Goal: Feedback & Contribution: Submit feedback/report problem

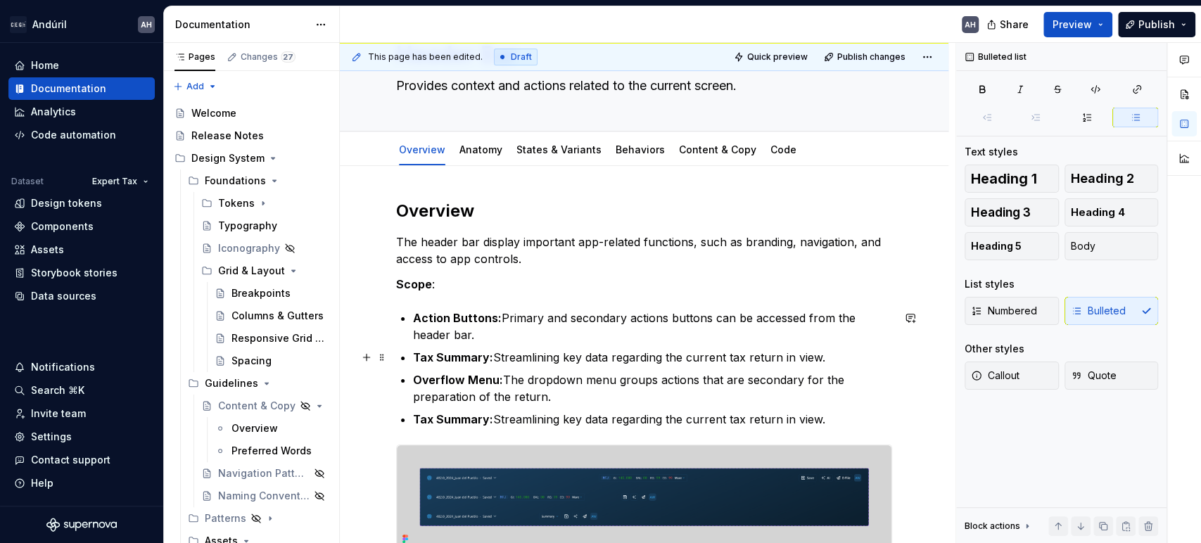
click at [491, 354] on strong "Tax Summary:" at bounding box center [453, 357] width 80 height 14
click at [495, 381] on strong "Overflow Menu:" at bounding box center [458, 380] width 90 height 14
click at [477, 322] on strong "Action Buttons:" at bounding box center [457, 318] width 89 height 14
click at [507, 315] on p "Action Buttons: Primary and secondary actions buttons can be accessed from the …" at bounding box center [652, 327] width 479 height 34
click at [498, 322] on strong "Action Buttons:" at bounding box center [457, 318] width 89 height 14
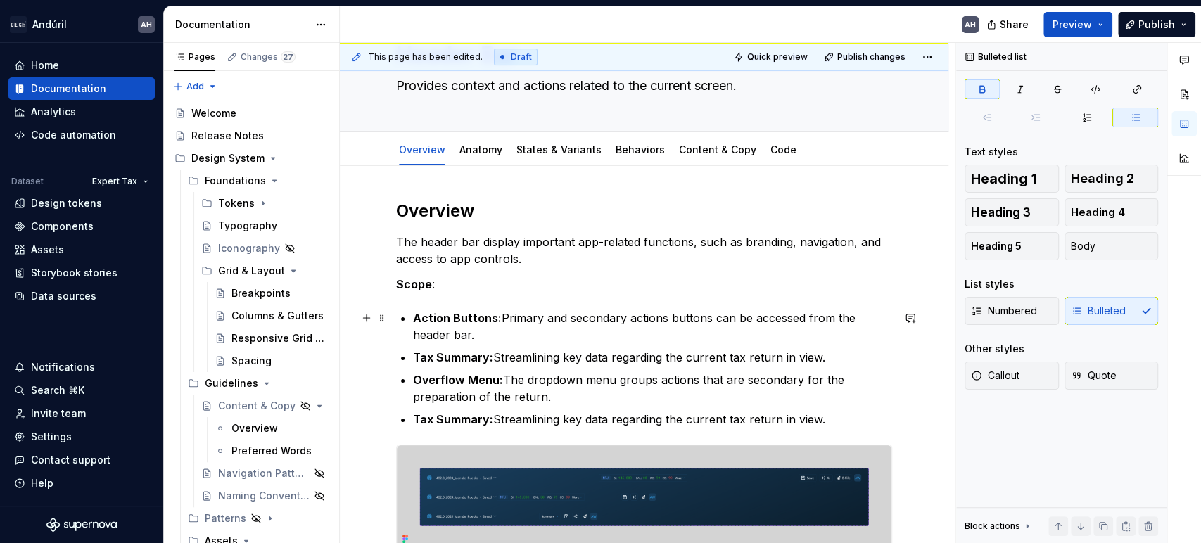
click at [653, 315] on p "Action Buttons: Primary and secondary actions buttons can be accessed from the …" at bounding box center [652, 327] width 479 height 34
click at [740, 310] on p "Action Buttons: Primary and secondary actions buttons can be accessed from the …" at bounding box center [652, 327] width 479 height 34
click at [623, 325] on p "Action Buttons: Primary and secondary actions buttons can be accessed from the …" at bounding box center [652, 327] width 479 height 34
click at [541, 340] on p "Action Buttons: Primary and secondary actions buttons can be accessed from the …" at bounding box center [652, 327] width 479 height 34
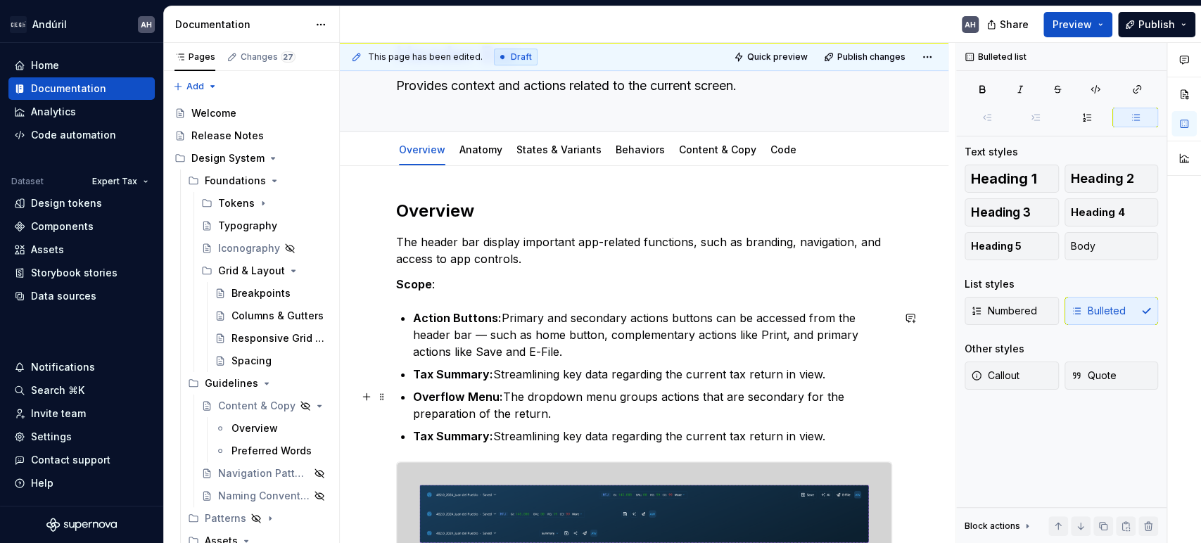
click at [507, 410] on p "Overflow Menu: The dropdown menu groups actions that are secondary for the prep…" at bounding box center [652, 405] width 479 height 34
drag, startPoint x: 526, startPoint y: 415, endPoint x: 412, endPoint y: 401, distance: 114.1
click at [413, 401] on p "Overflow Menu: The dropdown menu groups actions that are secondary for the prep…" at bounding box center [652, 405] width 479 height 34
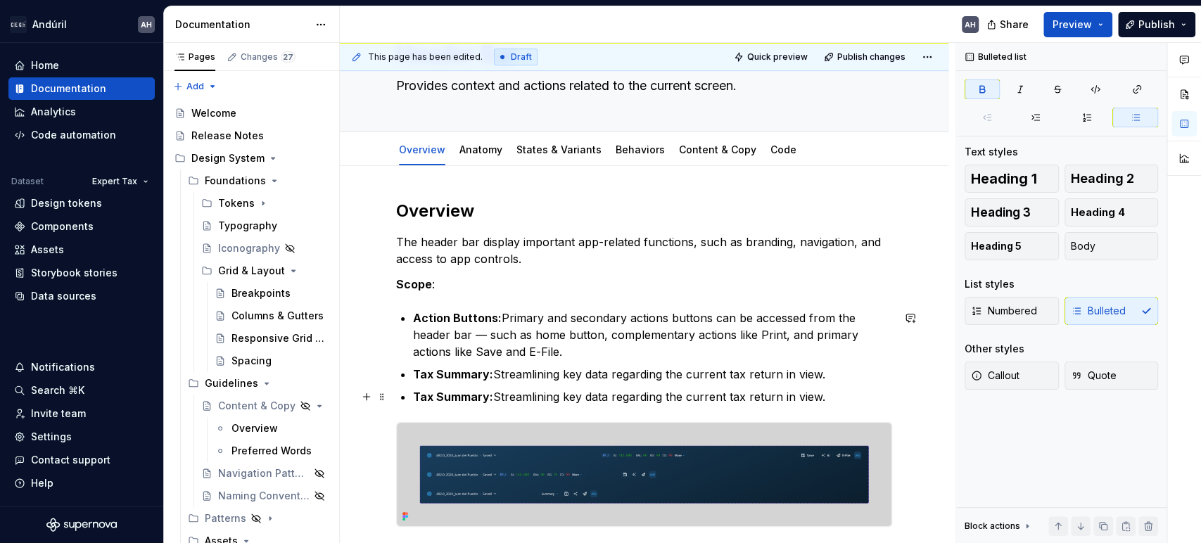
click at [529, 387] on ul "Action Buttons: Primary and secondary actions buttons can be accessed from the …" at bounding box center [652, 358] width 479 height 96
click at [529, 393] on p "Tax Summary: Streamlining key data regarding the current tax return in view." at bounding box center [652, 396] width 479 height 17
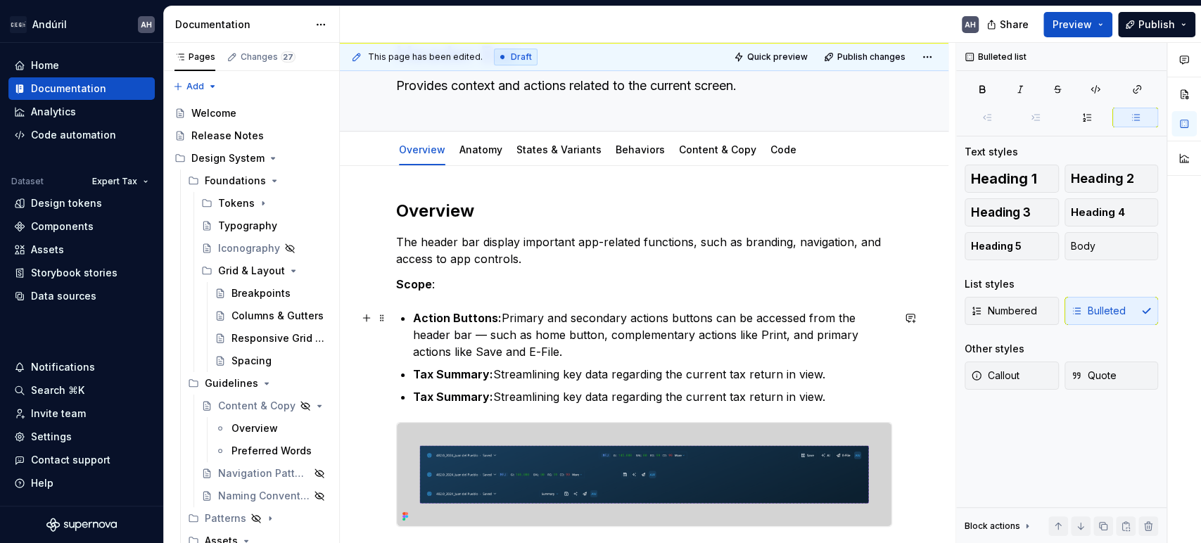
click at [550, 312] on p "Action Buttons: Primary and secondary actions buttons can be accessed from the …" at bounding box center [652, 335] width 479 height 51
click at [555, 364] on ul "Action Buttons: Primary and secondary actions buttons can be accessed from the …" at bounding box center [652, 358] width 479 height 96
click at [670, 367] on p "Tax Summary: Streamlining key data regarding the current tax return in view." at bounding box center [652, 374] width 479 height 17
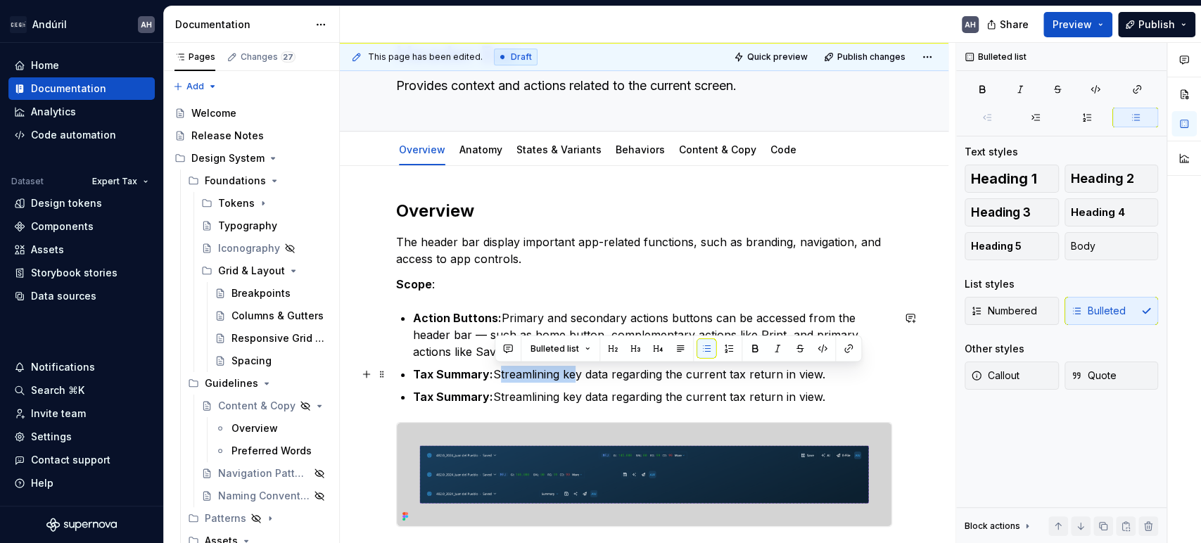
drag, startPoint x: 567, startPoint y: 376, endPoint x: 494, endPoint y: 377, distance: 73.2
click at [494, 377] on p "Tax Summary: Streamlining key data regarding the current tax return in view." at bounding box center [652, 374] width 479 height 17
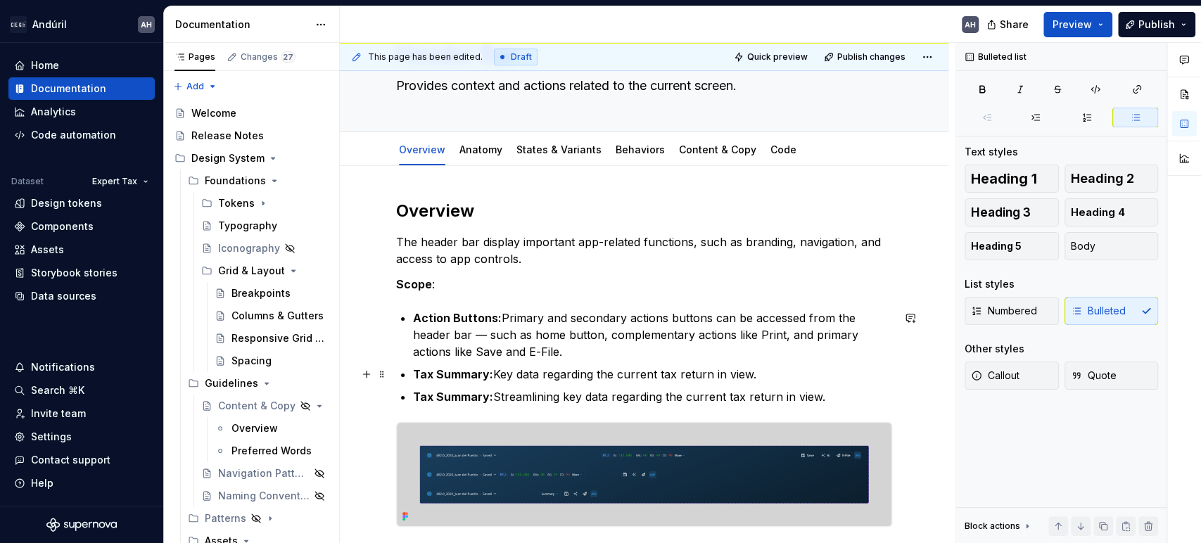
click at [545, 374] on p "Tax Summary: Key data regarding the current tax return in view." at bounding box center [652, 374] width 479 height 17
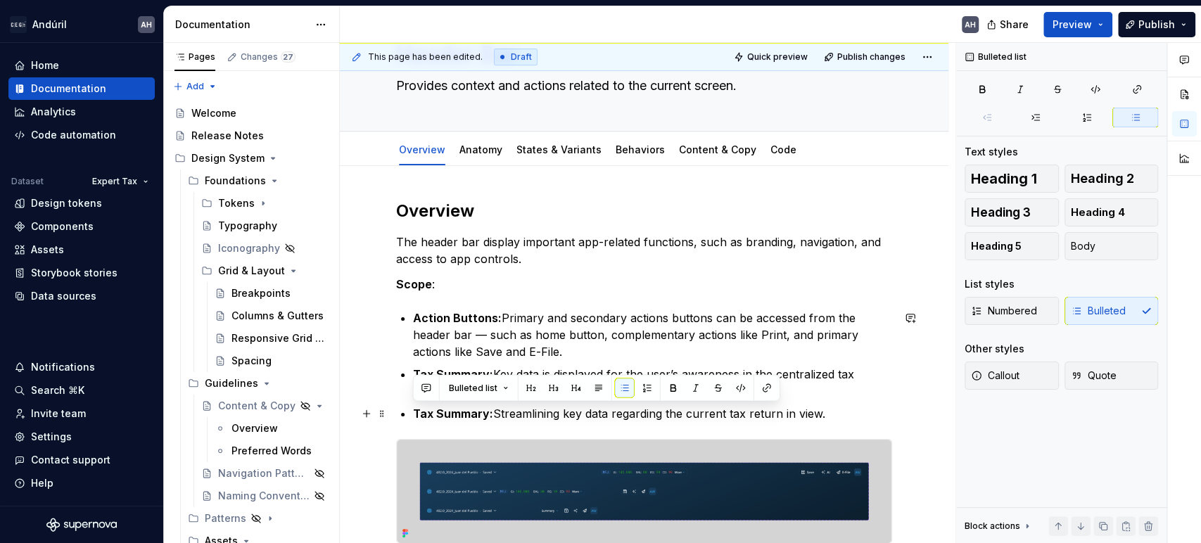
drag, startPoint x: 828, startPoint y: 410, endPoint x: 409, endPoint y: 417, distance: 418.8
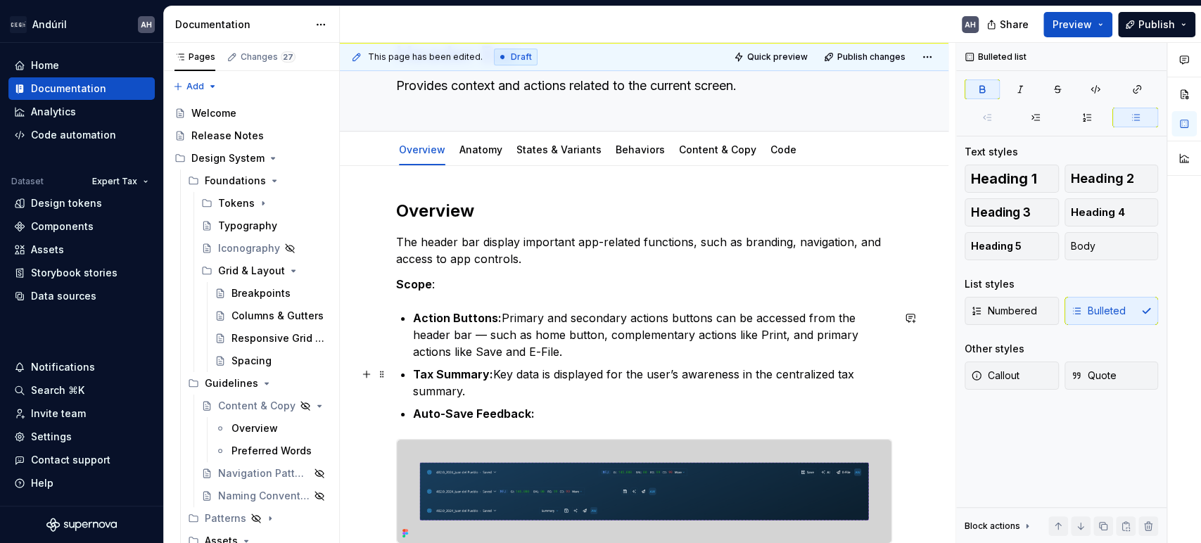
click at [579, 391] on p "Tax Summary: Key data is displayed for the user’s awareness in the centralized …" at bounding box center [652, 383] width 479 height 34
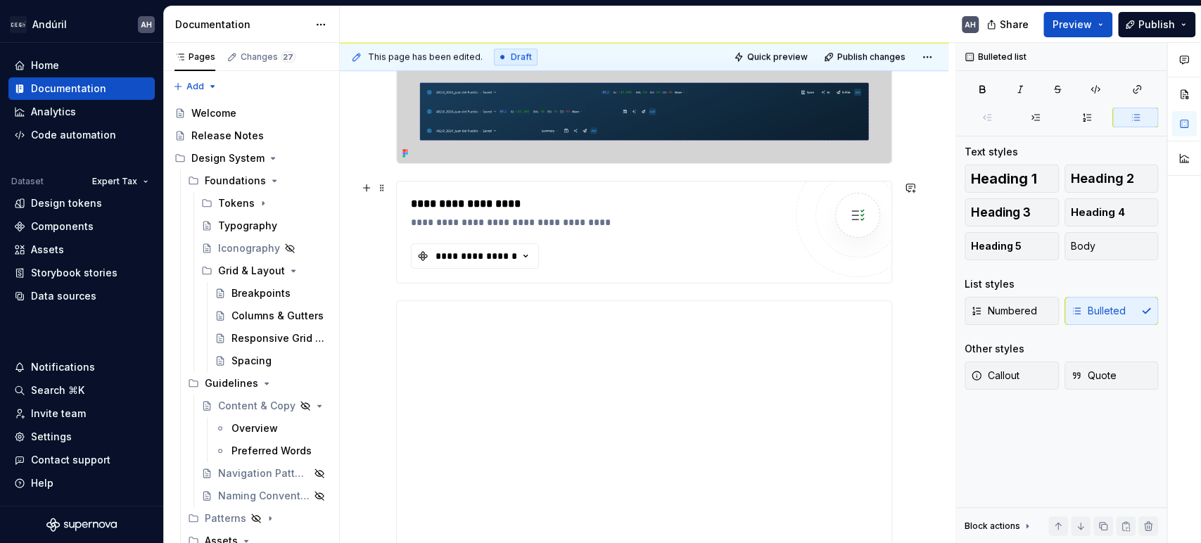
scroll to position [469, 0]
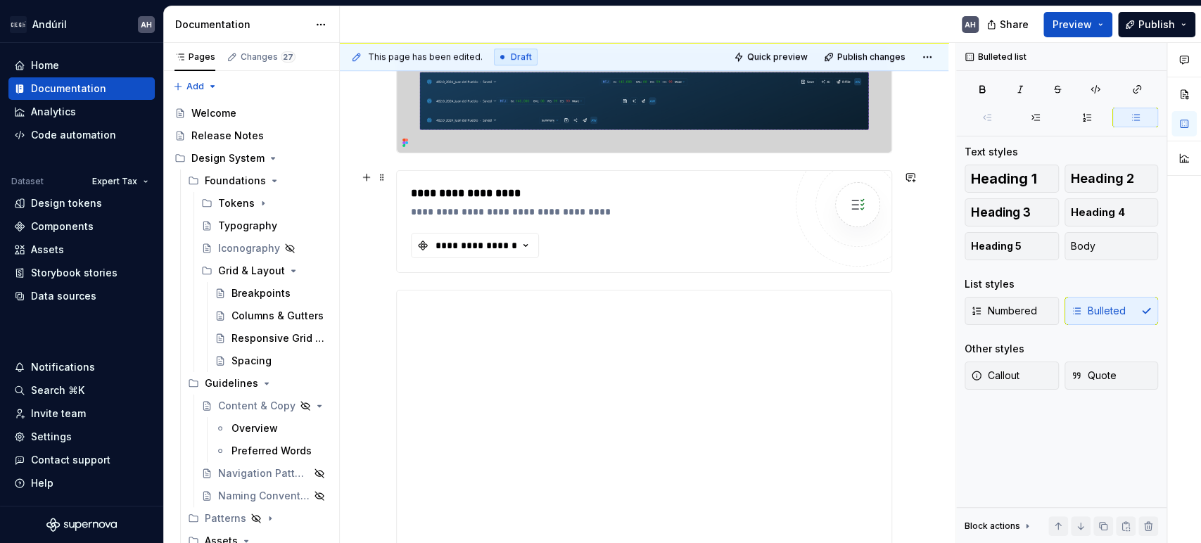
click at [554, 244] on div "**********" at bounding box center [598, 221] width 374 height 73
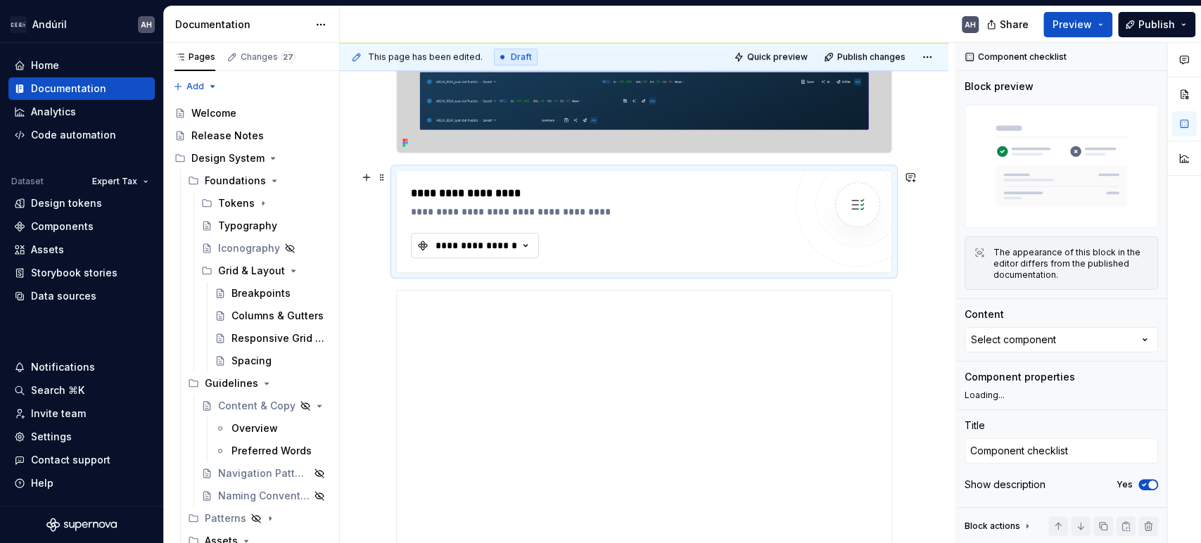
click at [517, 250] on div "**********" at bounding box center [476, 246] width 84 height 14
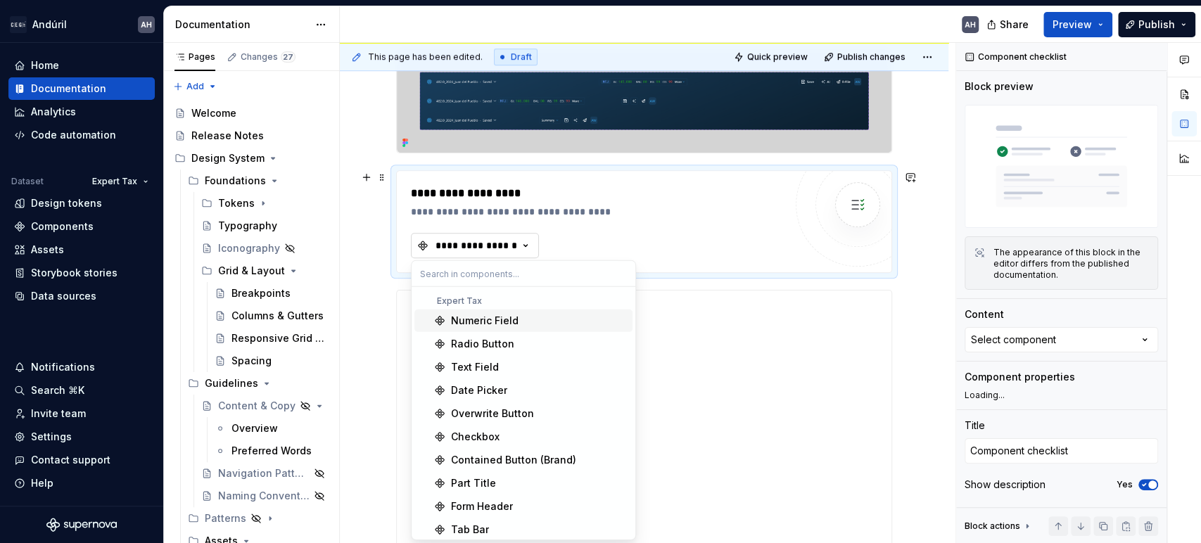
type textarea "*"
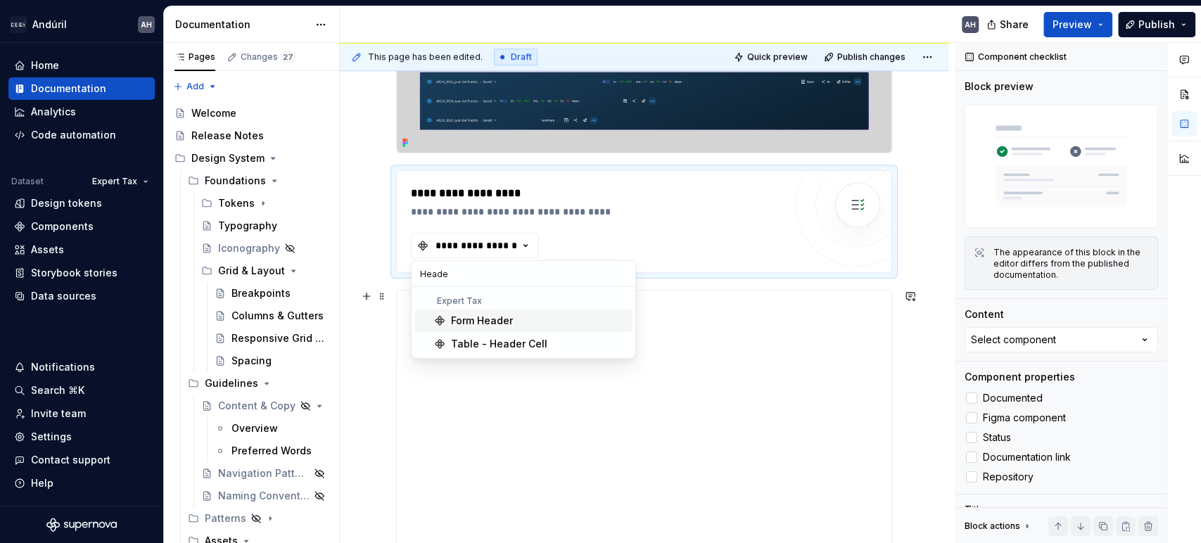
type input "Header"
click at [518, 409] on div "**********" at bounding box center [644, 431] width 495 height 281
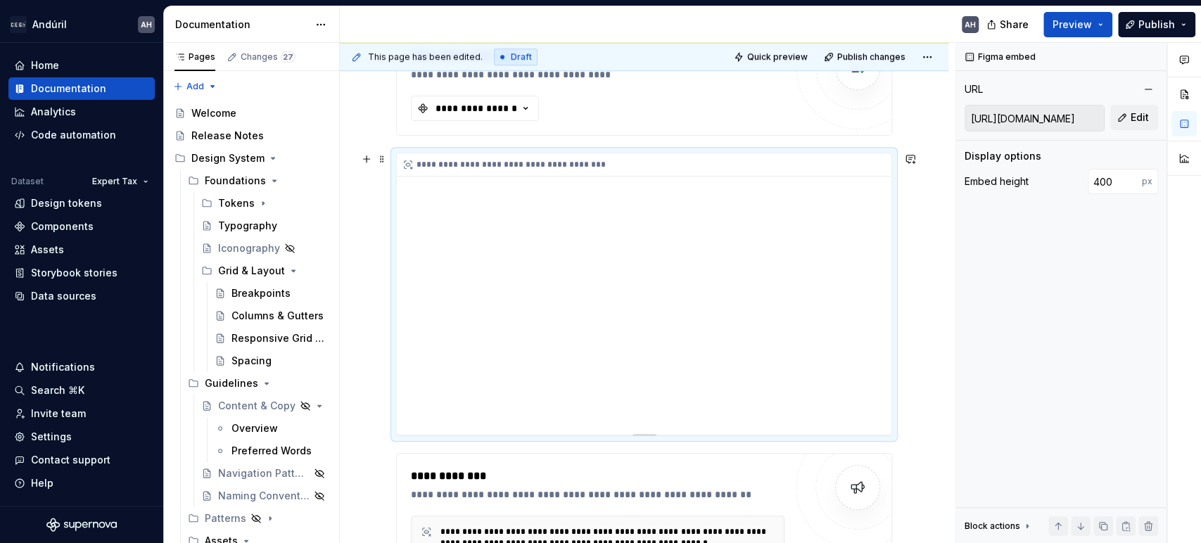
scroll to position [625, 0]
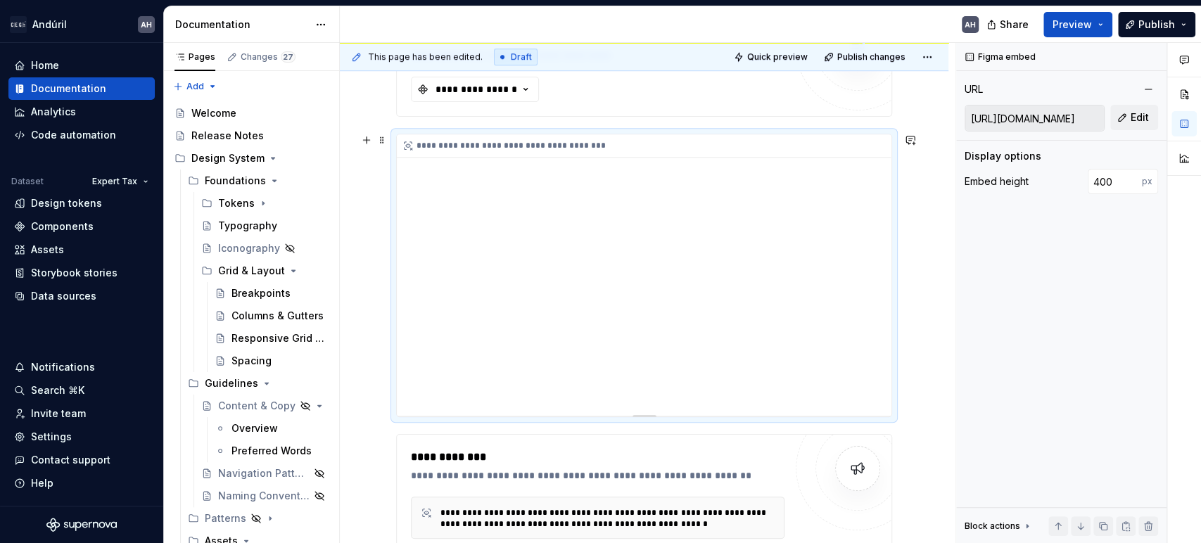
type textarea "*"
click at [621, 308] on div "**********" at bounding box center [644, 274] width 495 height 281
click at [1130, 122] on button "Edit" at bounding box center [1135, 117] width 48 height 25
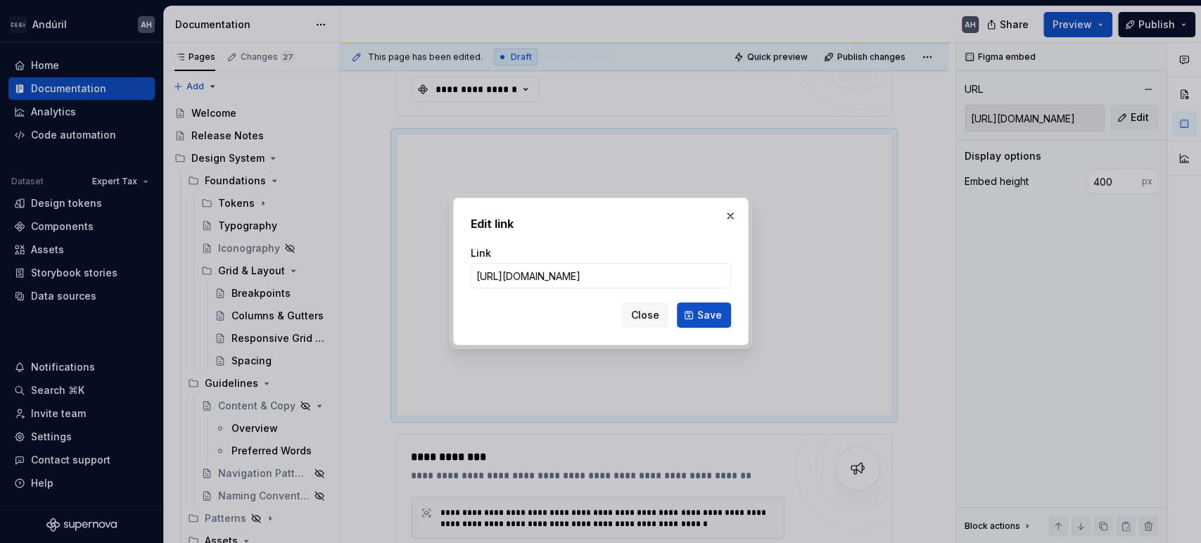
type input "[URL][DOMAIN_NAME]"
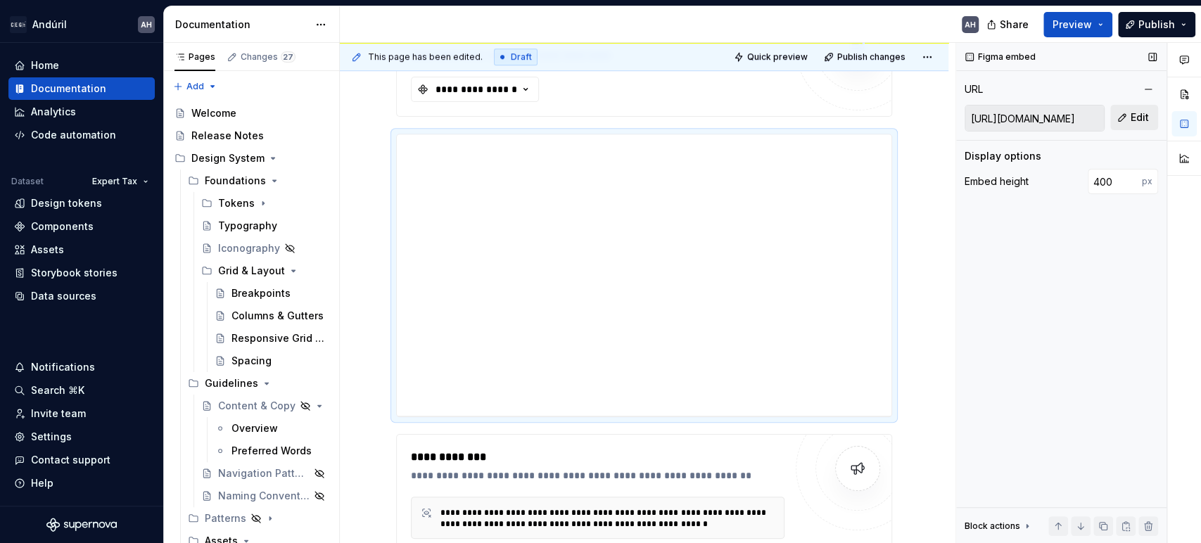
click at [1127, 120] on button "Edit" at bounding box center [1135, 117] width 48 height 25
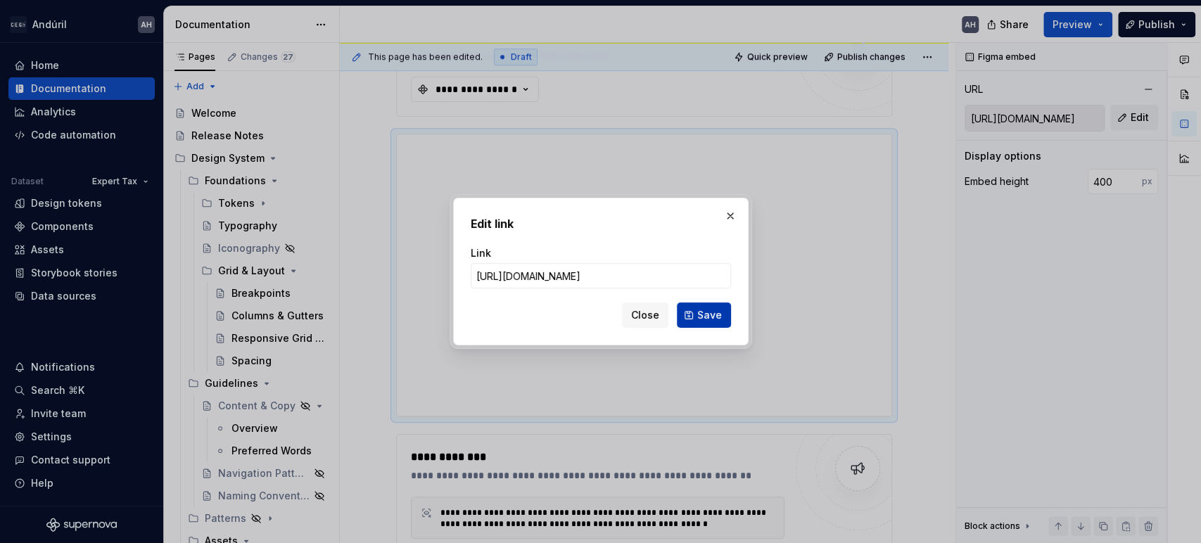
click at [687, 315] on button "Save" at bounding box center [704, 315] width 54 height 25
type input "[URL][DOMAIN_NAME]"
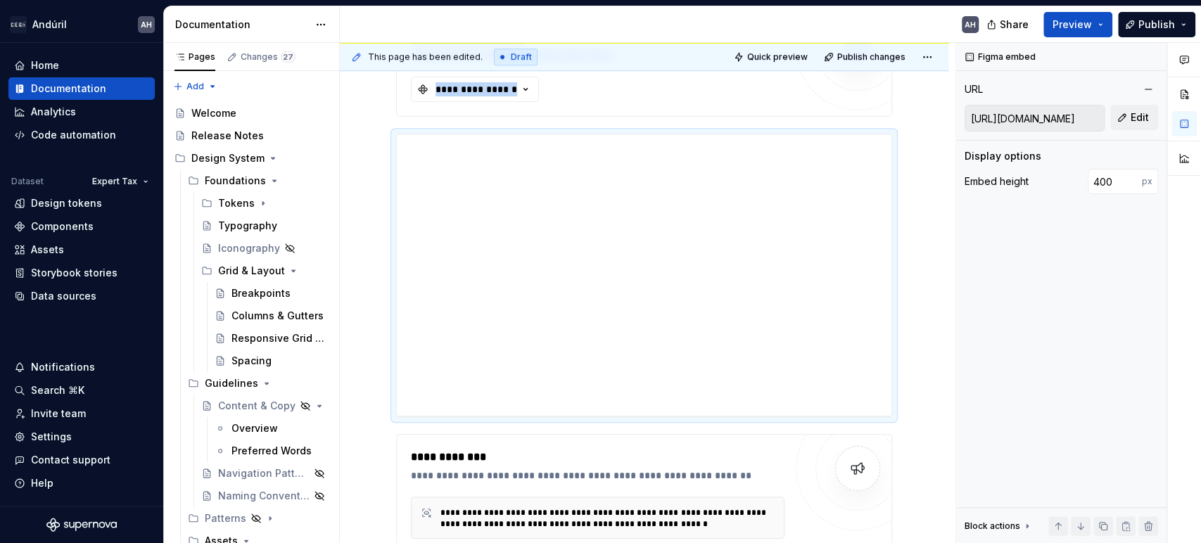
click at [687, 315] on div "**********" at bounding box center [644, 274] width 495 height 281
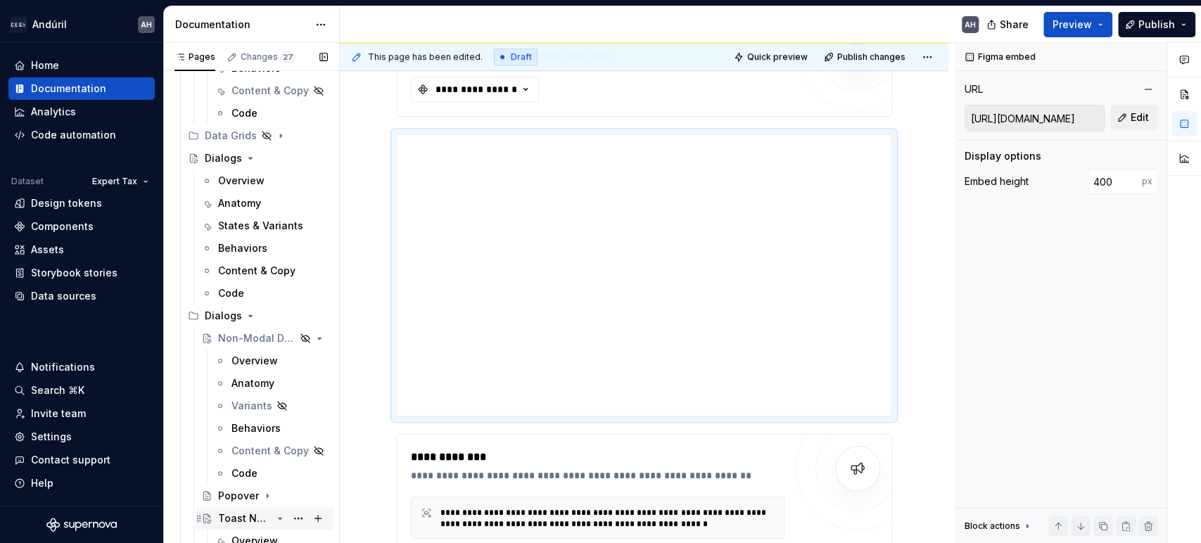
scroll to position [938, 0]
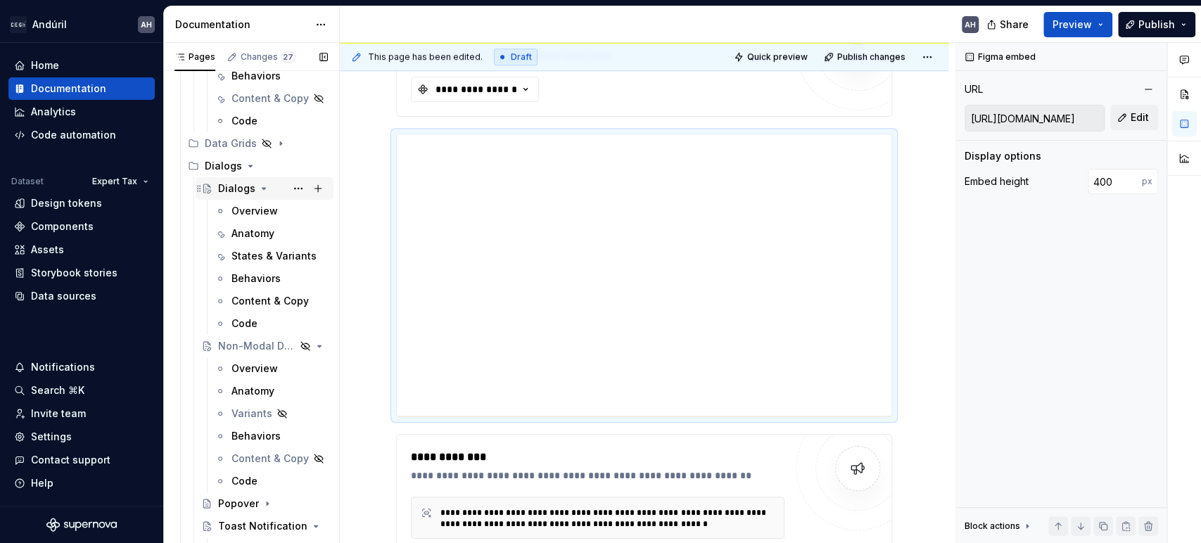
click at [259, 186] on icon "Page tree" at bounding box center [263, 188] width 11 height 11
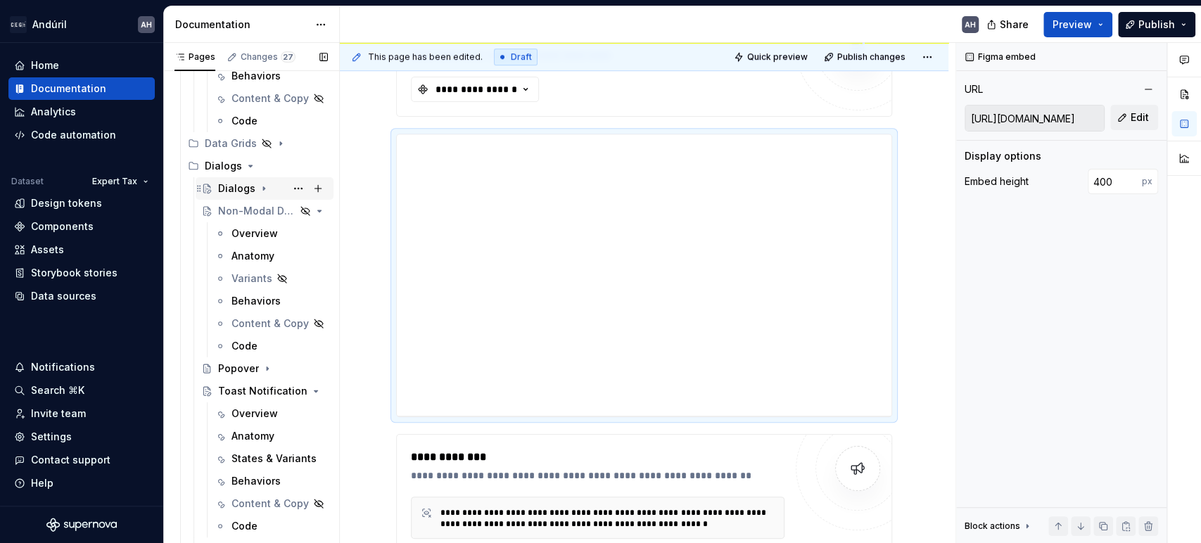
click at [259, 186] on icon "Page tree" at bounding box center [263, 188] width 11 height 11
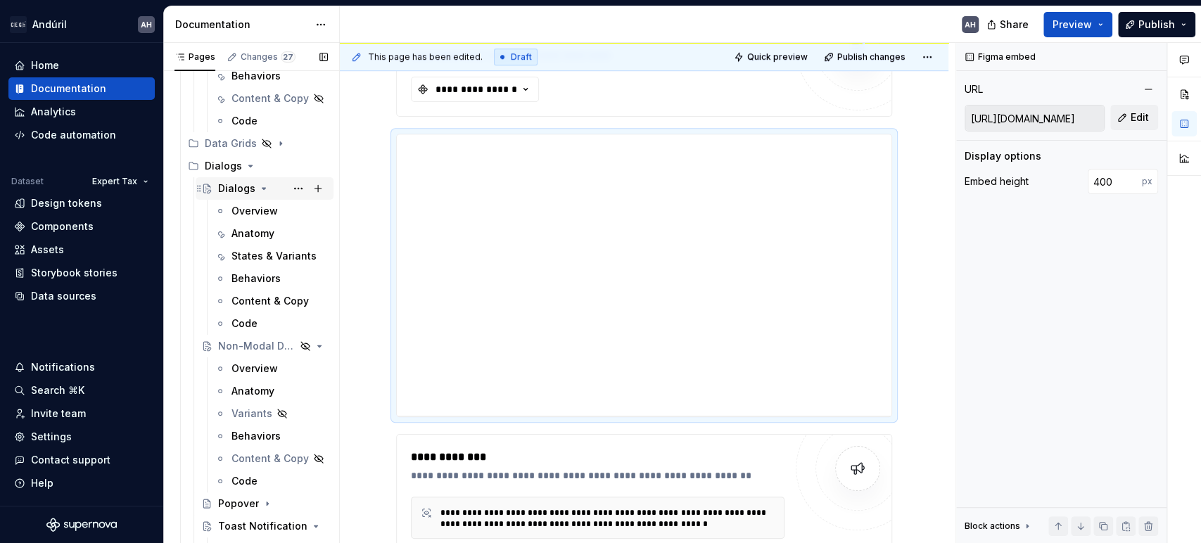
click at [223, 189] on div "Dialogs" at bounding box center [236, 189] width 37 height 14
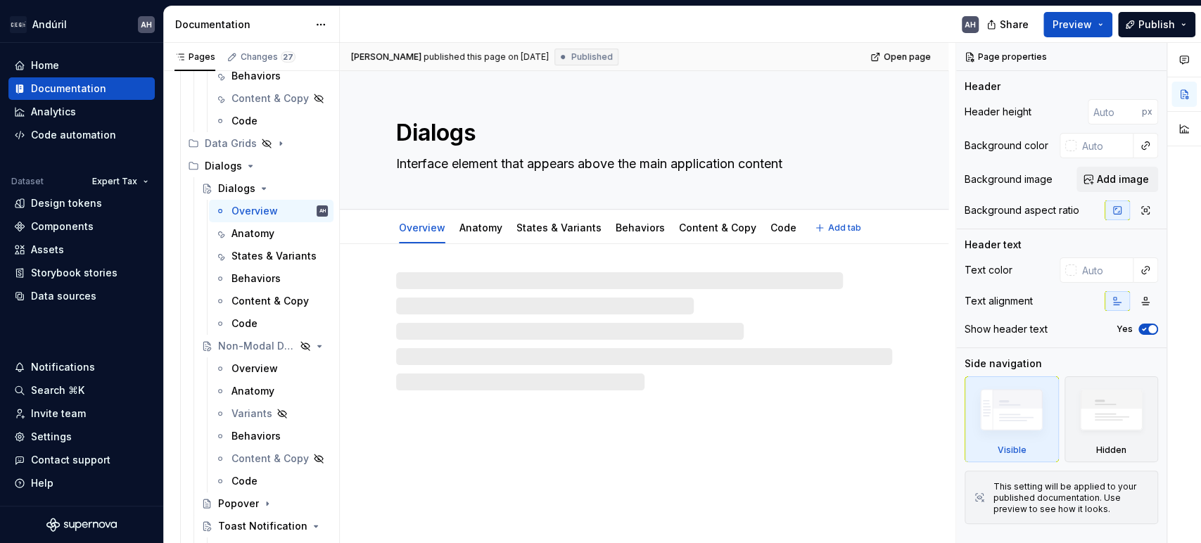
click at [405, 132] on textarea "Dialogs" at bounding box center [641, 133] width 496 height 34
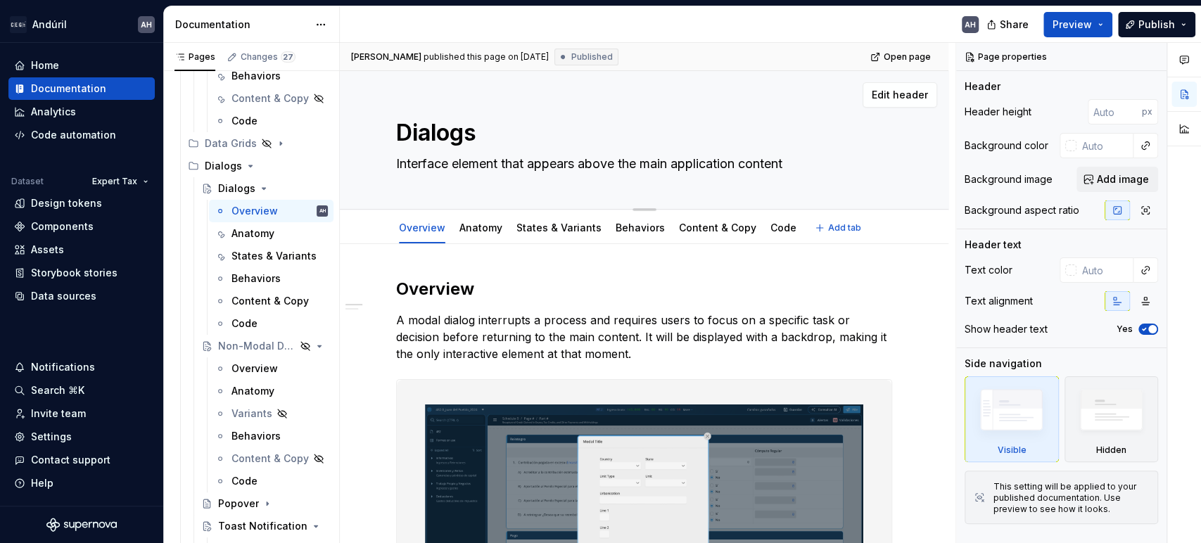
click at [401, 134] on textarea "Dialogs" at bounding box center [641, 133] width 496 height 34
type textarea "*"
type textarea "MDialogs"
type textarea "*"
type textarea "MoDialogs"
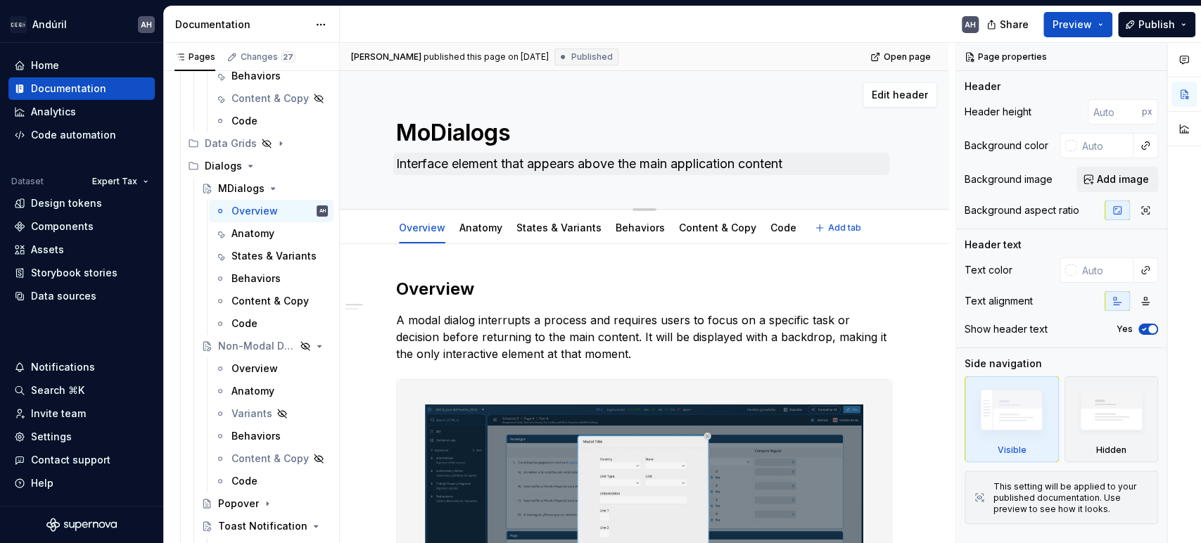
type textarea "*"
type textarea "ModDialogs"
type textarea "*"
type textarea "ModaDialogs"
type textarea "*"
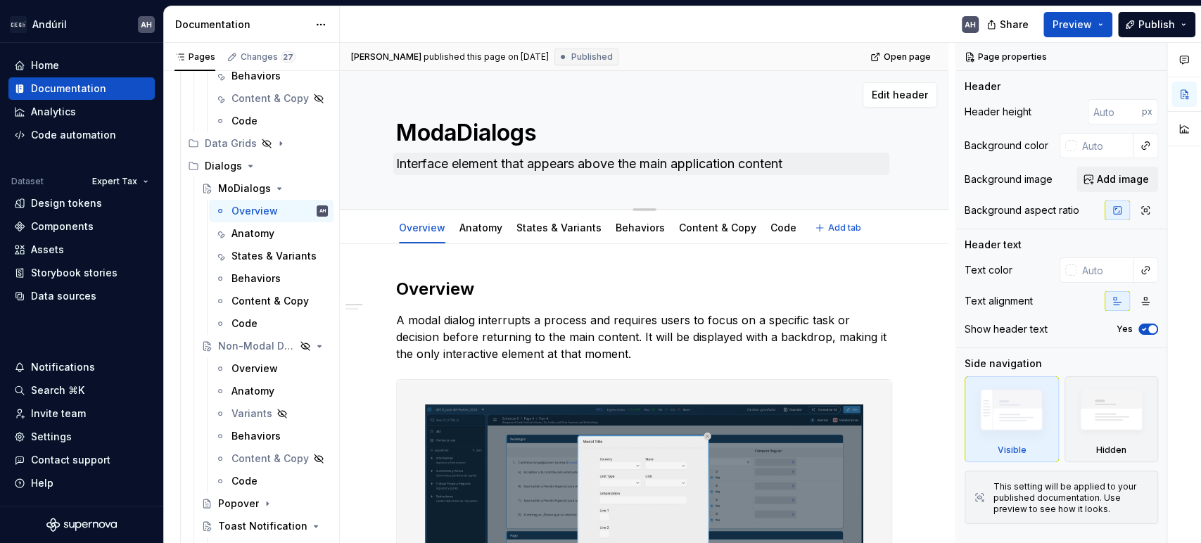
type textarea "ModalDialogs"
type textarea "*"
type textarea "Modal Dialogs"
type textarea "*"
type textarea "Modal &Dialogs"
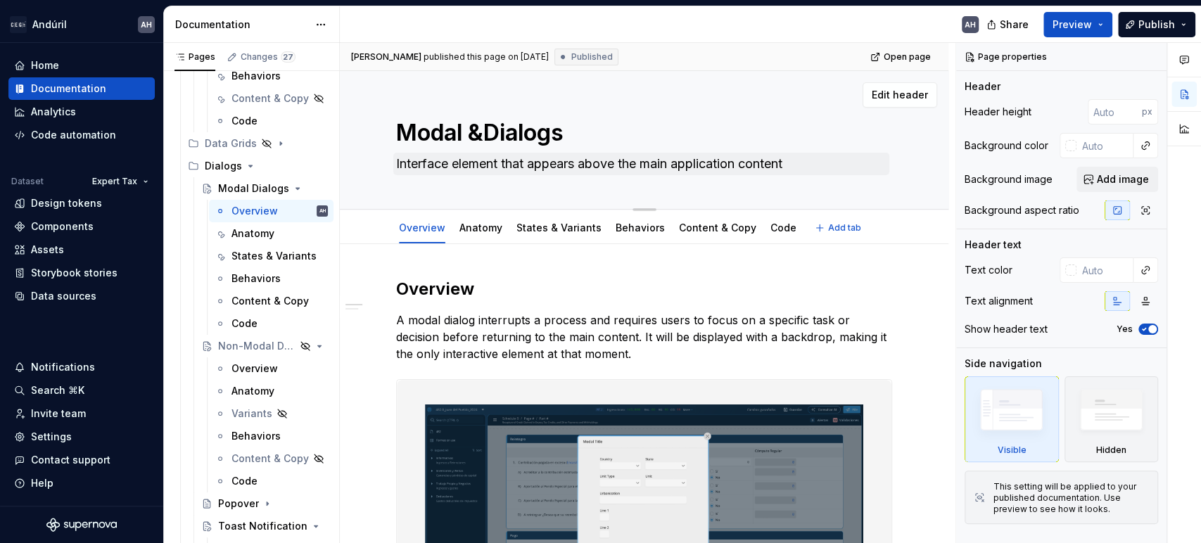
type textarea "*"
type textarea "Modal & Dialogs"
type textarea "*"
type textarea "Modal & NDialogs"
type textarea "*"
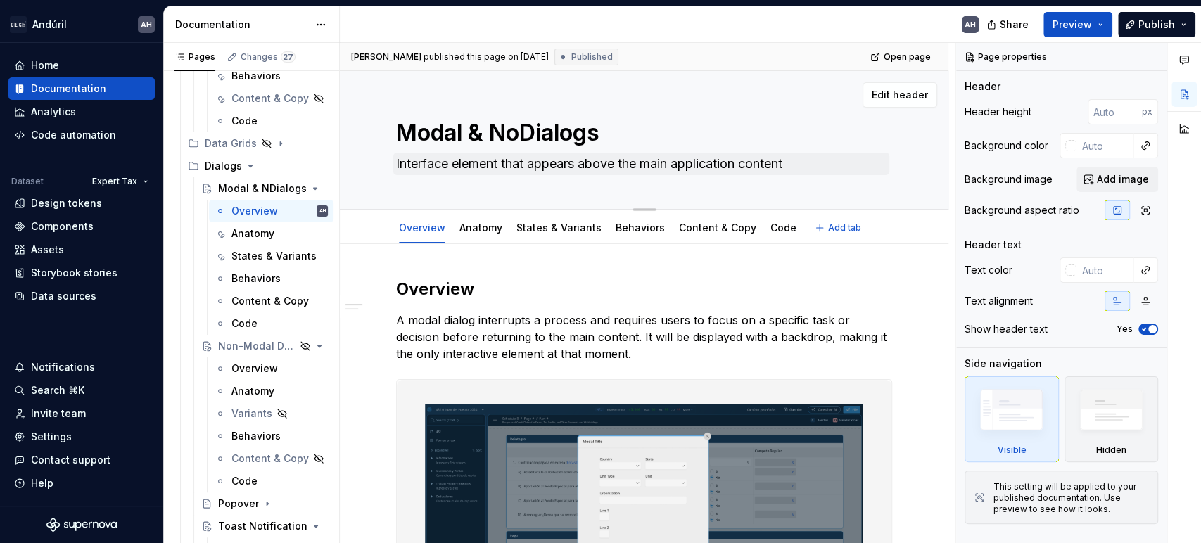
type textarea "Modal & NonDialogs"
type textarea "*"
type textarea "Modal & Non-Dialogs"
type textarea "*"
type textarea "Modal & Non-MDialogs"
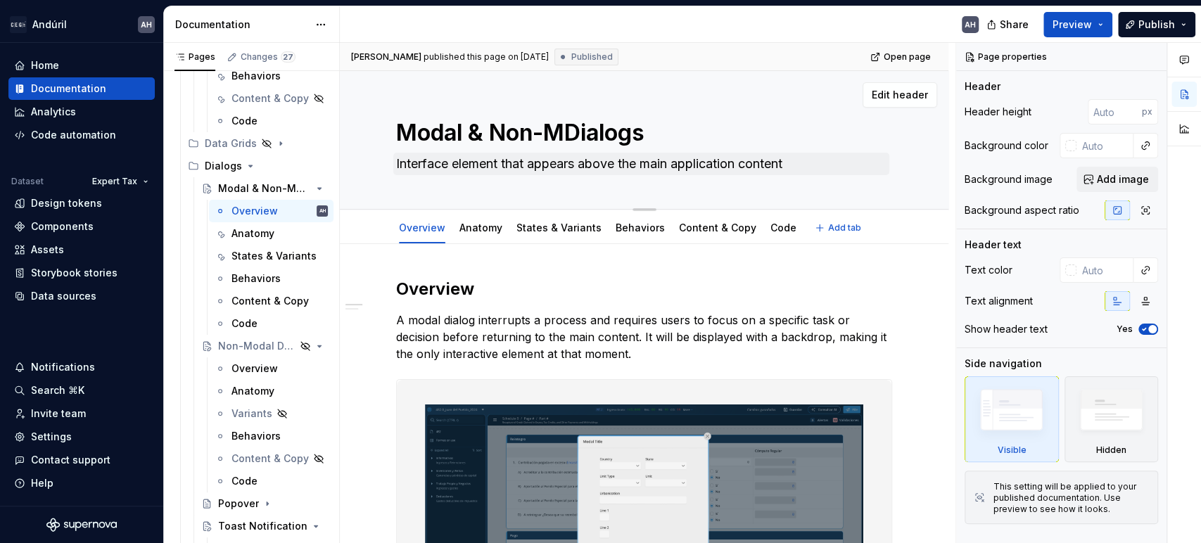
type textarea "*"
type textarea "Modal & Non-MoDialogs"
type textarea "*"
type textarea "Modal & Non-ModDialogs"
type textarea "*"
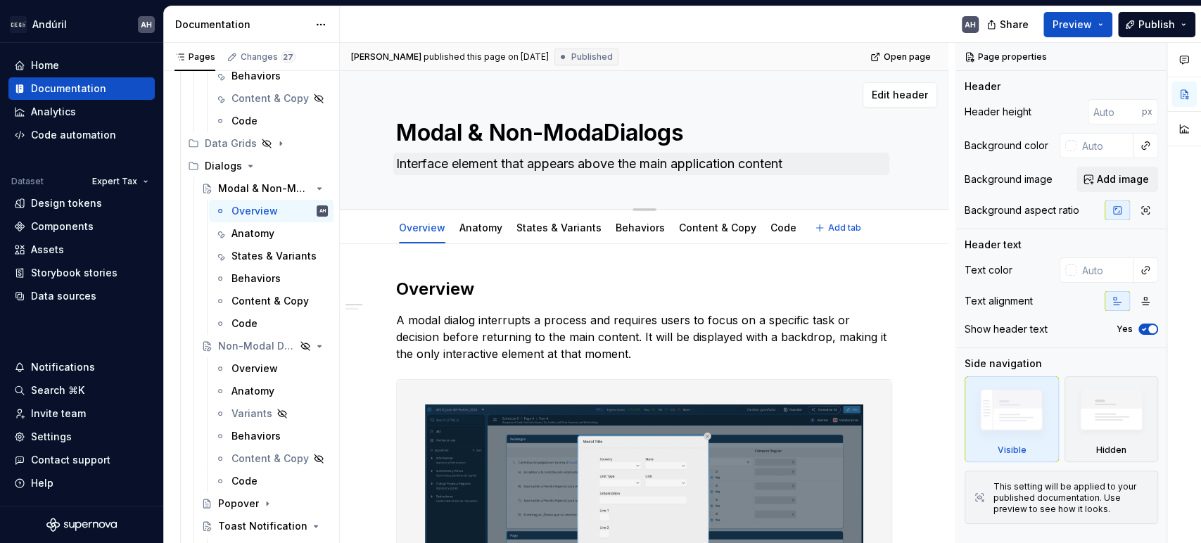
type textarea "Modal & Non-ModalDialogs"
type textarea "*"
type textarea "Modal & Non-Modal Dialogs"
type textarea "*"
type textarea "Modal & Non-Modal Dialogs"
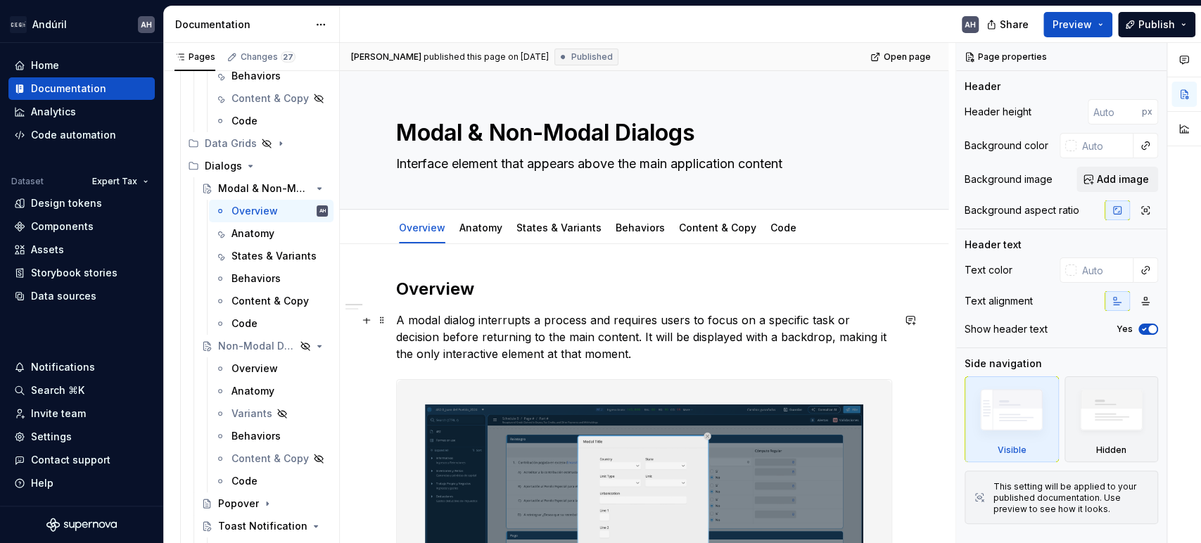
click at [474, 324] on p "A modal dialog interrupts a process and requires users to focus on a specific t…" at bounding box center [644, 337] width 496 height 51
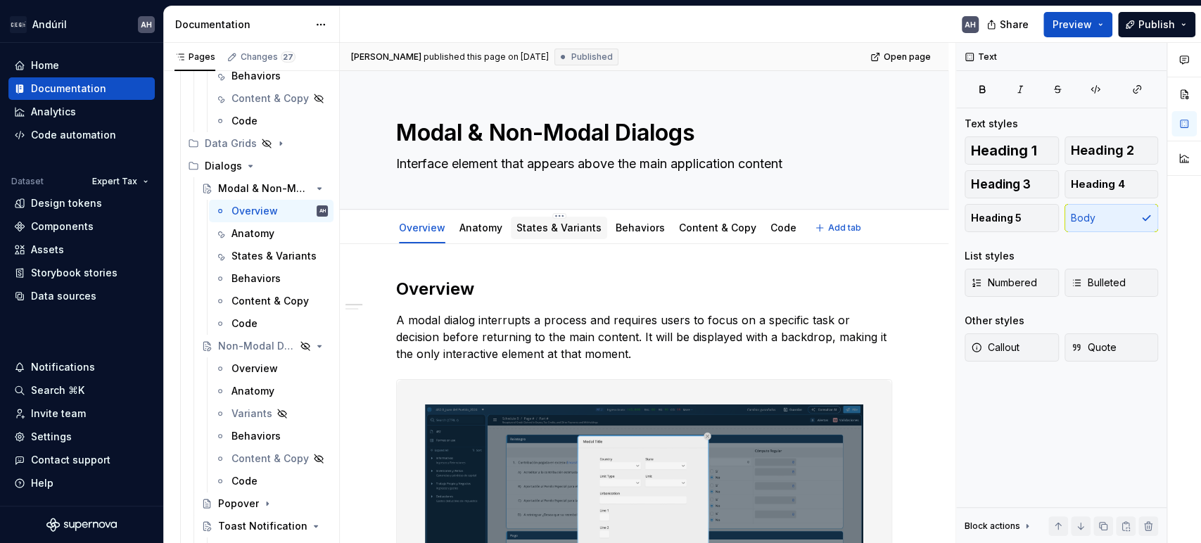
click at [560, 230] on link "States & Variants" at bounding box center [559, 228] width 85 height 12
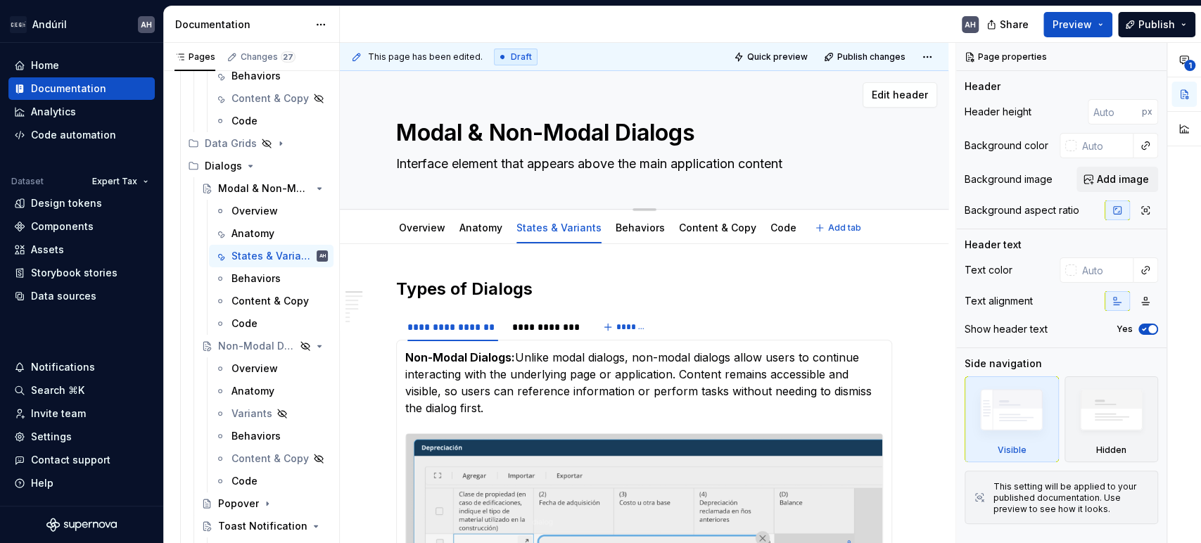
click at [444, 138] on textarea "Modal & Non-Modal Dialogs" at bounding box center [641, 133] width 496 height 34
type textarea "*"
click at [472, 288] on h2 "Types of Dialogs" at bounding box center [644, 289] width 496 height 23
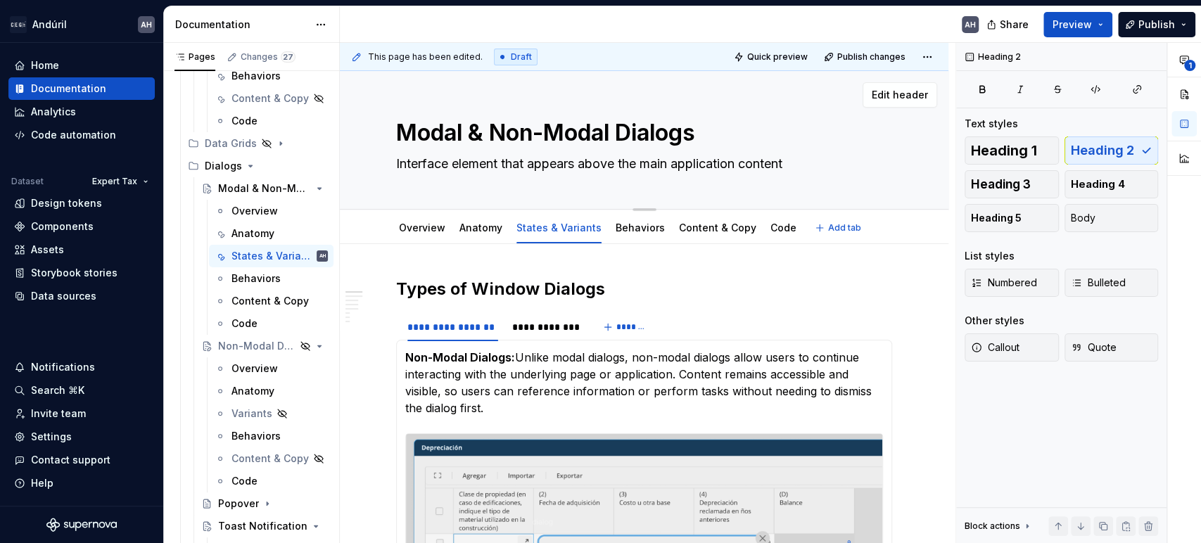
click at [451, 138] on textarea "Modal & Non-Modal Dialogs" at bounding box center [641, 133] width 496 height 34
drag, startPoint x: 614, startPoint y: 131, endPoint x: 396, endPoint y: 128, distance: 218.2
click at [396, 128] on textarea "Modal & Non-Modal Dialogs" at bounding box center [641, 133] width 496 height 34
type textarea "*"
type textarea "W Dialogs"
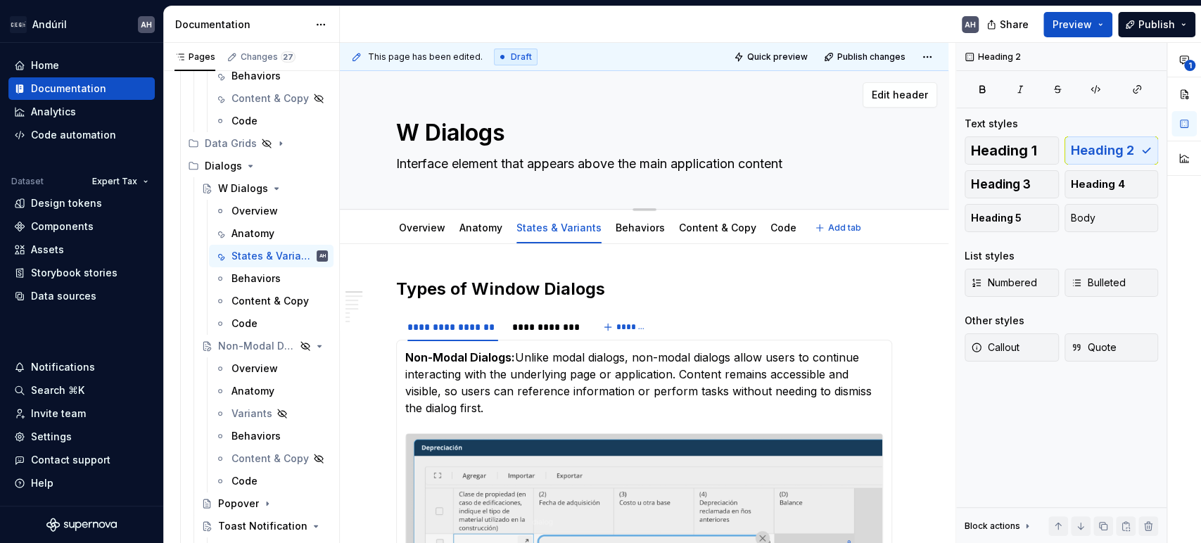
type textarea "*"
type textarea "Wi Dialogs"
type textarea "*"
type textarea "Win Dialogs"
type textarea "*"
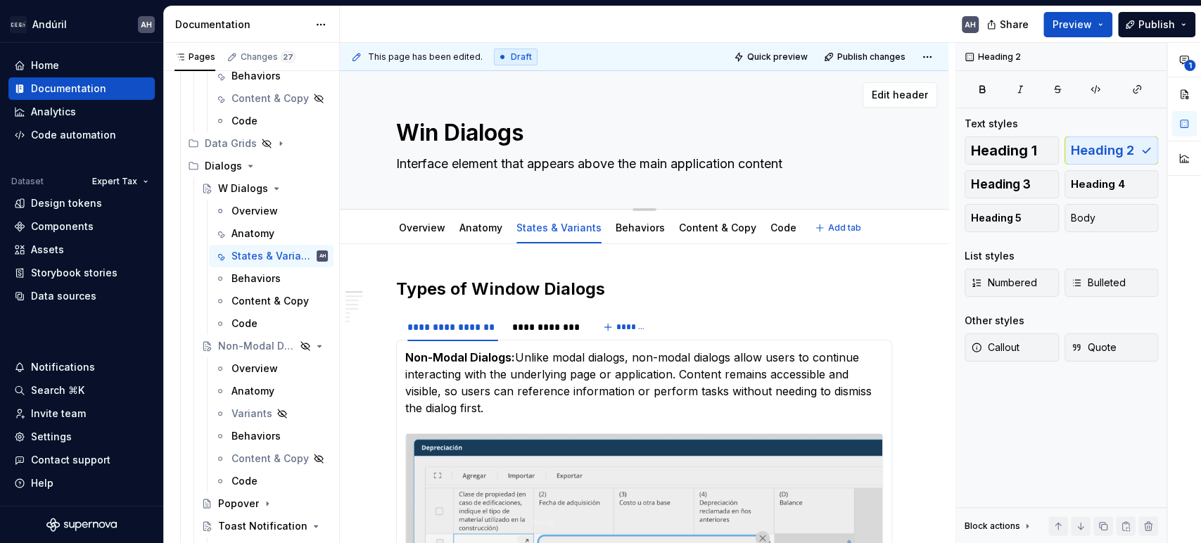
type textarea "Wind Dialogs"
type textarea "*"
type textarea "Window Dialogs"
type textarea "*"
type textarea "Window Dialogs"
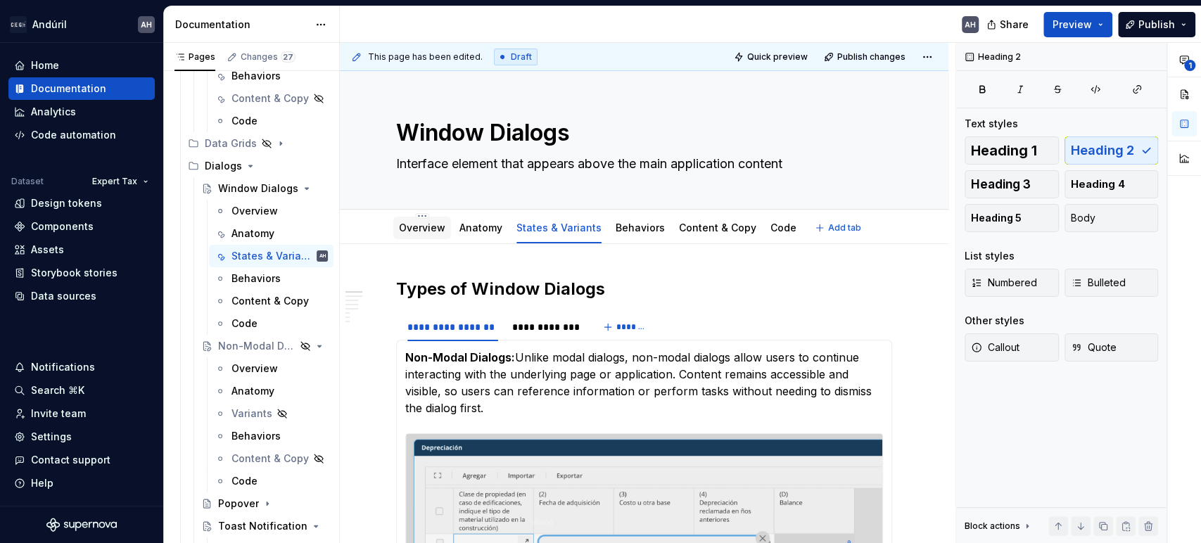
click at [417, 229] on link "Overview" at bounding box center [422, 228] width 46 height 12
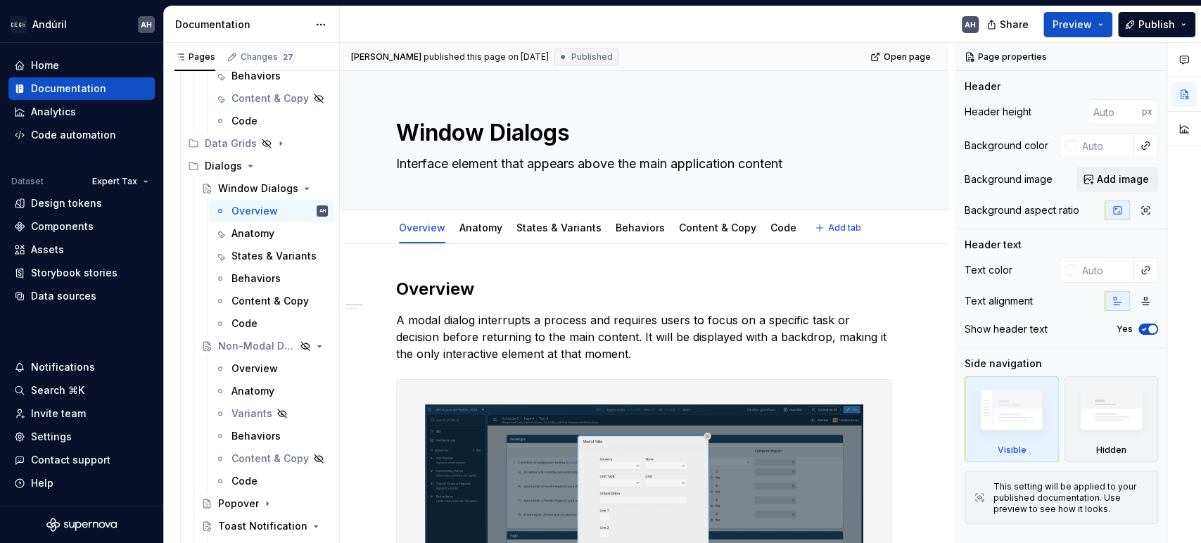
type textarea "*"
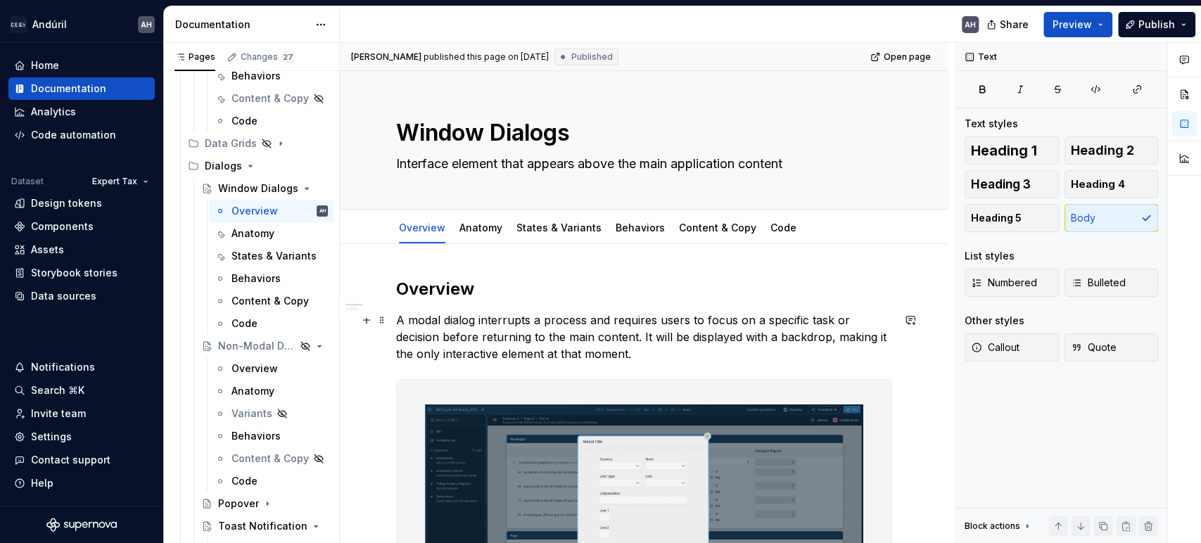
click at [464, 329] on p "A modal dialog interrupts a process and requires users to focus on a specific t…" at bounding box center [644, 337] width 496 height 51
click at [418, 324] on p "A modal dialog interrupts a process and requires users to focus on a specific t…" at bounding box center [644, 337] width 496 height 51
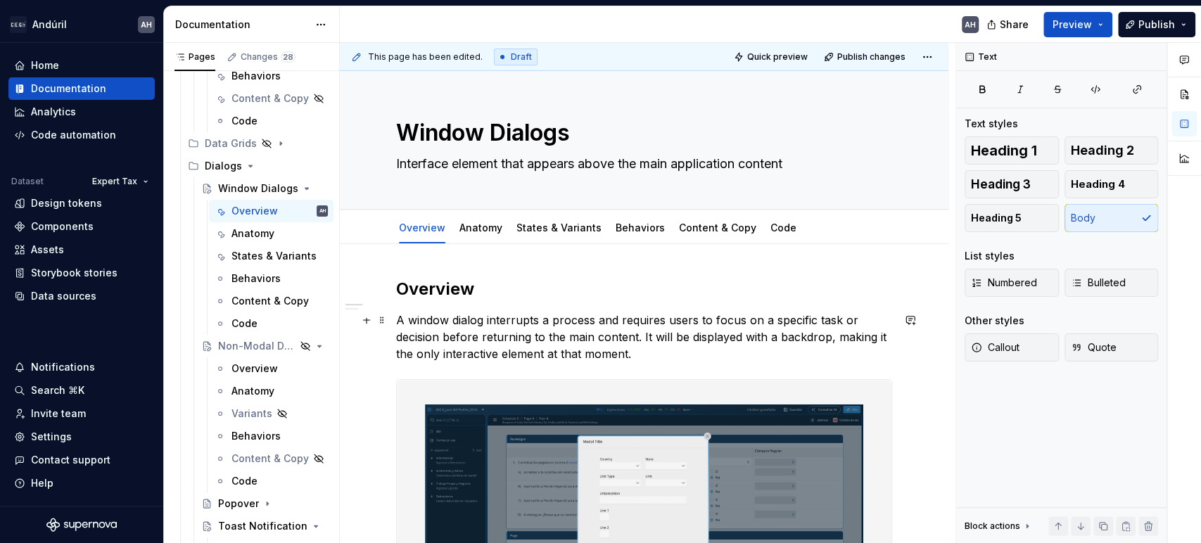
click at [402, 319] on p "A window dialog interrupts a process and requires users to focus on a specific …" at bounding box center [644, 337] width 496 height 51
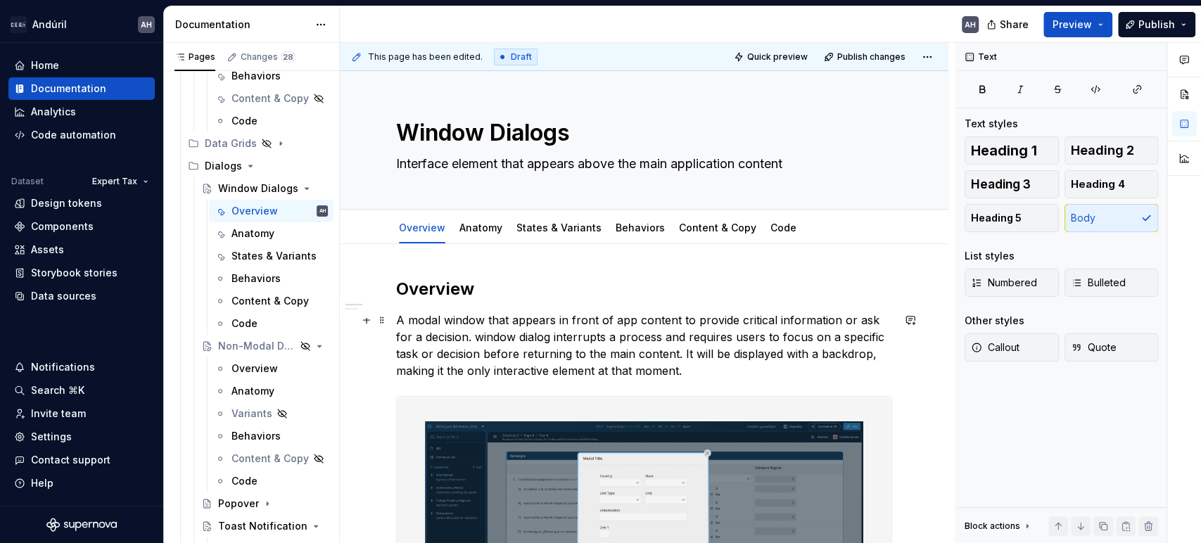
click at [430, 321] on p "A modal window that appears in front of app content to provide critical informa…" at bounding box center [644, 346] width 496 height 68
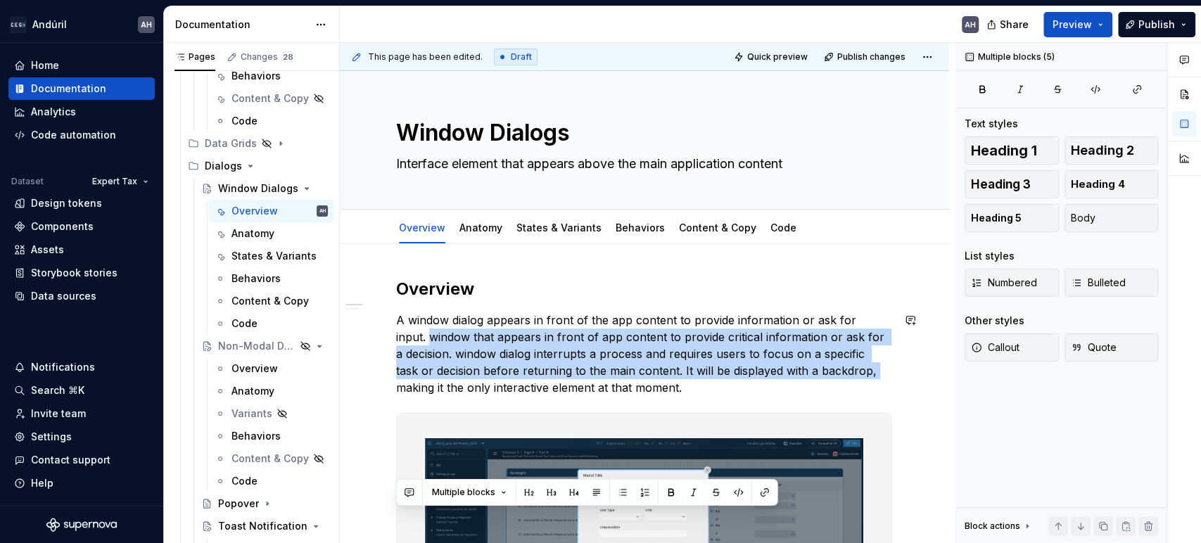
scroll to position [788, 0]
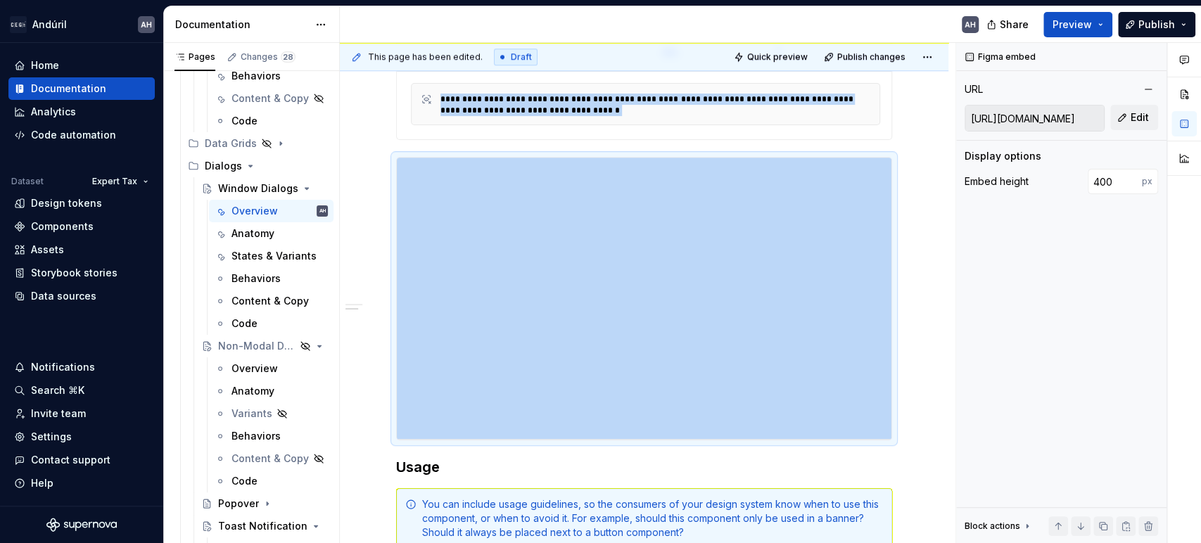
click at [428, 319] on div "**********" at bounding box center [644, 298] width 495 height 281
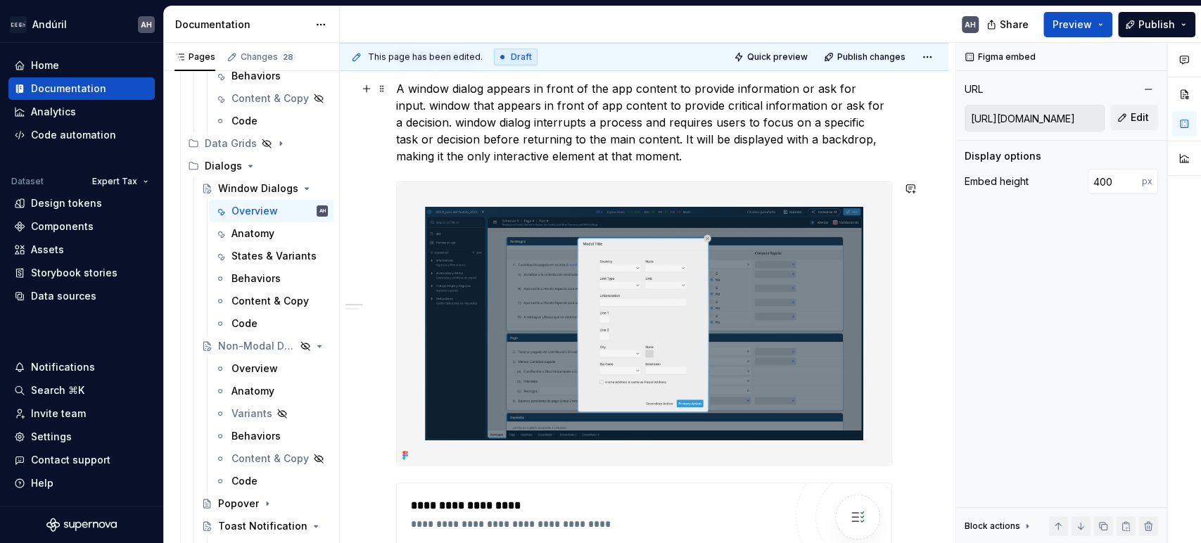
scroll to position [0, 0]
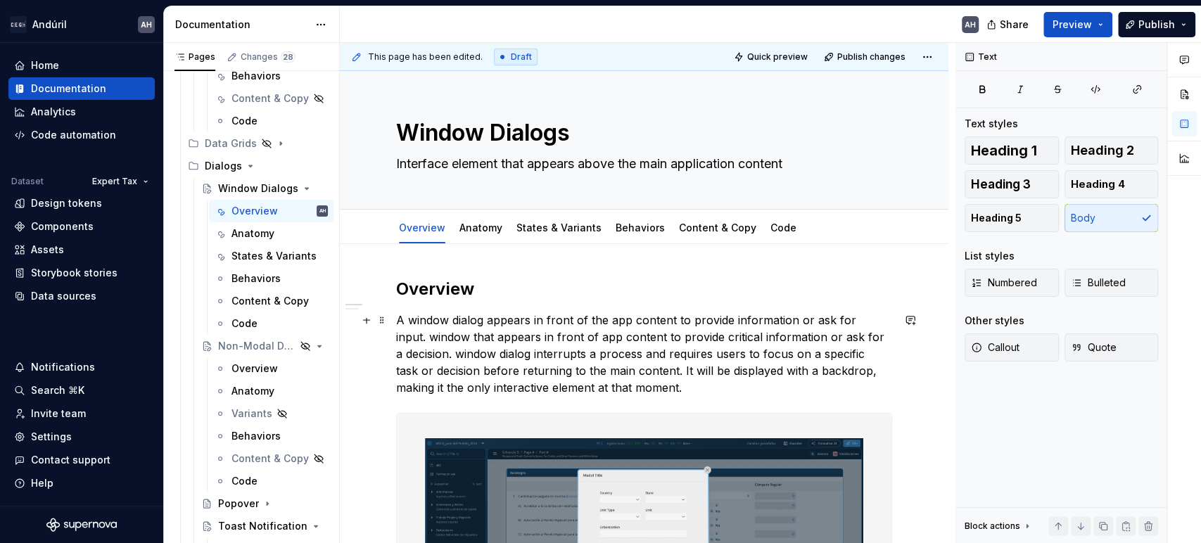
click at [557, 342] on p "A window dialog appears in front of the app content to provide information or a…" at bounding box center [644, 354] width 496 height 84
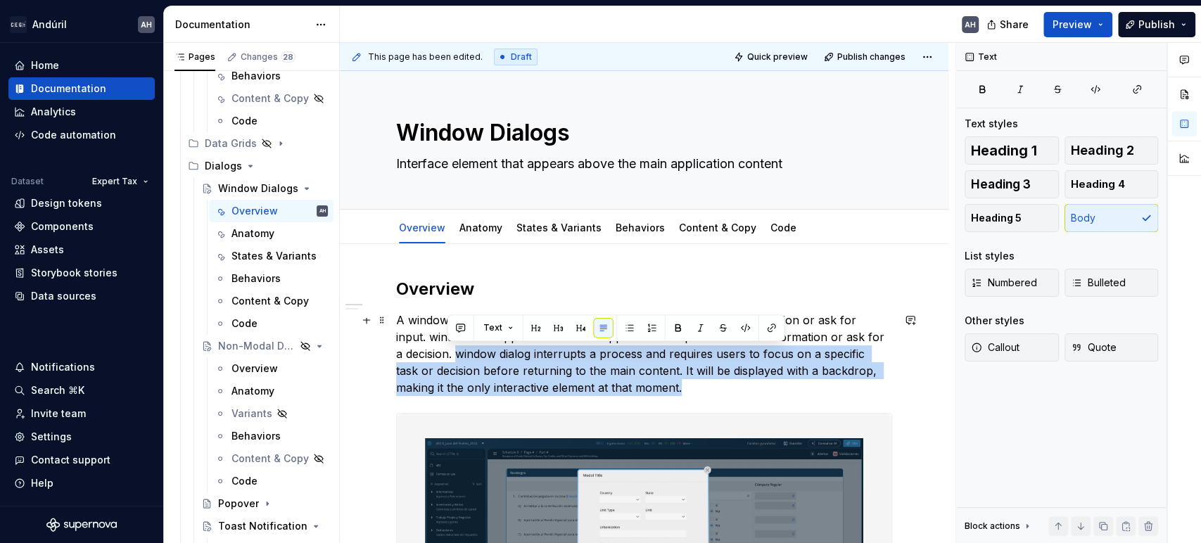
drag, startPoint x: 448, startPoint y: 358, endPoint x: 715, endPoint y: 387, distance: 269.0
click at [715, 387] on p "A window dialog appears in front of the app content to provide information or a…" at bounding box center [644, 354] width 496 height 84
copy p "window dialog interrupts a process and requires users to focus on a specific ta…"
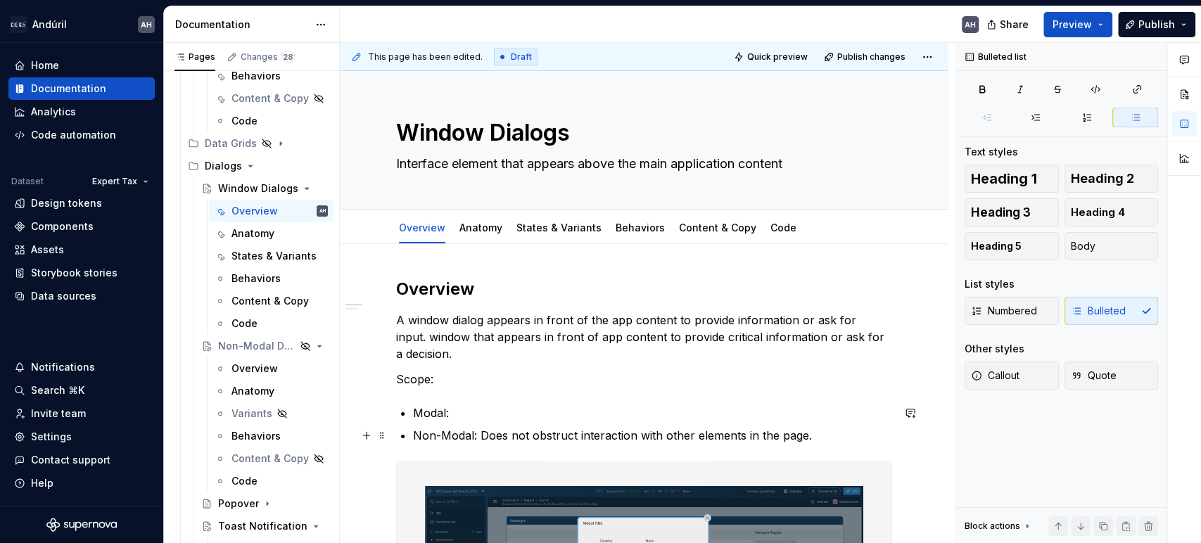
click at [594, 424] on ul "Modal: Non-Modal: Does not obstruct interaction with other elements in the page." at bounding box center [652, 424] width 479 height 39
click at [536, 412] on p "Modal:" at bounding box center [652, 413] width 479 height 17
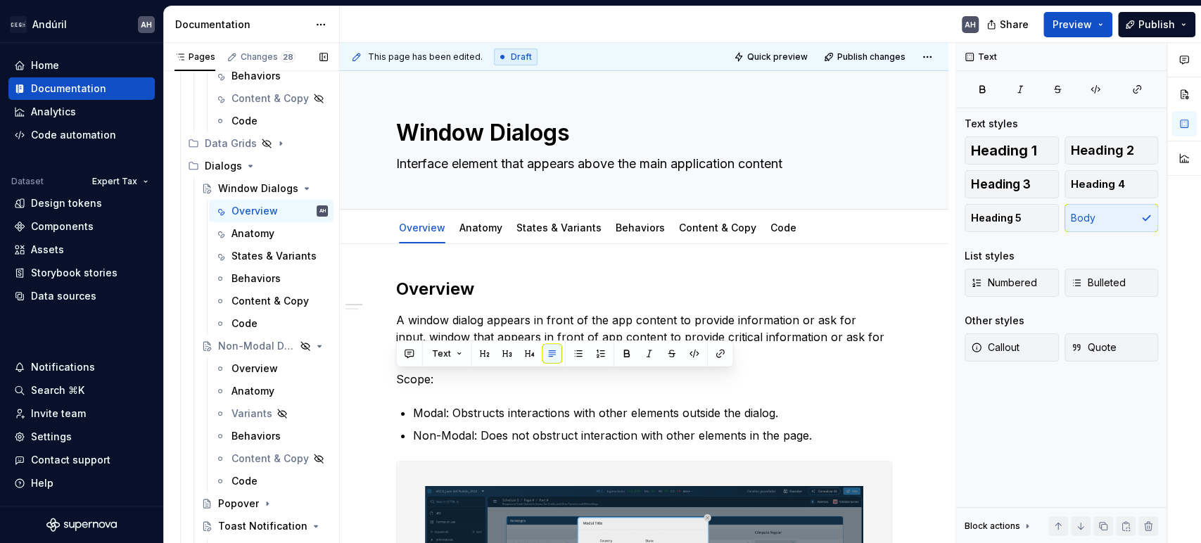
drag, startPoint x: 405, startPoint y: 378, endPoint x: 334, endPoint y: 380, distance: 71.8
click at [334, 380] on div "Pages Changes 28 Add Accessibility guide for tree Page tree. Navigate the tree …" at bounding box center [682, 296] width 1037 height 507
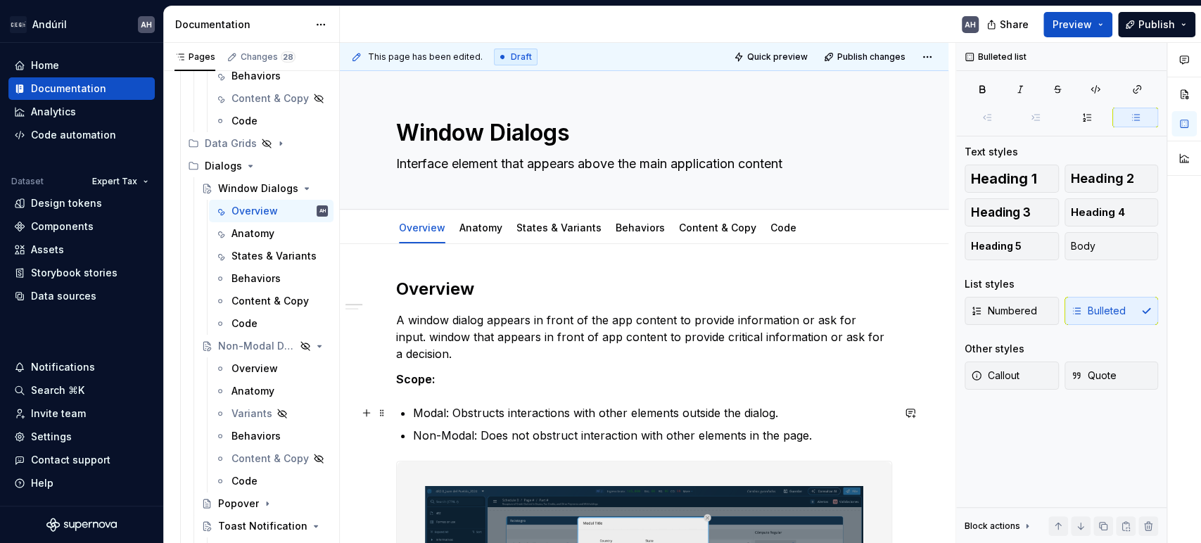
click at [429, 415] on p "Modal: Obstructs interactions with other elements outside the dialog." at bounding box center [652, 413] width 479 height 17
drag, startPoint x: 472, startPoint y: 438, endPoint x: 410, endPoint y: 437, distance: 61.2
click at [457, 360] on p "A window dialog appears in front of the app content to provide information or a…" at bounding box center [644, 337] width 496 height 51
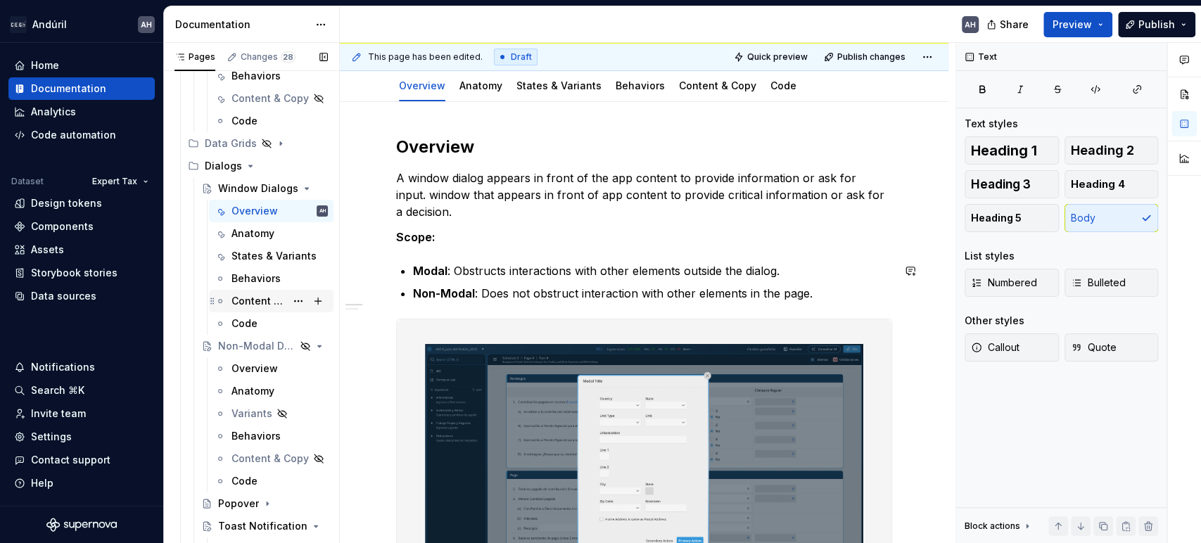
scroll to position [156, 0]
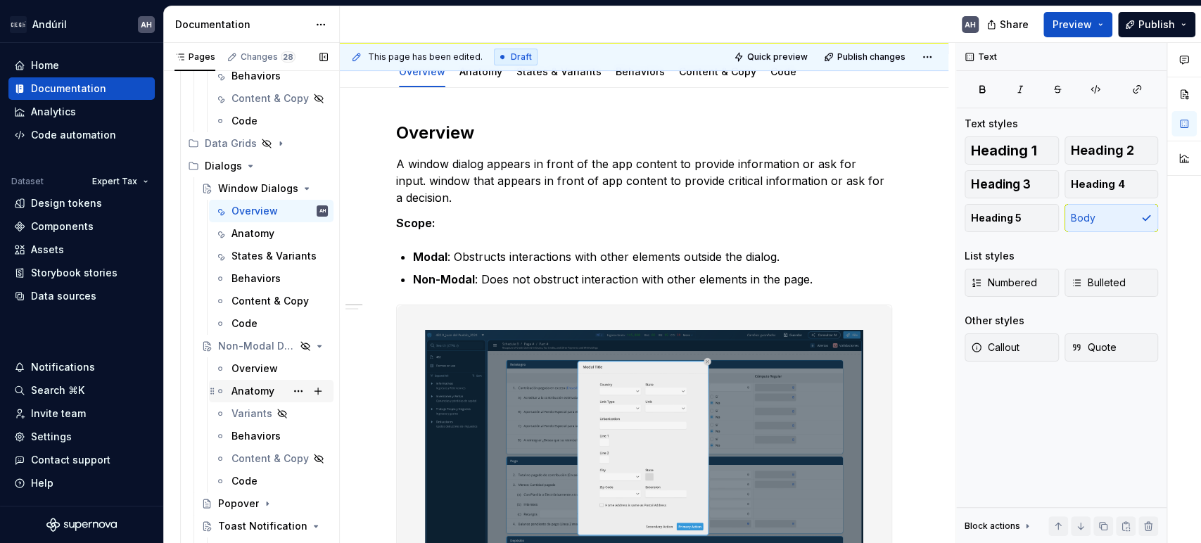
click at [241, 397] on div "Anatomy" at bounding box center [253, 391] width 43 height 14
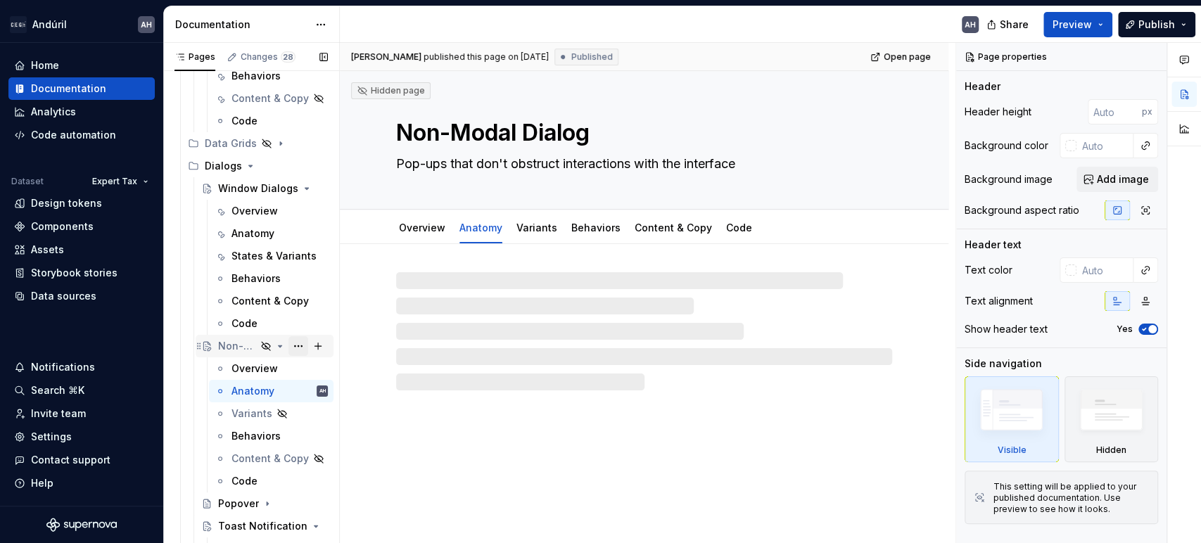
click at [289, 345] on button "Page tree" at bounding box center [299, 346] width 20 height 20
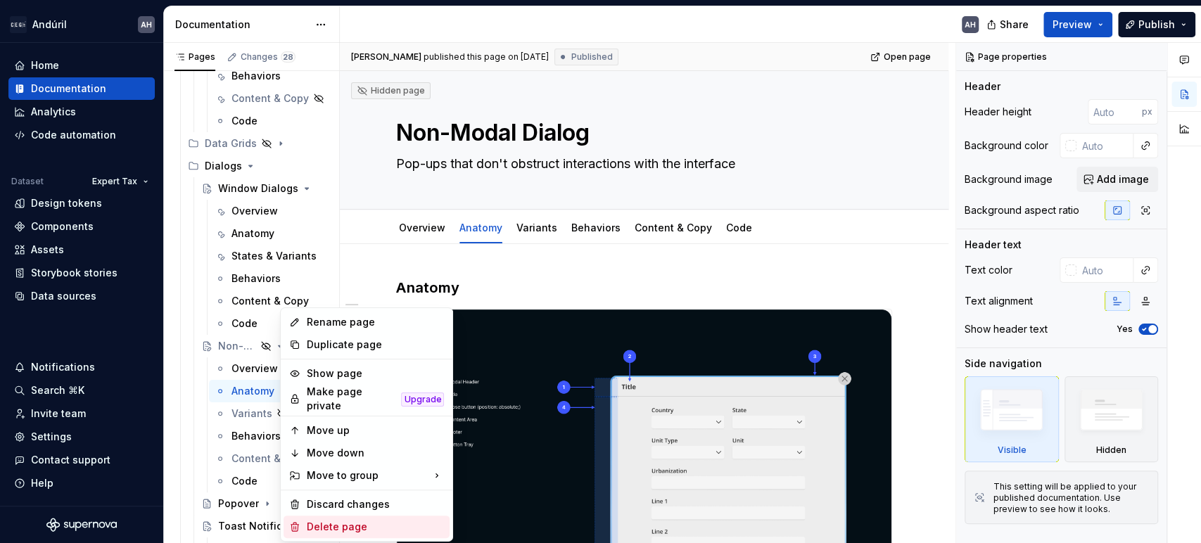
click at [331, 520] on div "Delete page" at bounding box center [375, 527] width 138 height 14
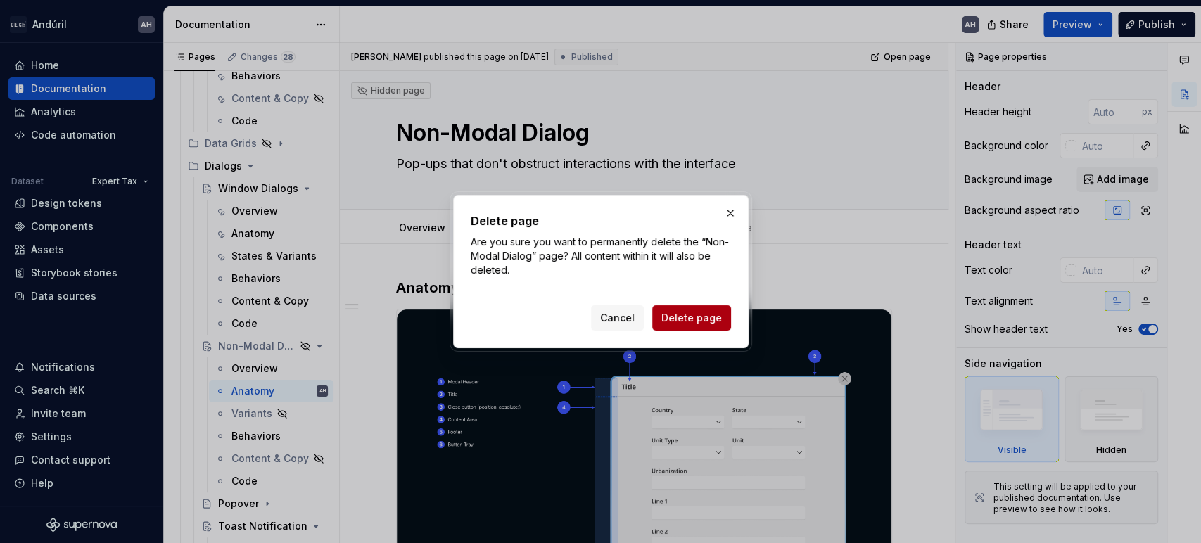
click at [694, 312] on span "Delete page" at bounding box center [692, 318] width 61 height 14
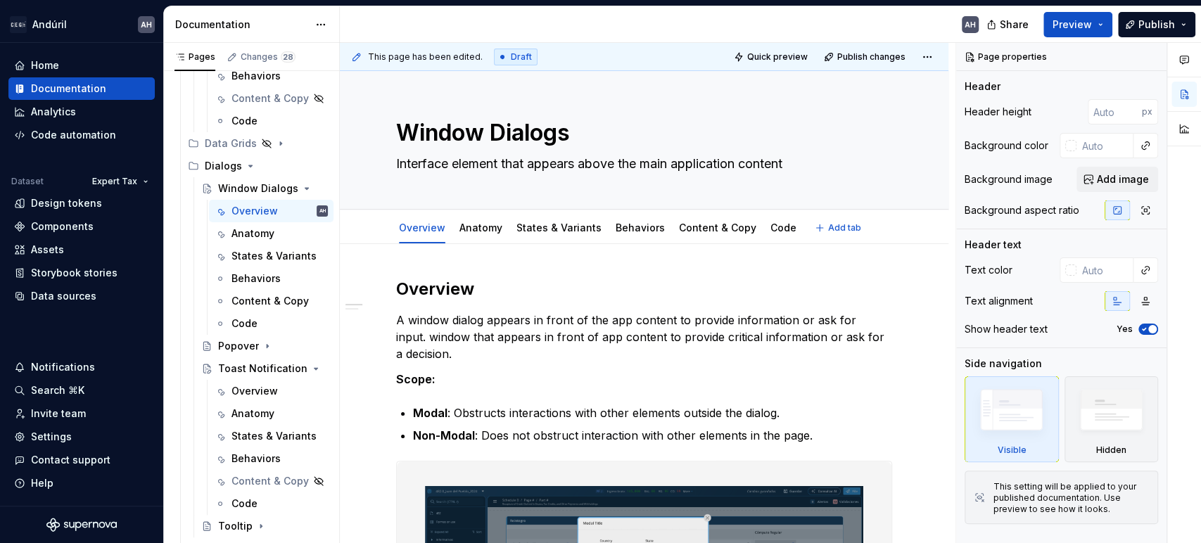
type textarea "*"
click at [398, 338] on p "A window dialog appears in front of the app content to provide information or a…" at bounding box center [644, 337] width 496 height 51
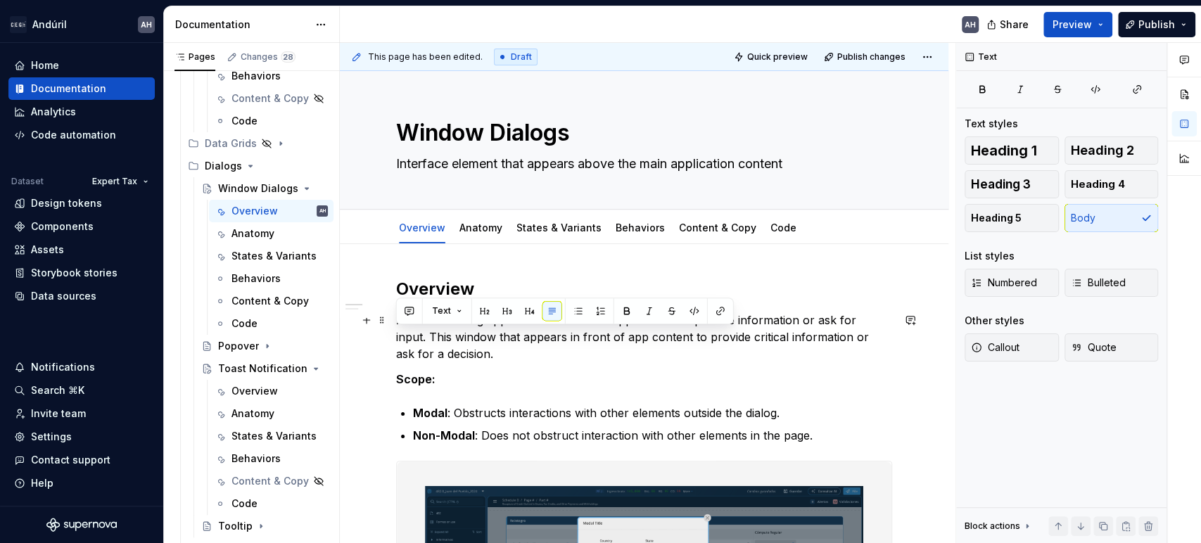
drag, startPoint x: 475, startPoint y: 358, endPoint x: 391, endPoint y: 343, distance: 85.0
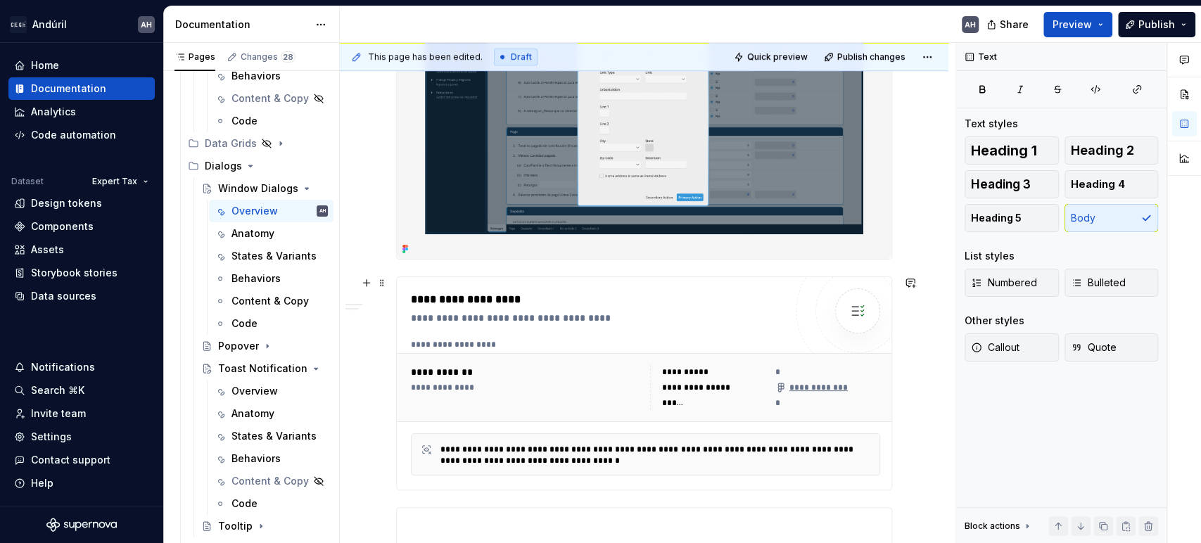
scroll to position [469, 0]
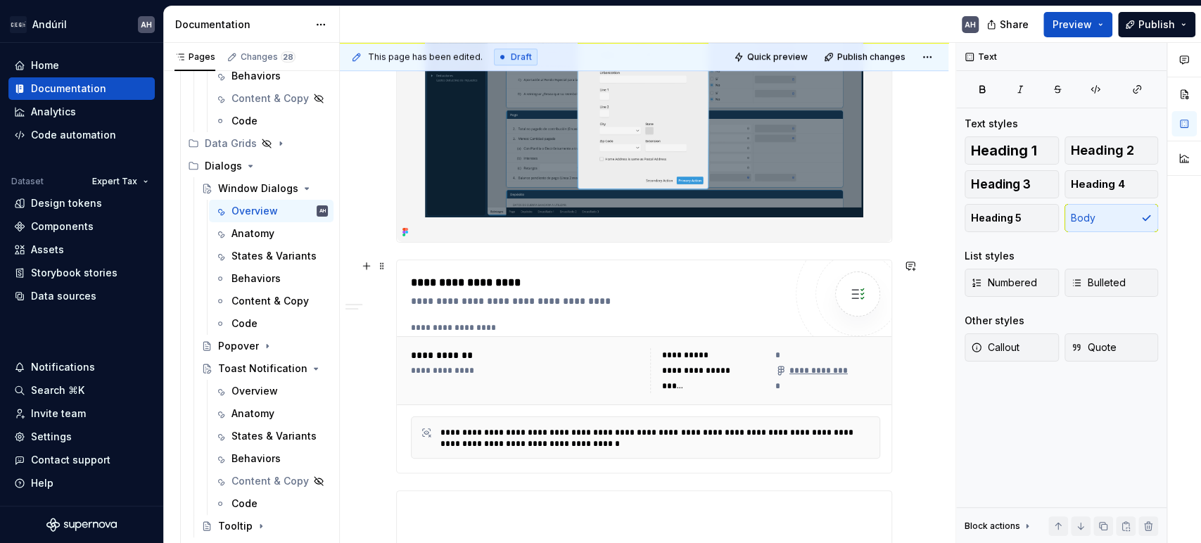
click at [519, 365] on div "**********" at bounding box center [526, 370] width 230 height 11
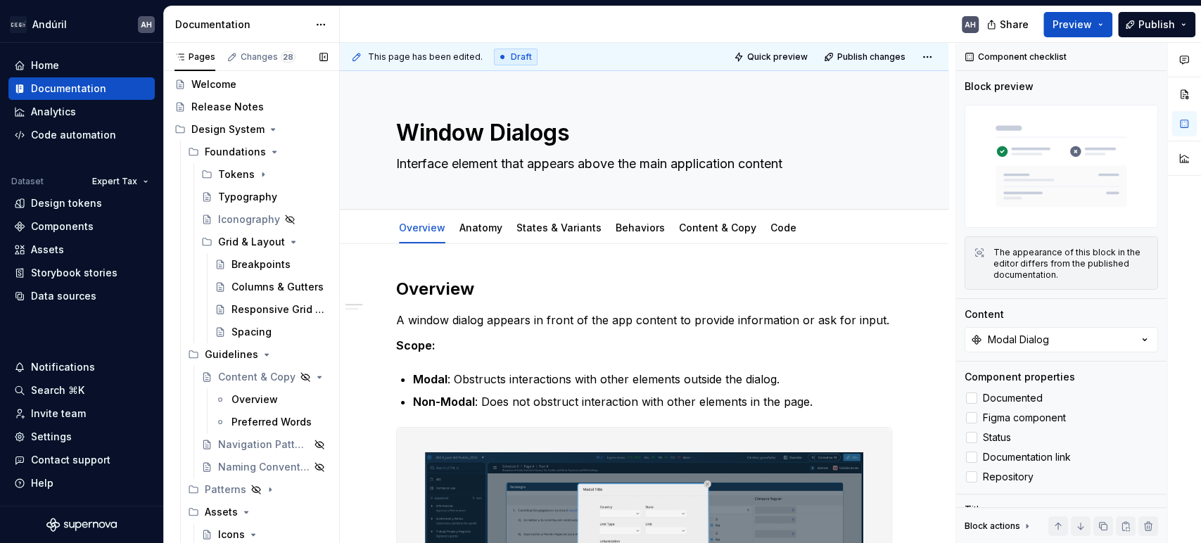
scroll to position [0, 0]
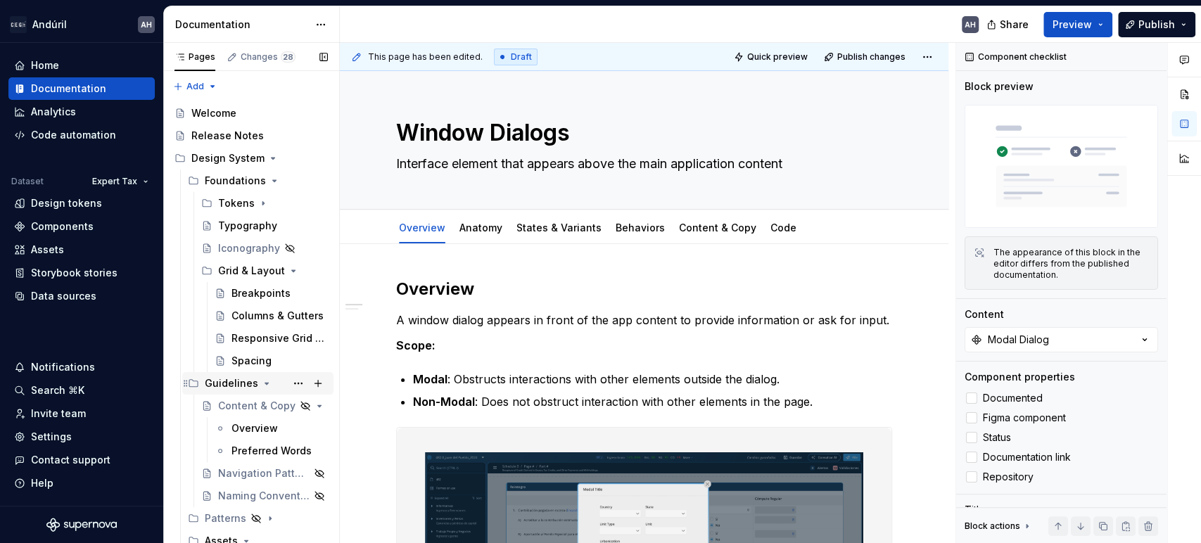
click at [265, 381] on icon "Page tree" at bounding box center [266, 383] width 11 height 11
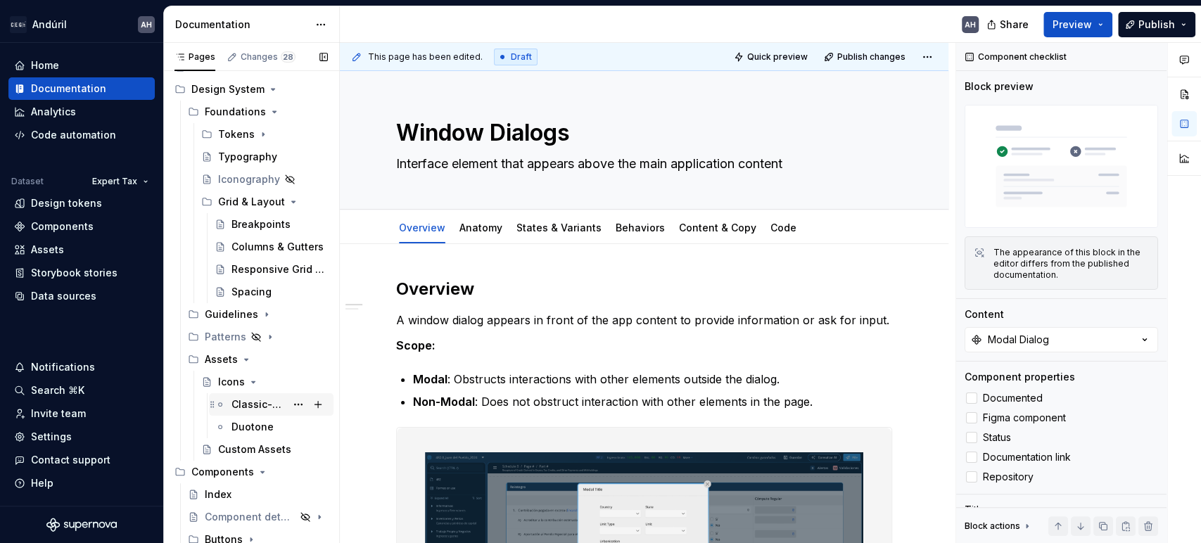
scroll to position [78, 0]
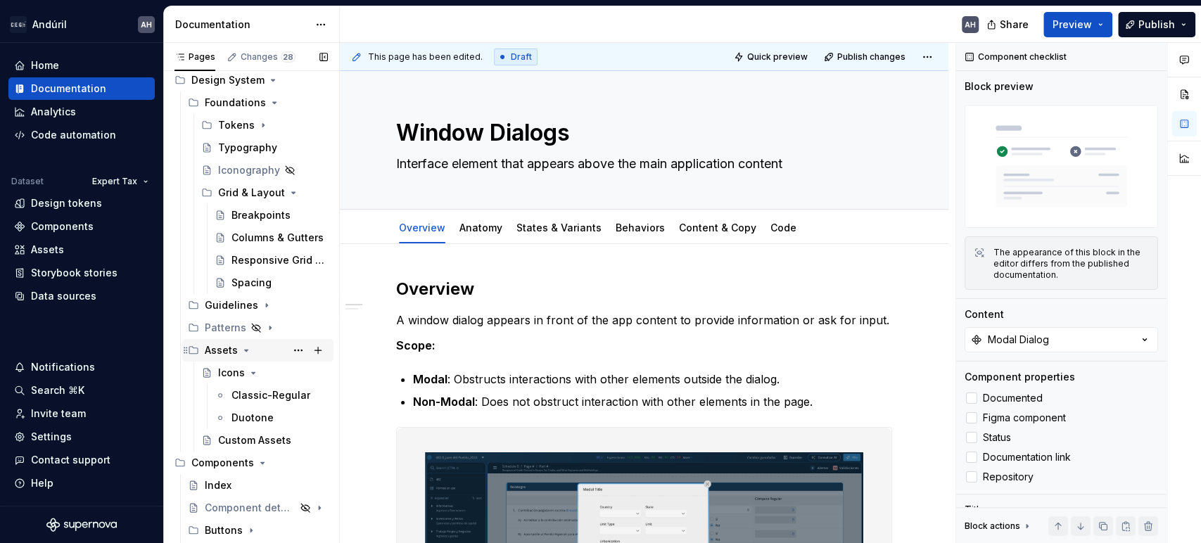
click at [244, 353] on icon "Page tree" at bounding box center [246, 350] width 11 height 11
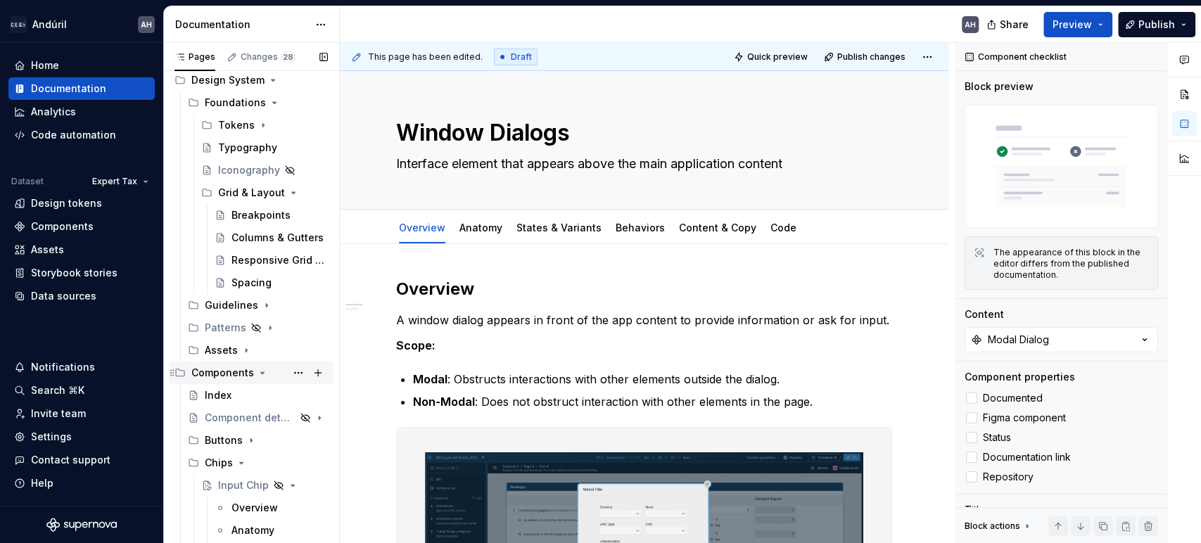
click at [261, 372] on icon "Page tree" at bounding box center [263, 372] width 4 height 1
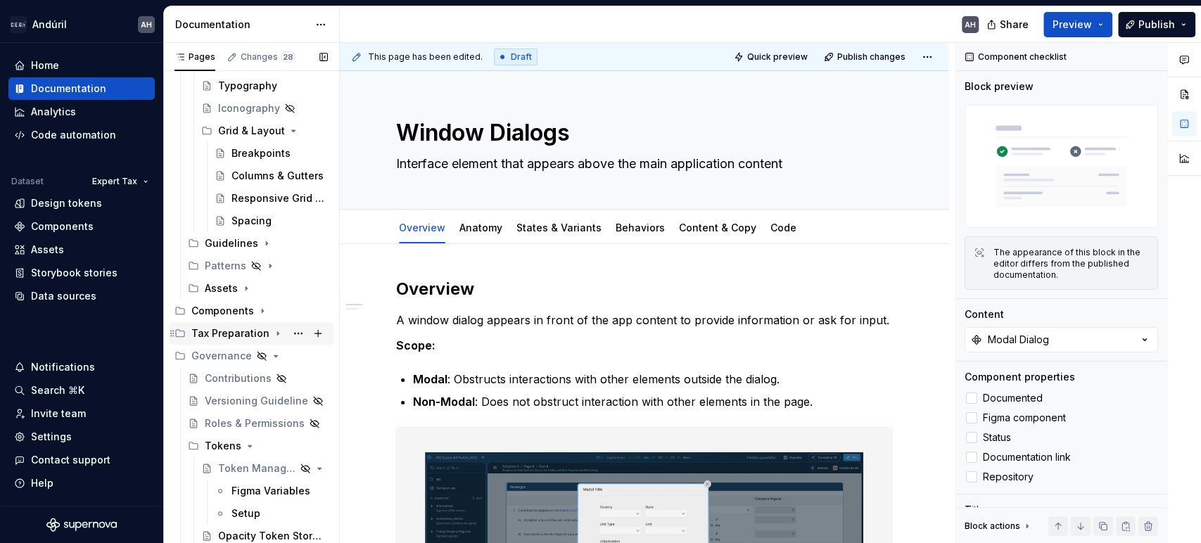
scroll to position [0, 0]
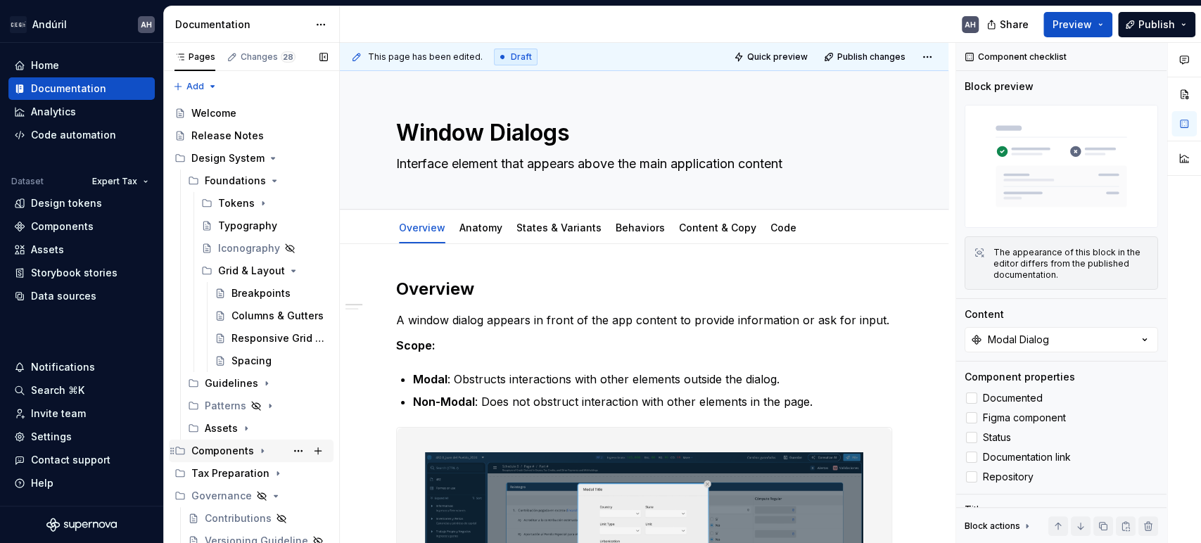
click at [260, 443] on div "Components" at bounding box center [259, 451] width 137 height 20
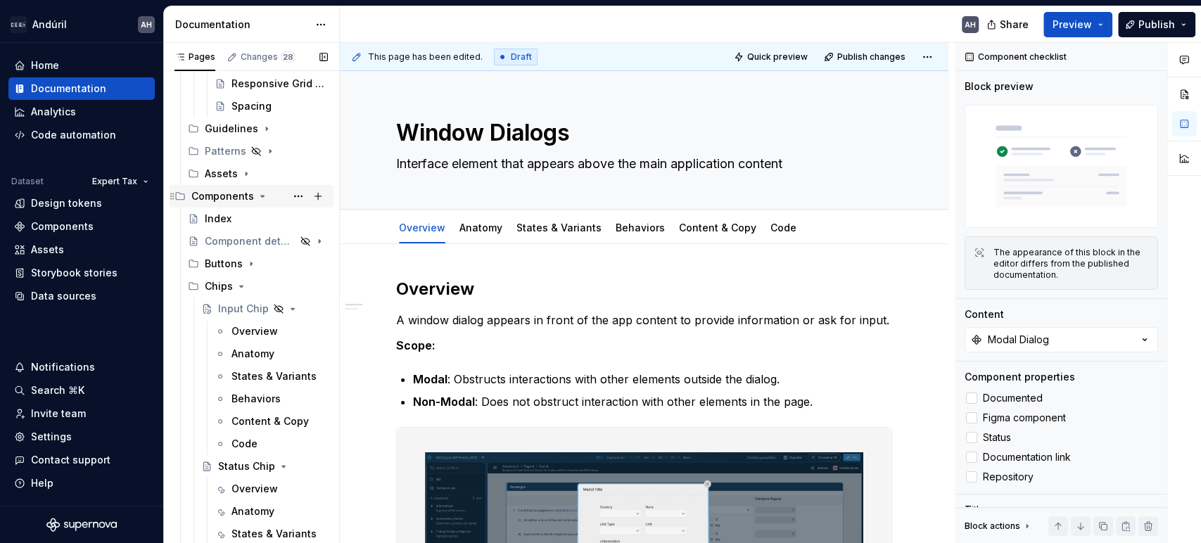
scroll to position [312, 0]
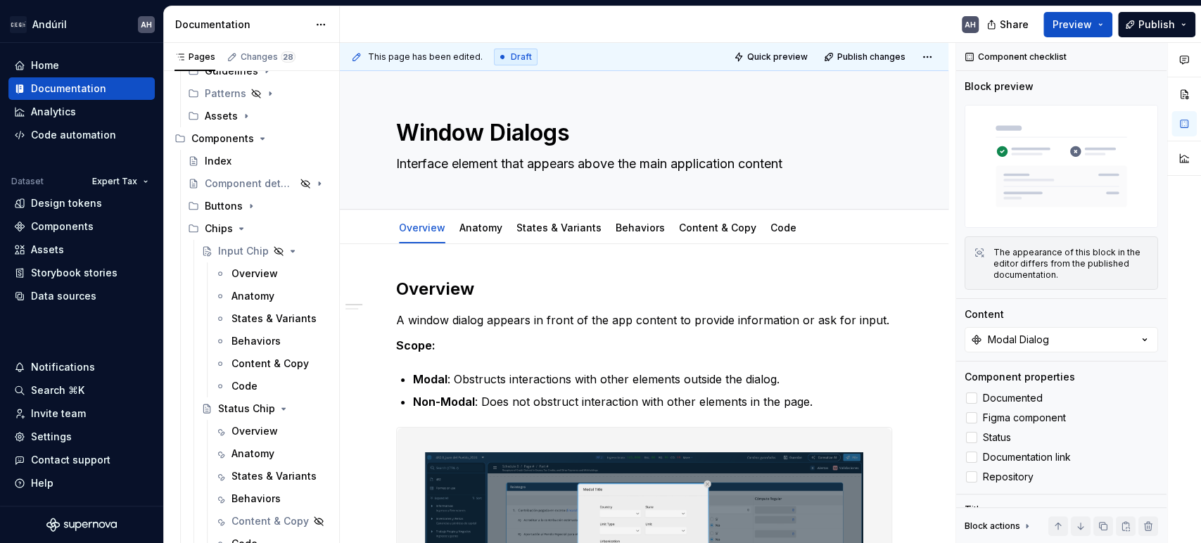
click at [575, 323] on p "A window dialog appears in front of the app content to provide information or a…" at bounding box center [644, 320] width 496 height 17
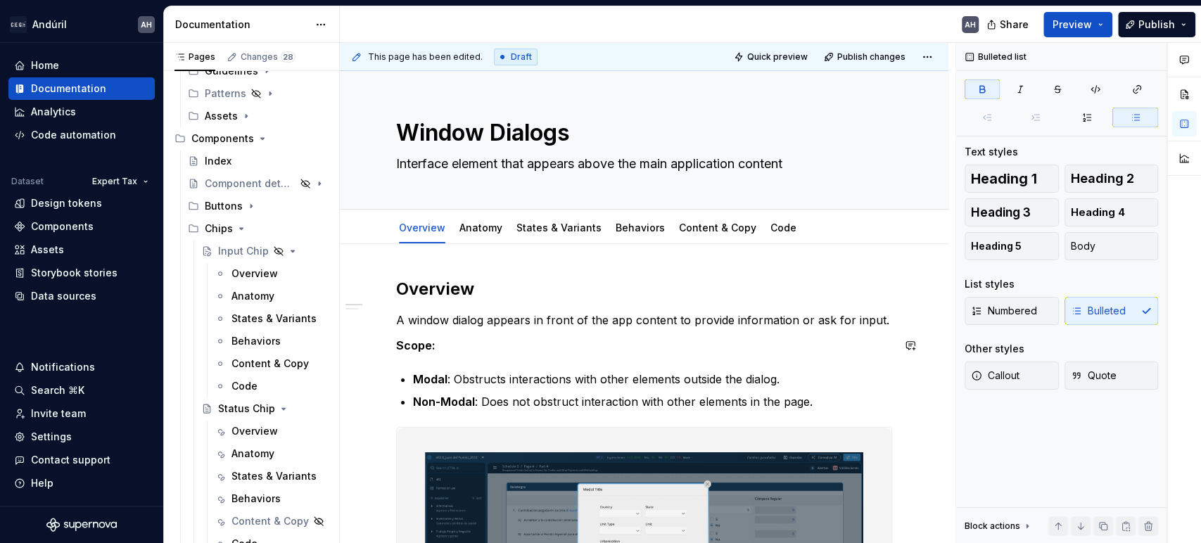
click at [616, 407] on p "Non-Modal : Does not obstruct interaction with other elements in the page." at bounding box center [652, 401] width 479 height 17
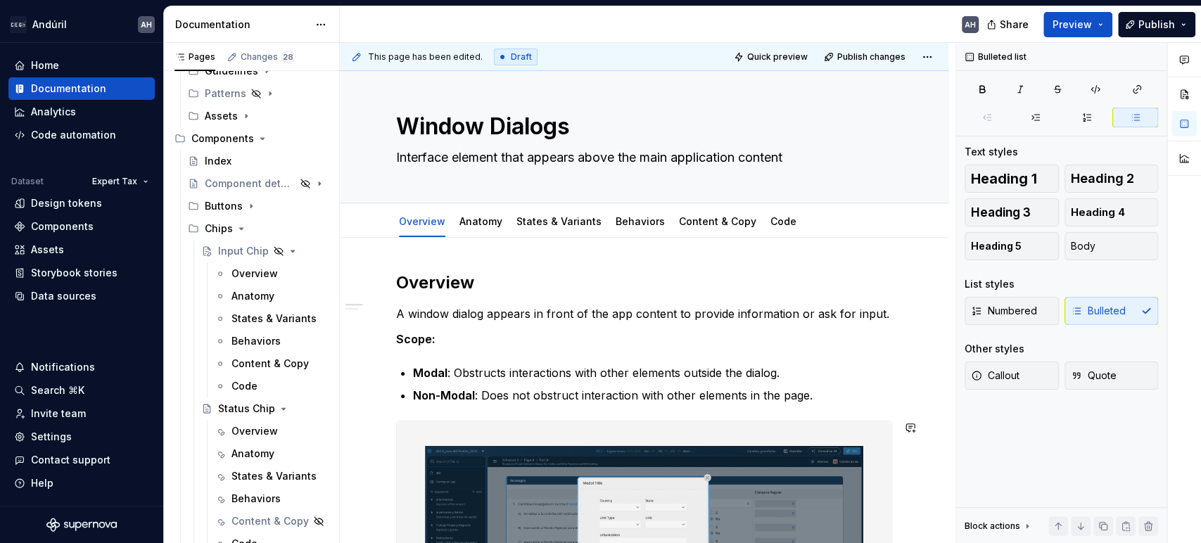
scroll to position [0, 0]
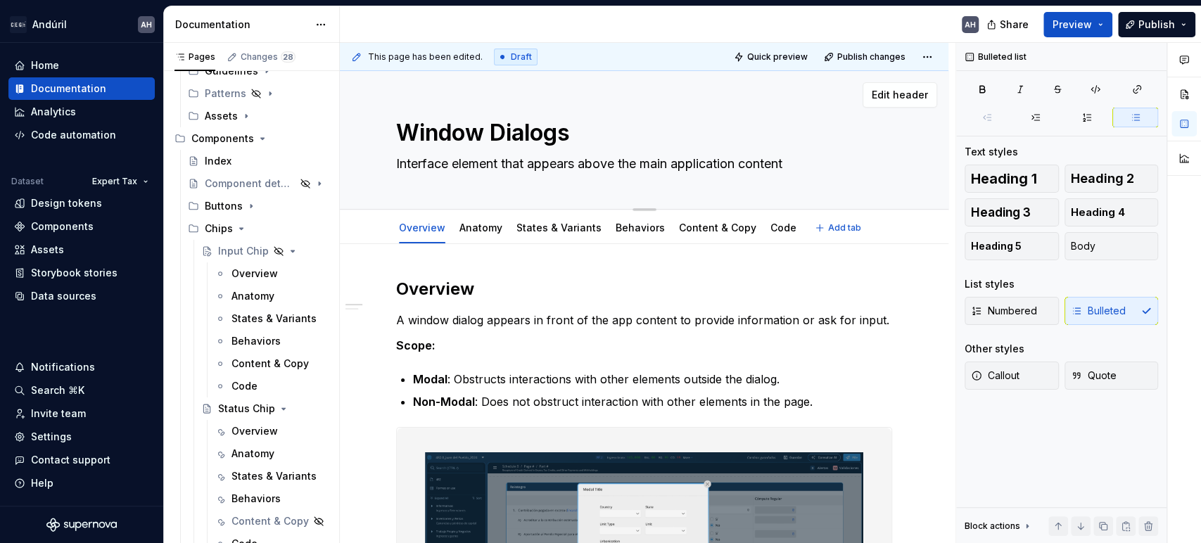
click at [800, 163] on textarea "Interface element that appears above the main application content" at bounding box center [641, 164] width 496 height 23
click at [431, 127] on textarea "Window Dialogs" at bounding box center [641, 133] width 496 height 34
type textarea "*"
type textarea "D"
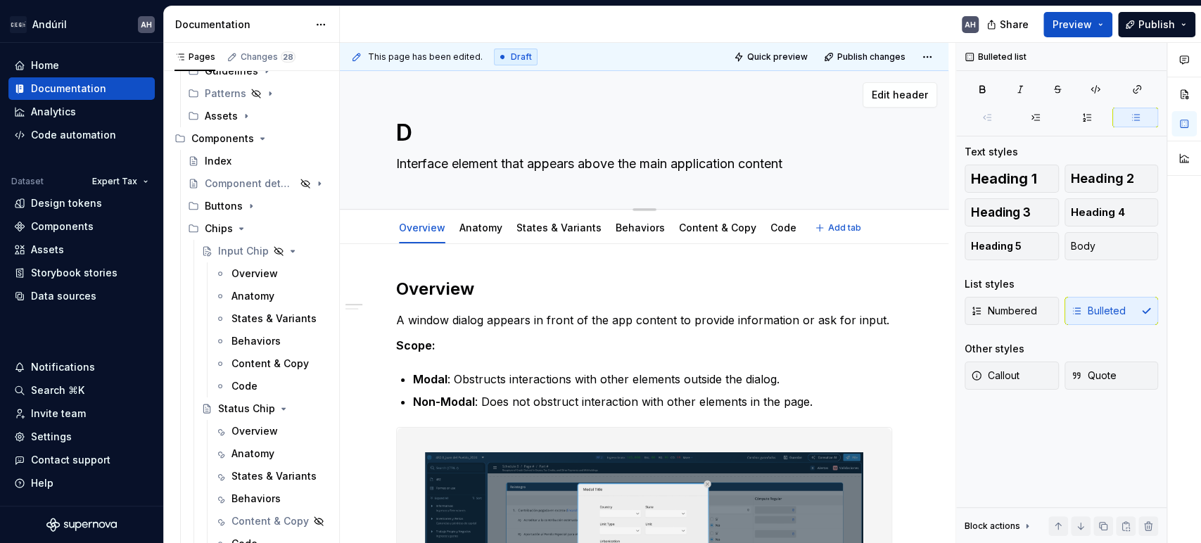
type textarea "*"
type textarea "Di"
type textarea "*"
type textarea "Dia"
type textarea "*"
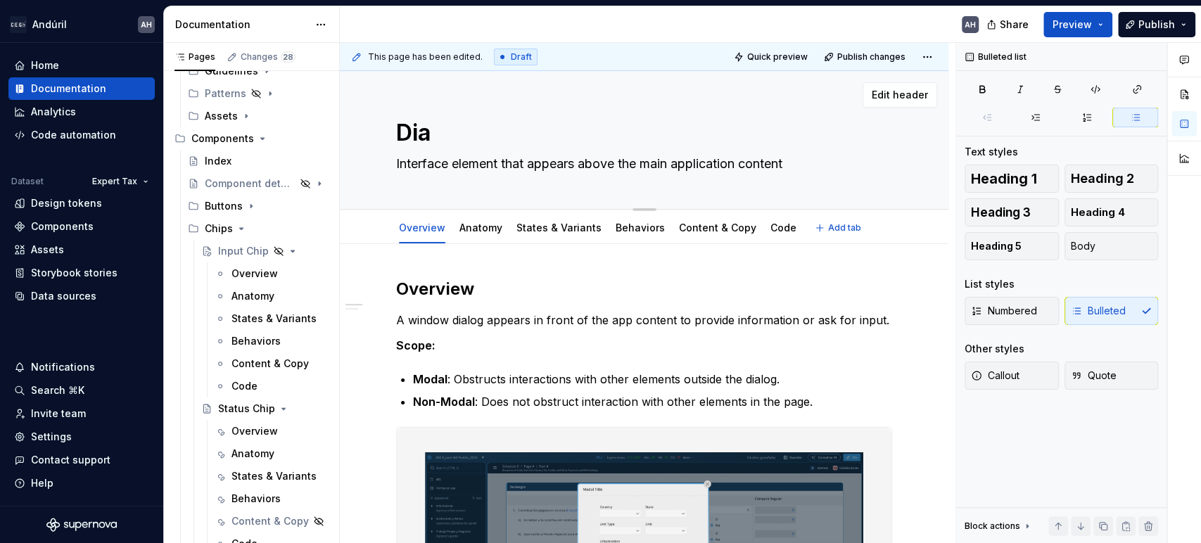
type textarea "Dial"
type textarea "*"
type textarea "Dialo"
type textarea "*"
type textarea "Dialog"
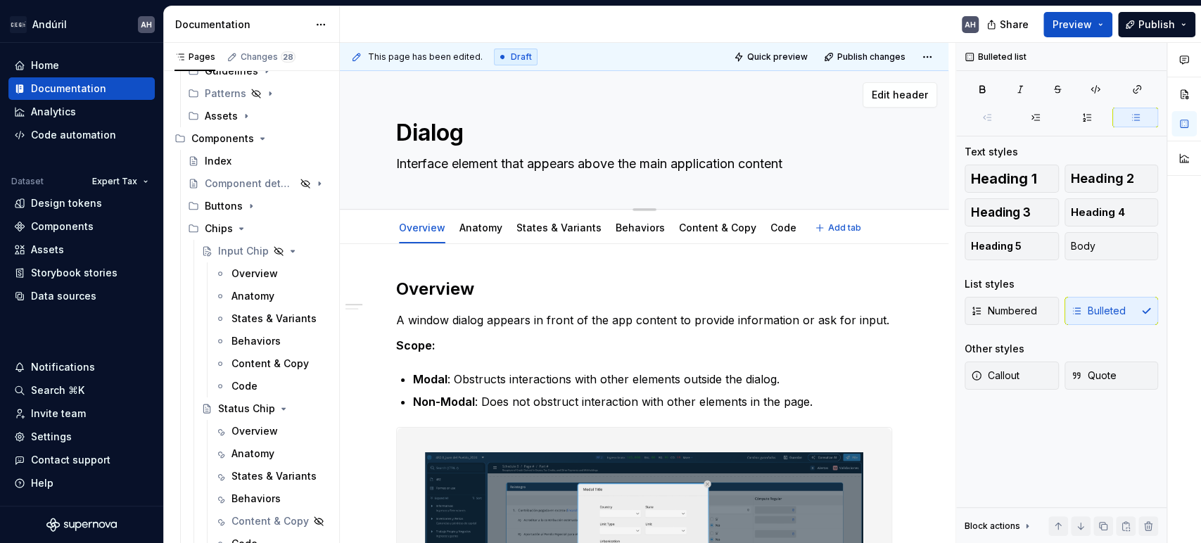
type textarea "*"
type textarea "Dialogs"
type textarea "*"
type textarea "Dialogs"
click at [505, 346] on p "Scope:" at bounding box center [644, 345] width 496 height 17
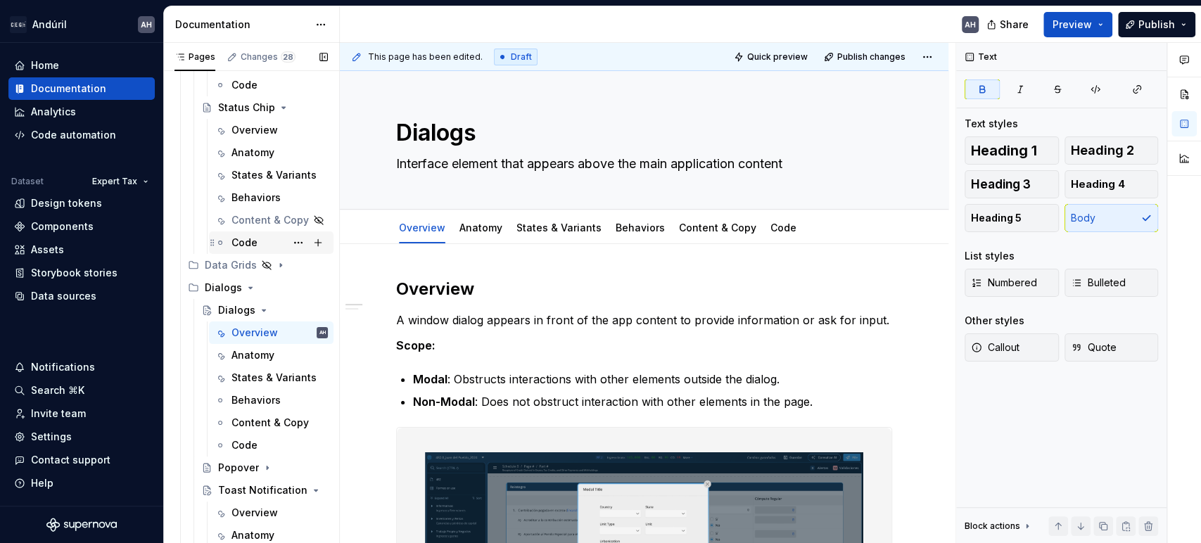
scroll to position [625, 0]
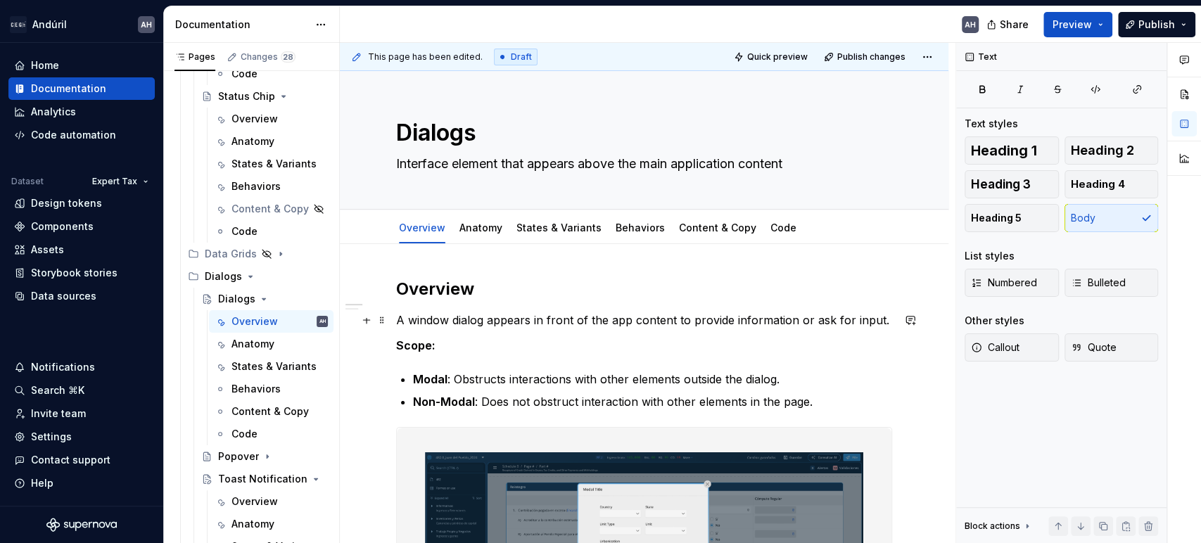
click at [435, 323] on p "A window dialog appears in front of the app content to provide information or a…" at bounding box center [644, 320] width 496 height 17
click at [839, 319] on p "A dialog appears in front of the app content to provide information or ask for …" at bounding box center [644, 320] width 496 height 17
click at [457, 346] on p "Scope:" at bounding box center [644, 345] width 496 height 17
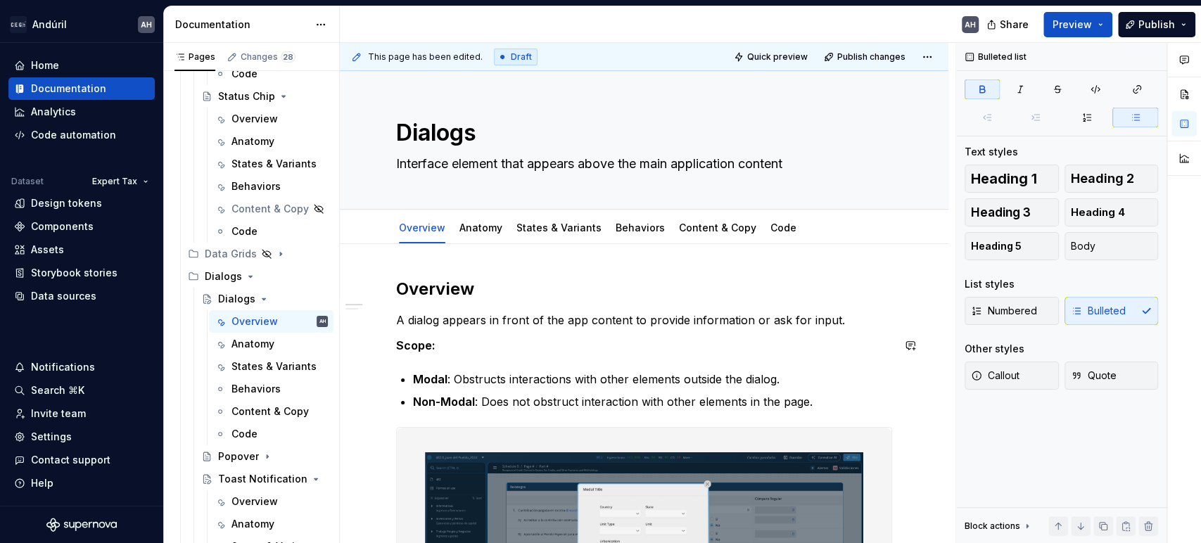
click at [450, 380] on p "Modal : Obstructs interactions with other elements outside the dialog." at bounding box center [652, 379] width 479 height 17
click at [634, 372] on p "Modal : Obstructs interactions with other elements outside the dialog." at bounding box center [652, 379] width 479 height 17
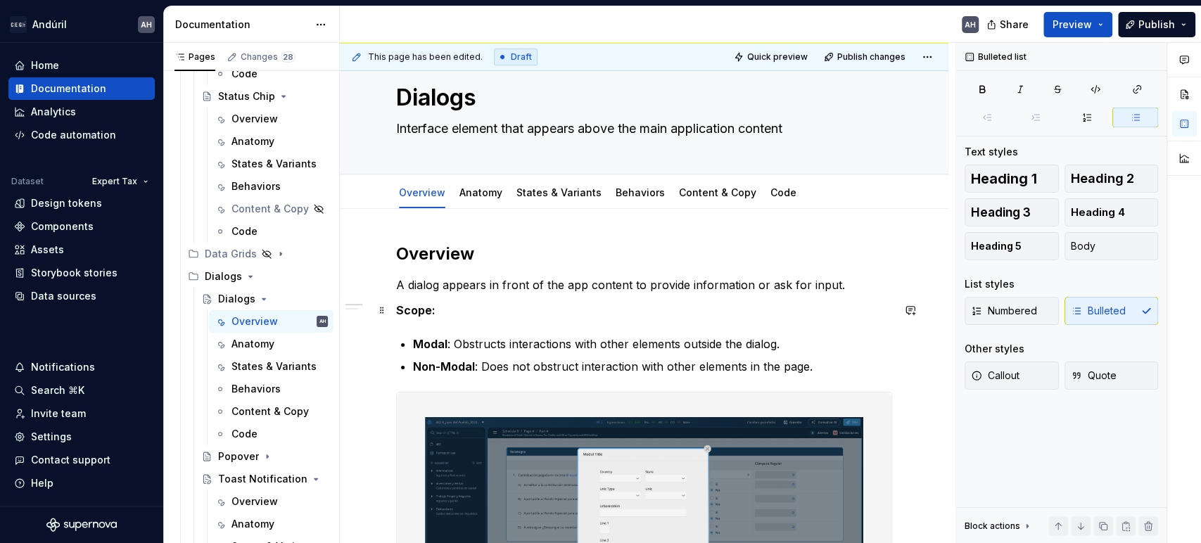
scroll to position [0, 0]
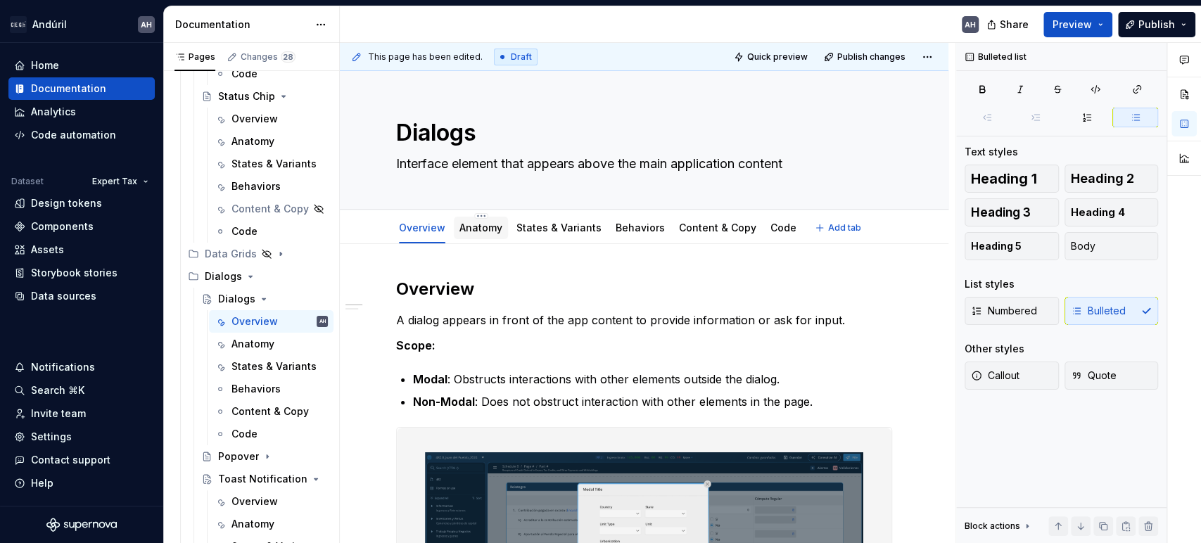
click at [474, 234] on div "Anatomy" at bounding box center [481, 228] width 43 height 14
click at [490, 225] on link "Anatomy" at bounding box center [481, 228] width 43 height 12
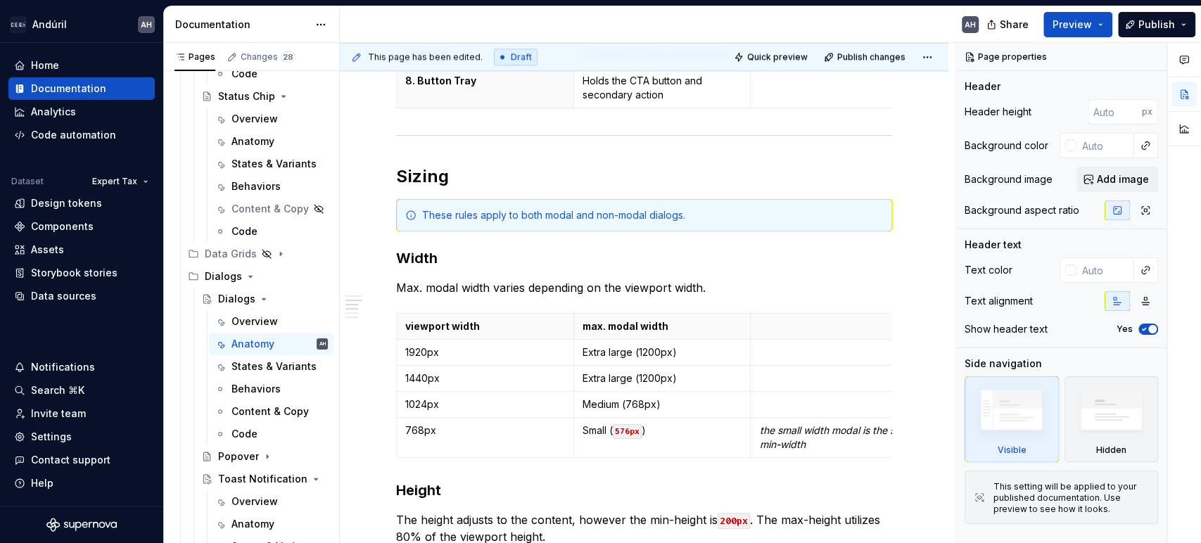
scroll to position [1172, 0]
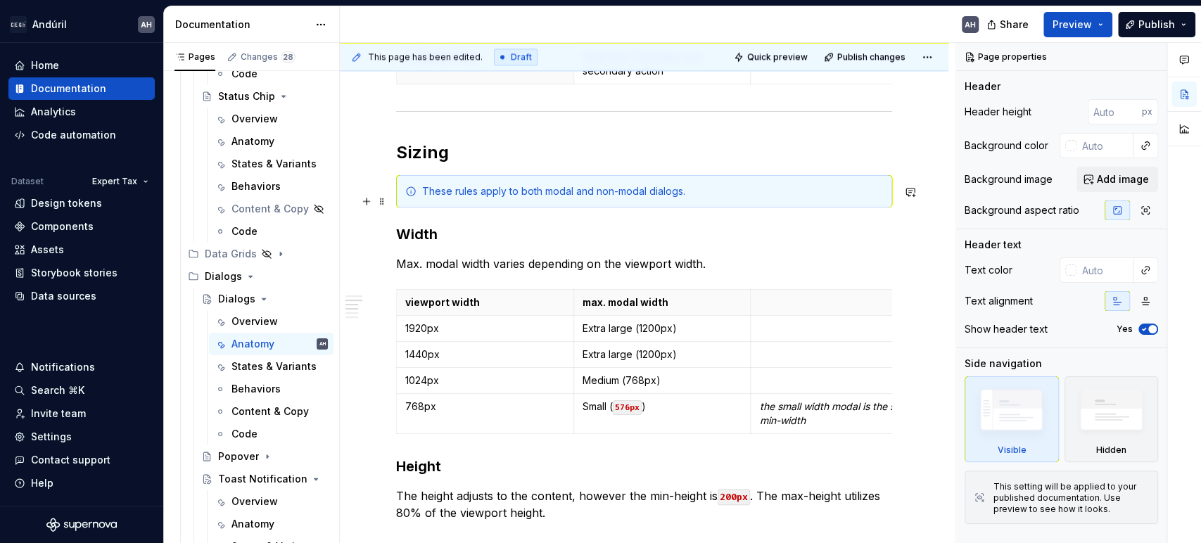
click at [576, 217] on div "Anatomy 1. Modal Header Container for the modal title, close button and back bu…" at bounding box center [644, 384] width 496 height 2556
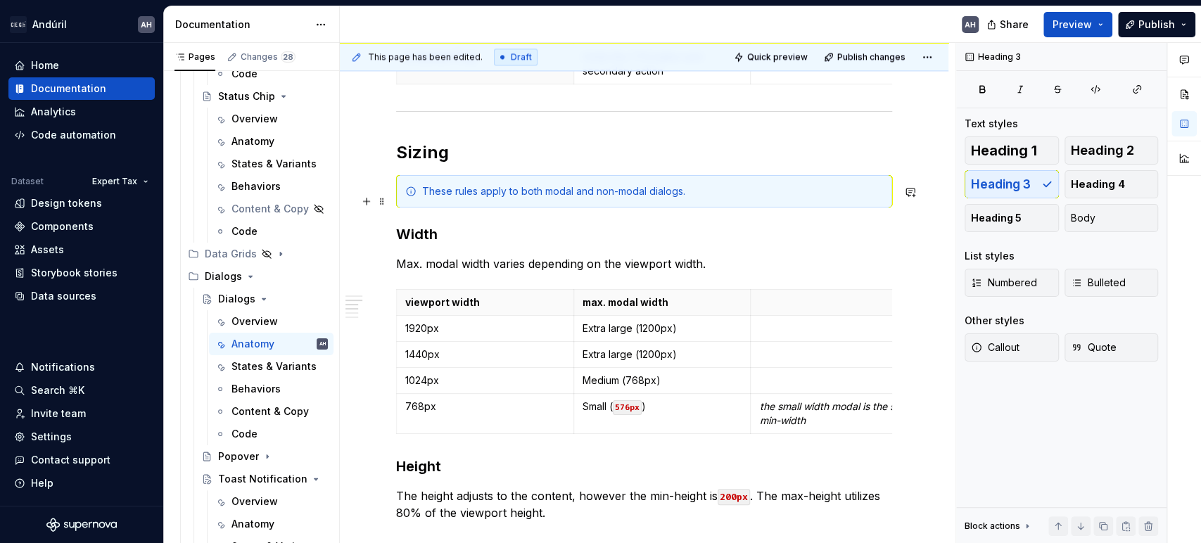
click at [576, 217] on div "Anatomy 1. Modal Header Container for the modal title, close button and back bu…" at bounding box center [644, 384] width 496 height 2556
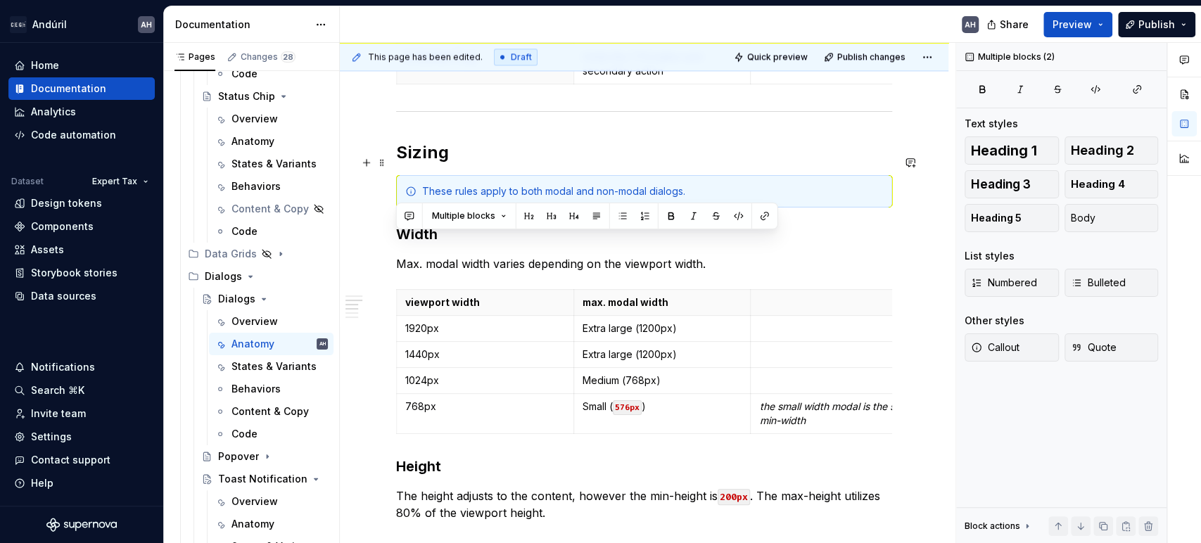
click at [579, 155] on h2 "Sizing" at bounding box center [644, 152] width 496 height 23
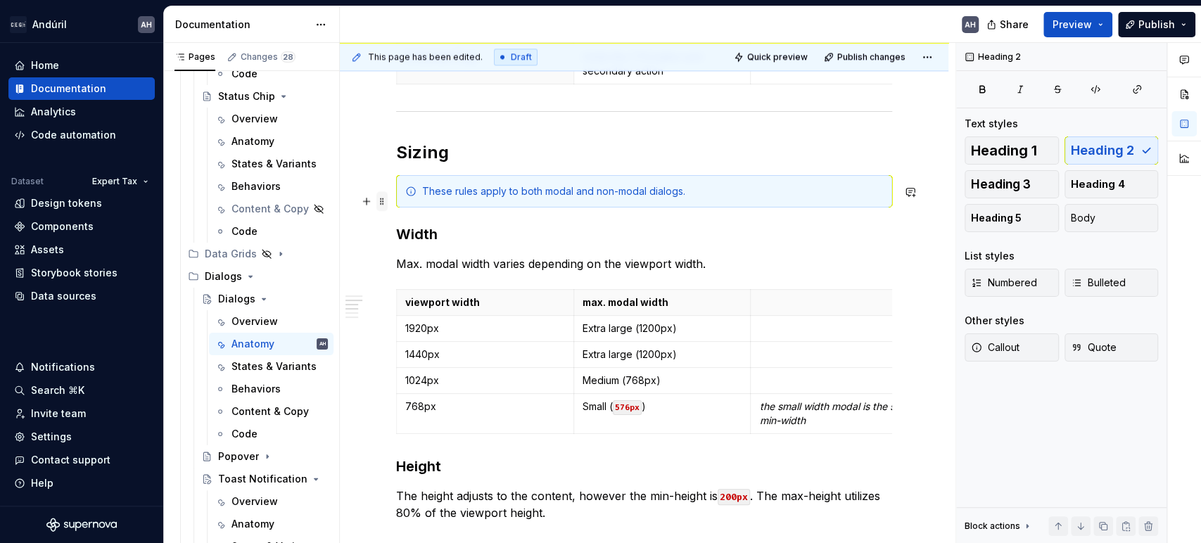
click at [383, 203] on span at bounding box center [382, 201] width 11 height 20
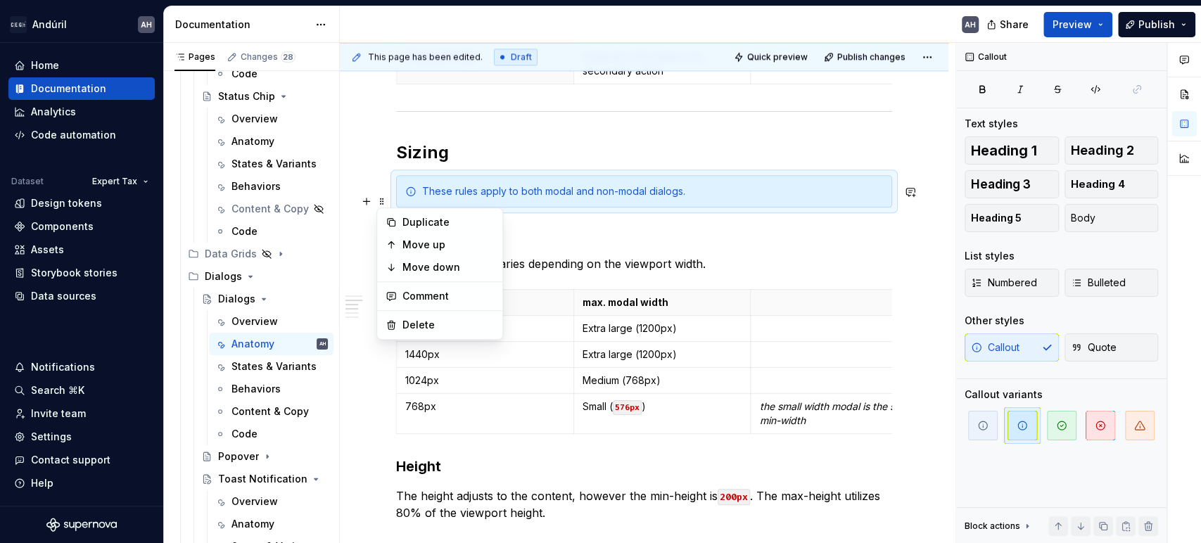
click at [501, 173] on div "Anatomy 1. Modal Header Container for the modal title, close button and back bu…" at bounding box center [644, 384] width 496 height 2556
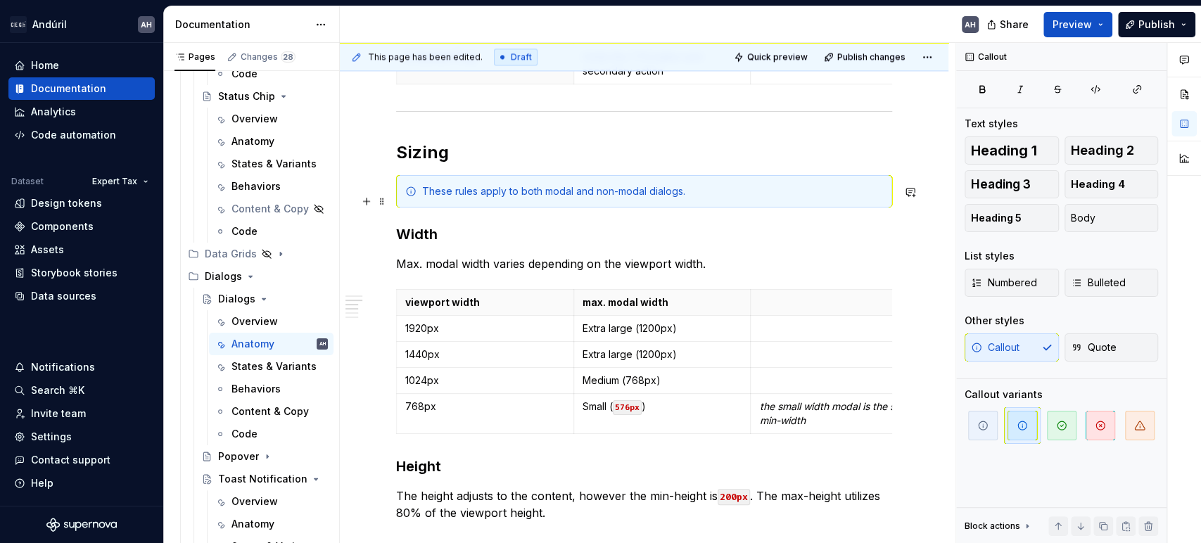
click at [388, 199] on div "Anatomy 1. Modal Header Container for the modal title, close button and back bu…" at bounding box center [644, 457] width 609 height 2770
click at [384, 201] on span at bounding box center [382, 201] width 11 height 20
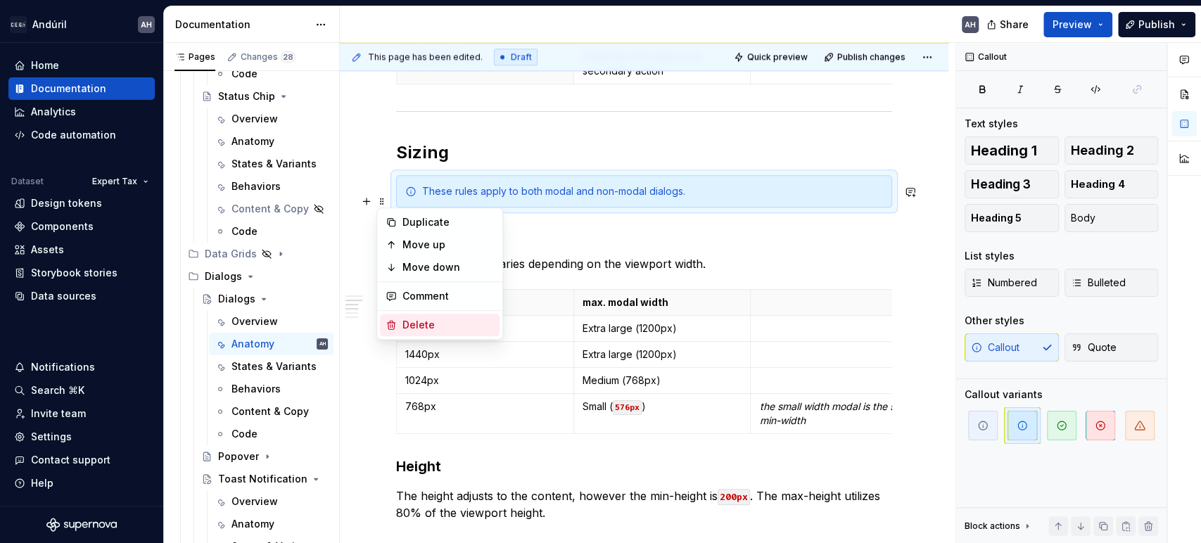
click at [410, 323] on div "Delete" at bounding box center [448, 325] width 91 height 14
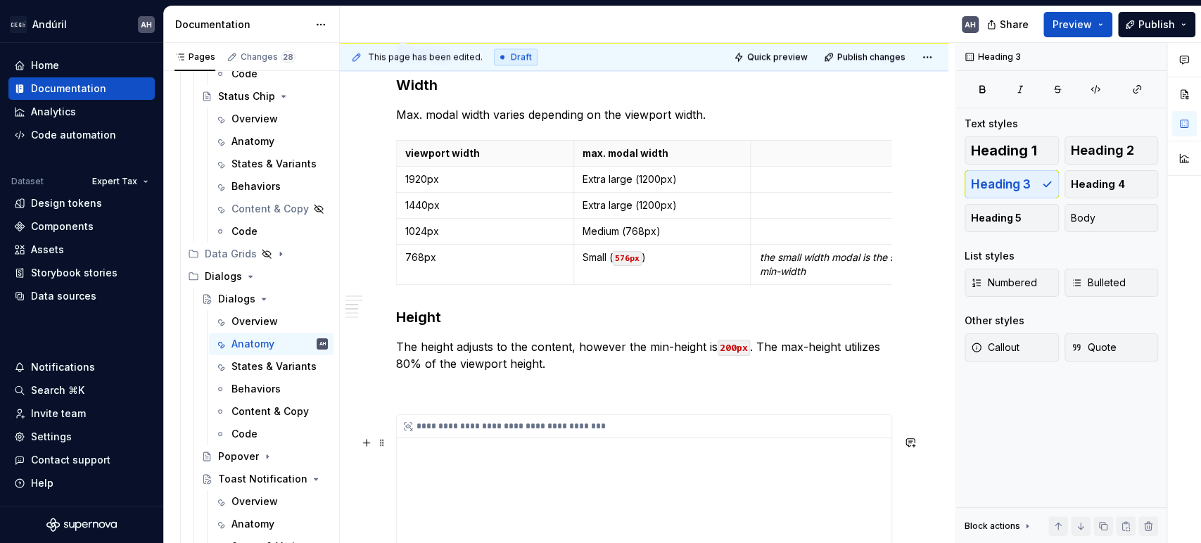
scroll to position [1329, 0]
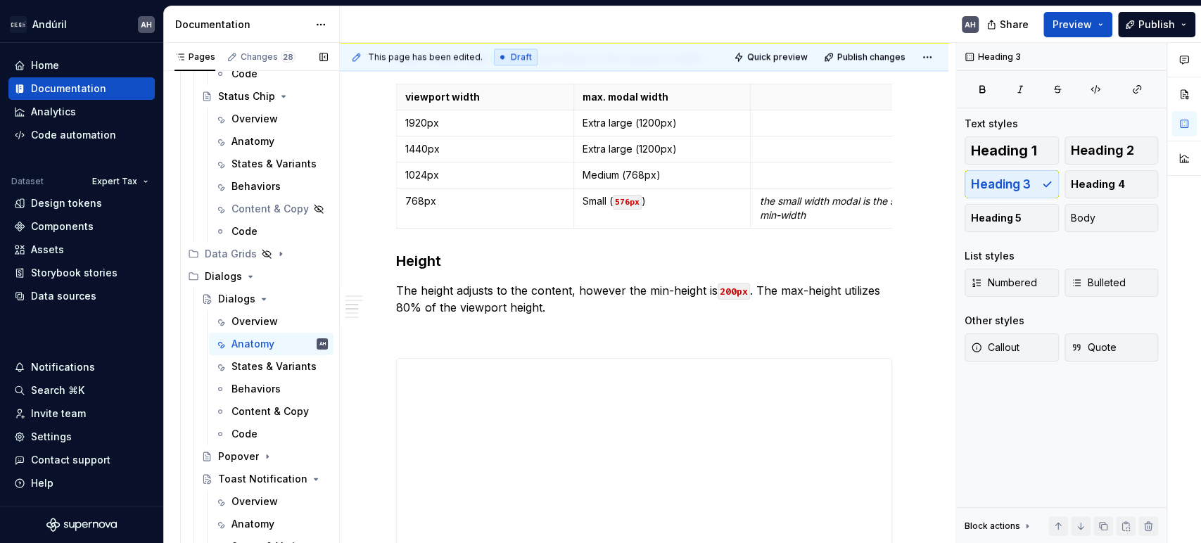
click at [0, 0] on button "Page tree" at bounding box center [0, 0] width 0 height 0
type textarea "*"
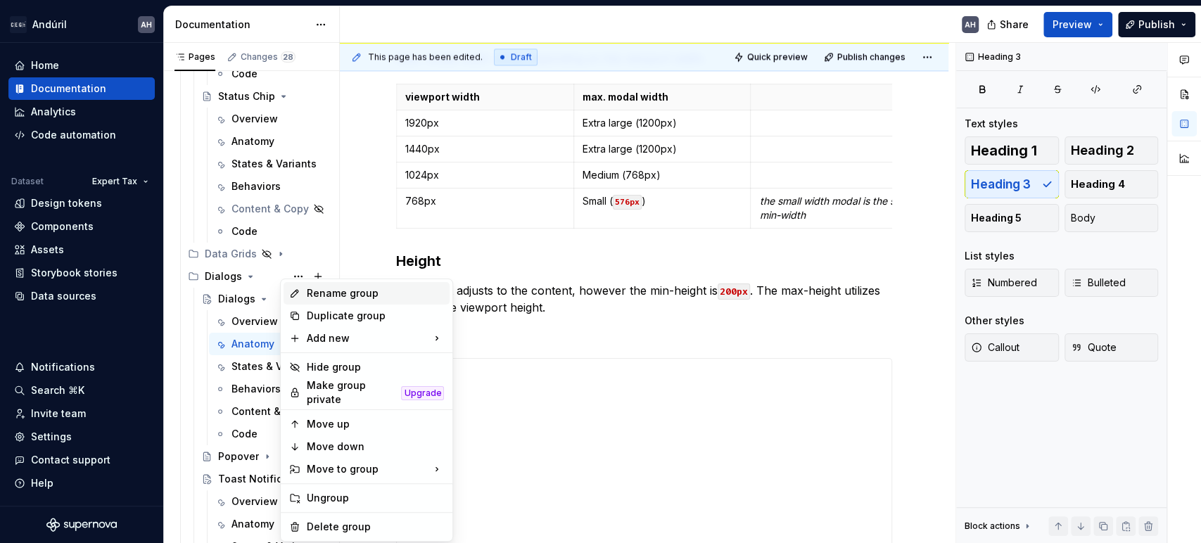
click at [335, 296] on div "Rename group" at bounding box center [375, 293] width 138 height 14
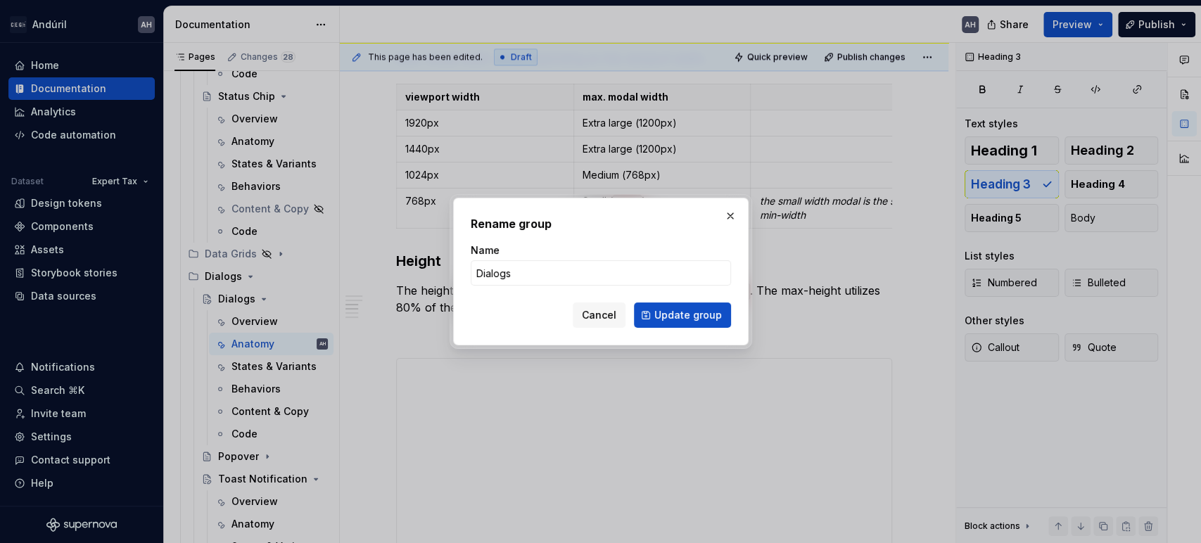
type input "o"
type input "Overlays"
click button "Update group" at bounding box center [682, 315] width 97 height 25
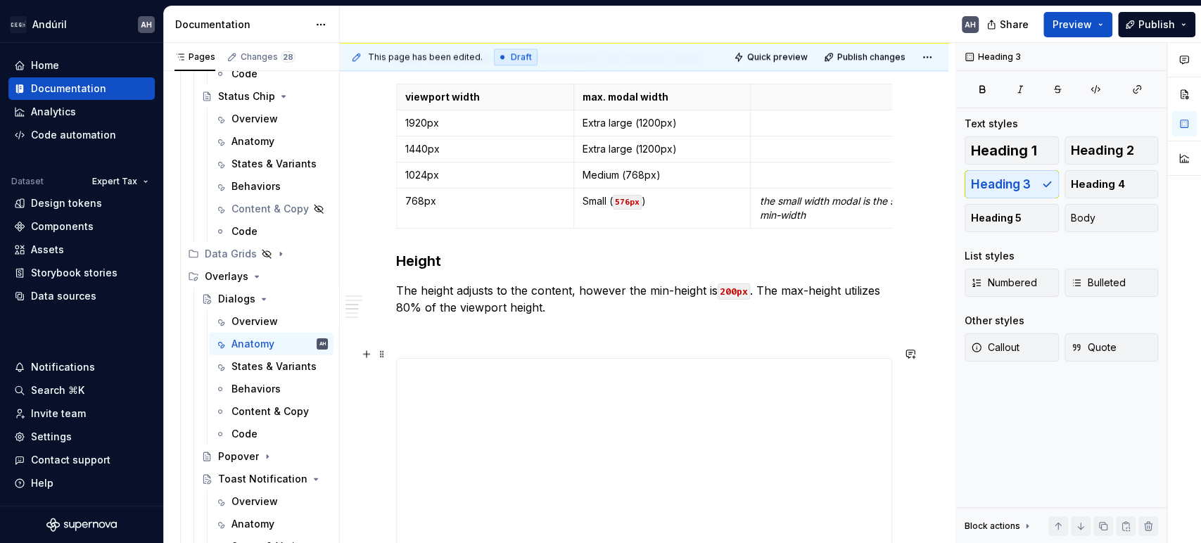
click at [472, 341] on p at bounding box center [644, 332] width 496 height 17
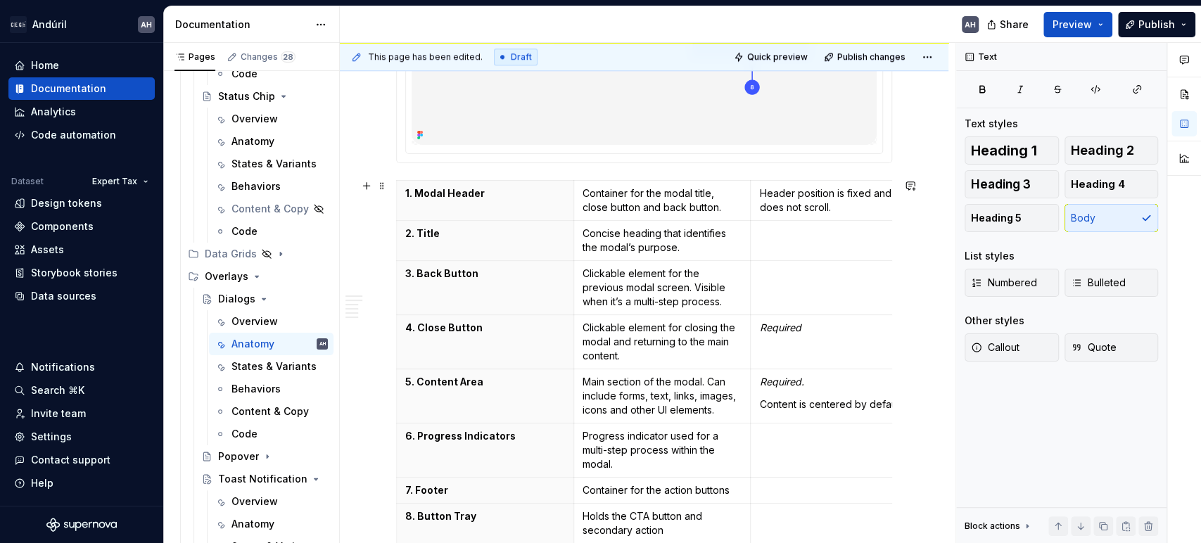
scroll to position [625, 0]
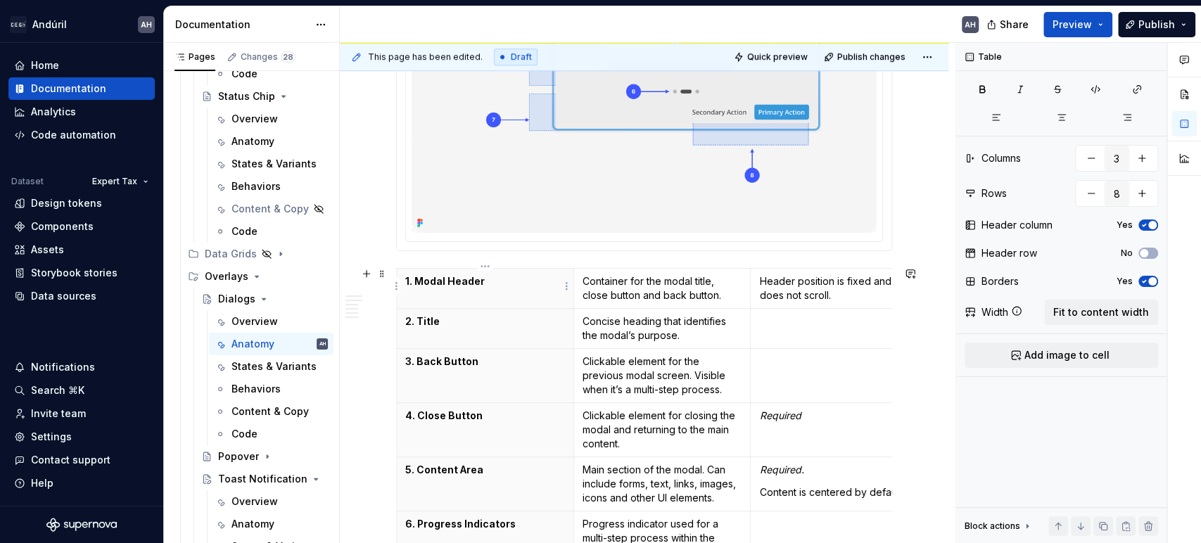
click at [429, 280] on p "1. Modal Header" at bounding box center [485, 281] width 160 height 14
click at [490, 288] on th "1. Header" at bounding box center [485, 289] width 177 height 40
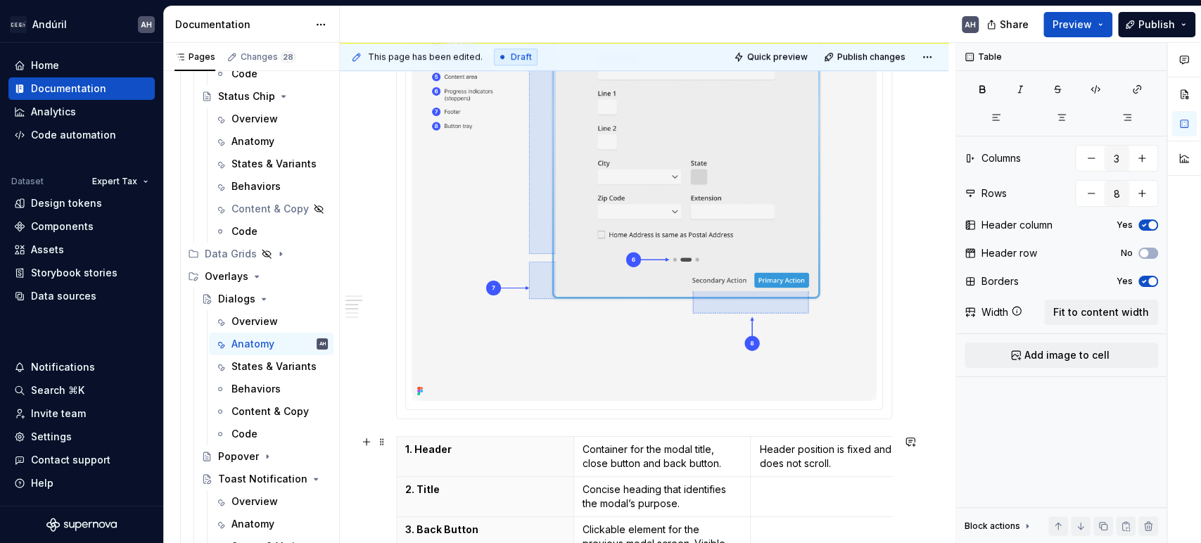
scroll to position [0, 0]
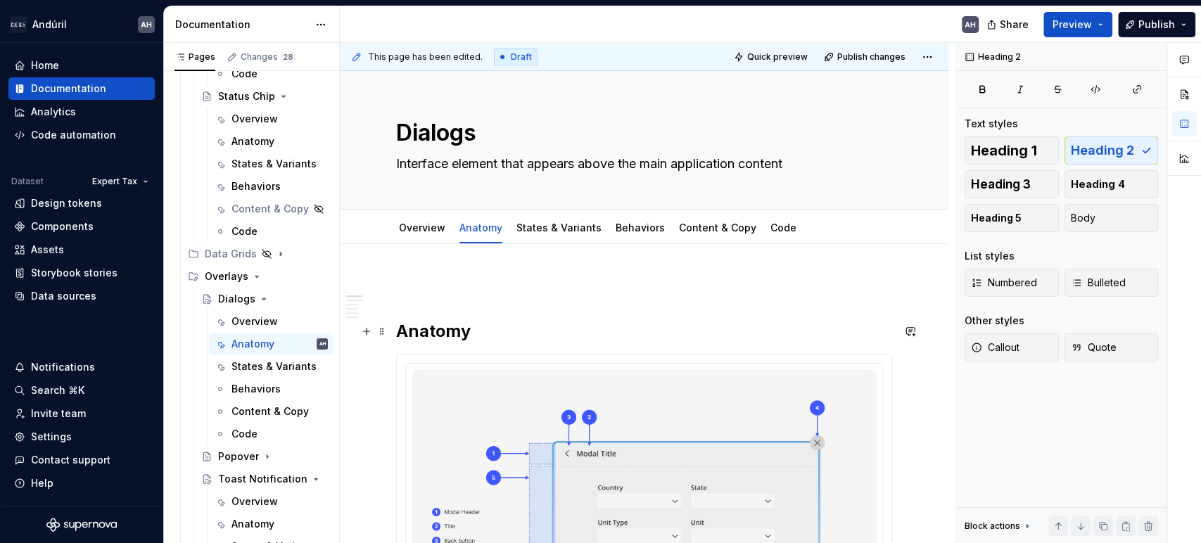
click at [400, 334] on h2 "Anatomy" at bounding box center [644, 331] width 496 height 23
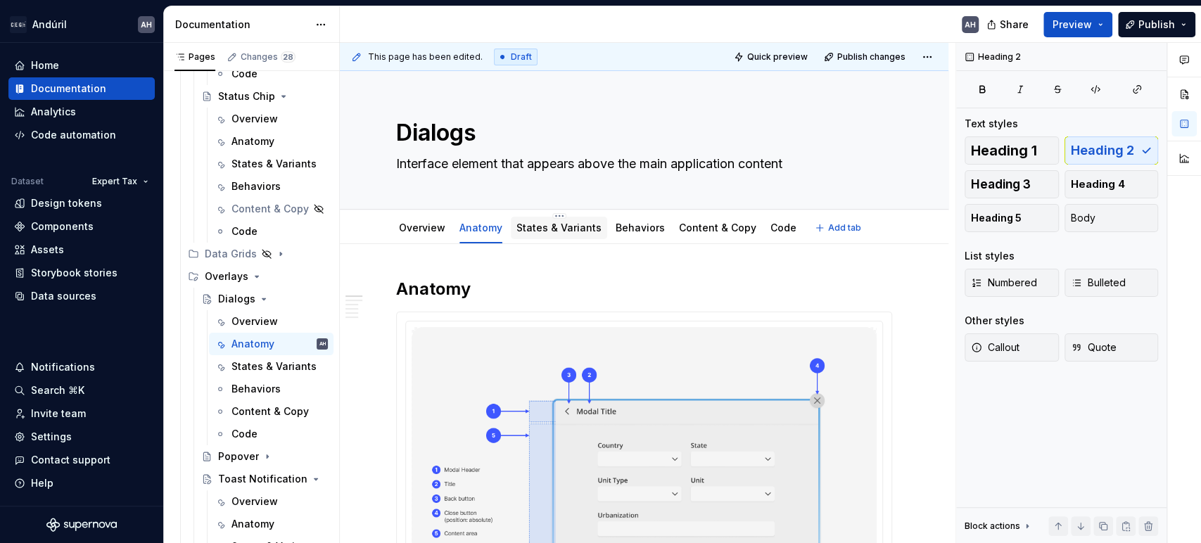
click at [550, 238] on div "States & Variants" at bounding box center [559, 228] width 96 height 23
click at [570, 232] on link "States & Variants" at bounding box center [559, 228] width 85 height 12
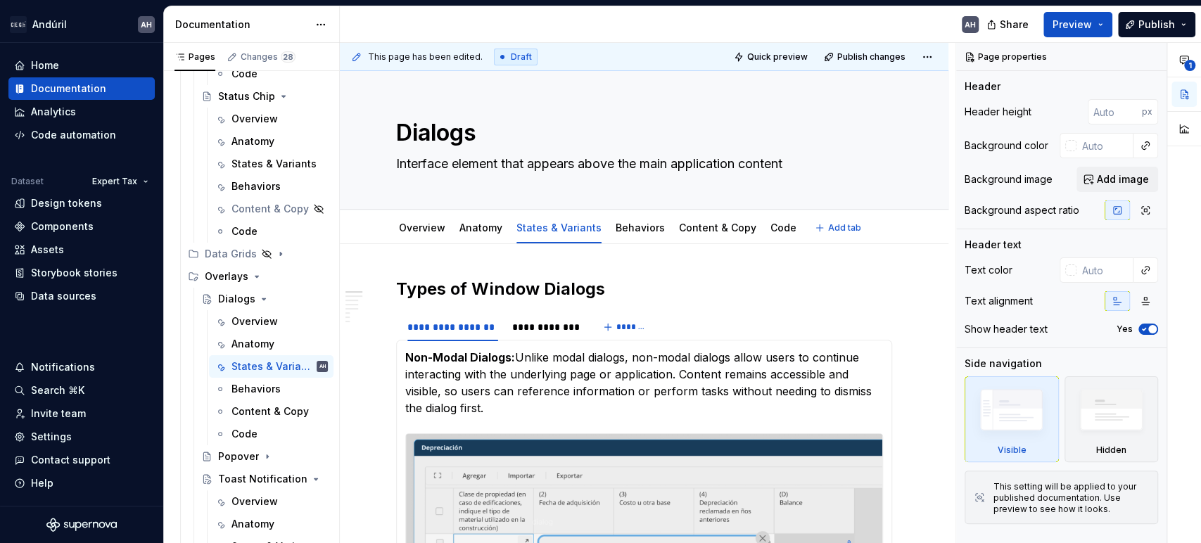
type textarea "*"
click at [519, 287] on h2 "Types of Window Dialogs" at bounding box center [644, 289] width 496 height 23
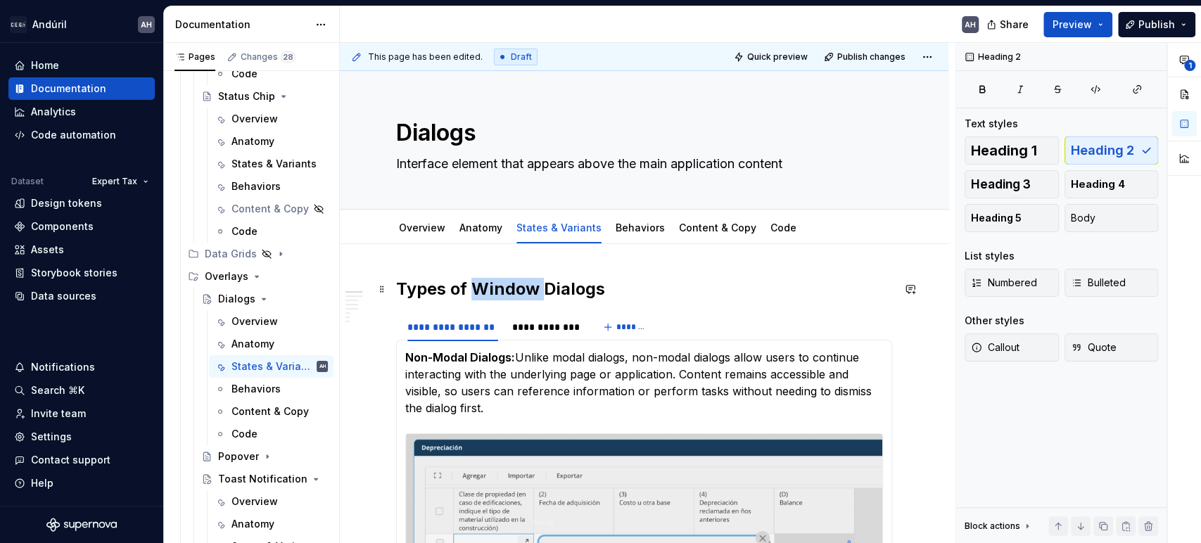
click at [519, 287] on h2 "Types of Window Dialogs" at bounding box center [644, 289] width 496 height 23
click at [567, 287] on h2 "Types of Dialogs" at bounding box center [644, 289] width 496 height 23
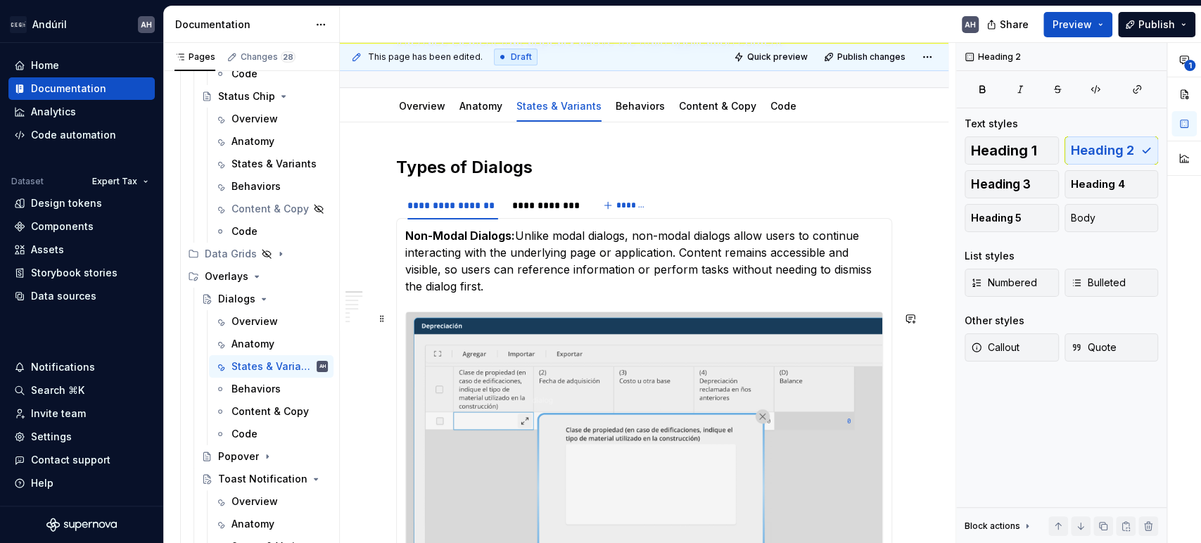
scroll to position [156, 0]
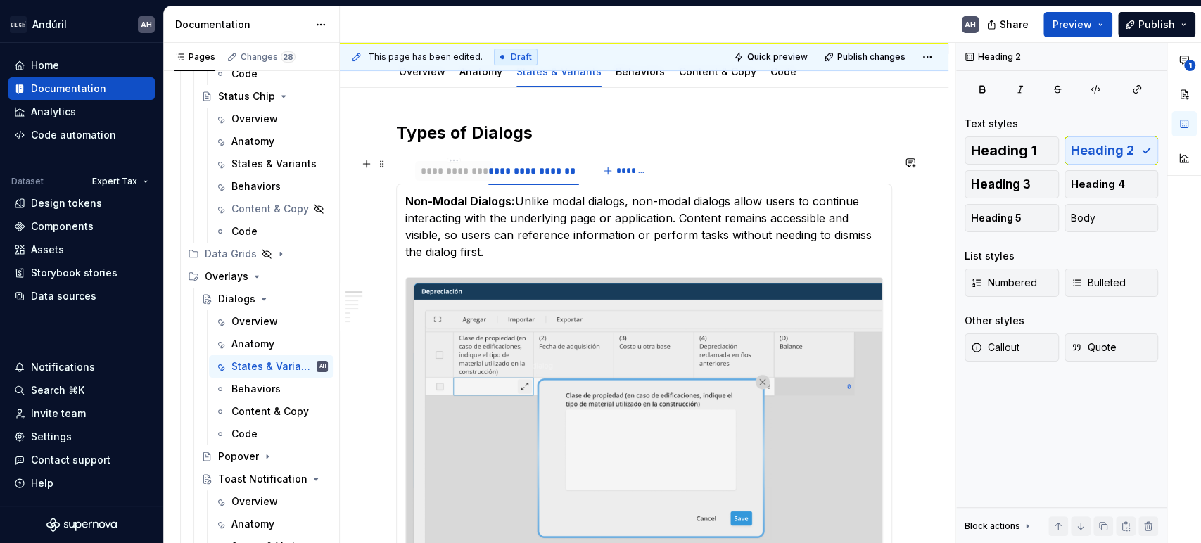
drag, startPoint x: 560, startPoint y: 170, endPoint x: 467, endPoint y: 176, distance: 93.1
click at [467, 176] on div "**********" at bounding box center [454, 171] width 67 height 14
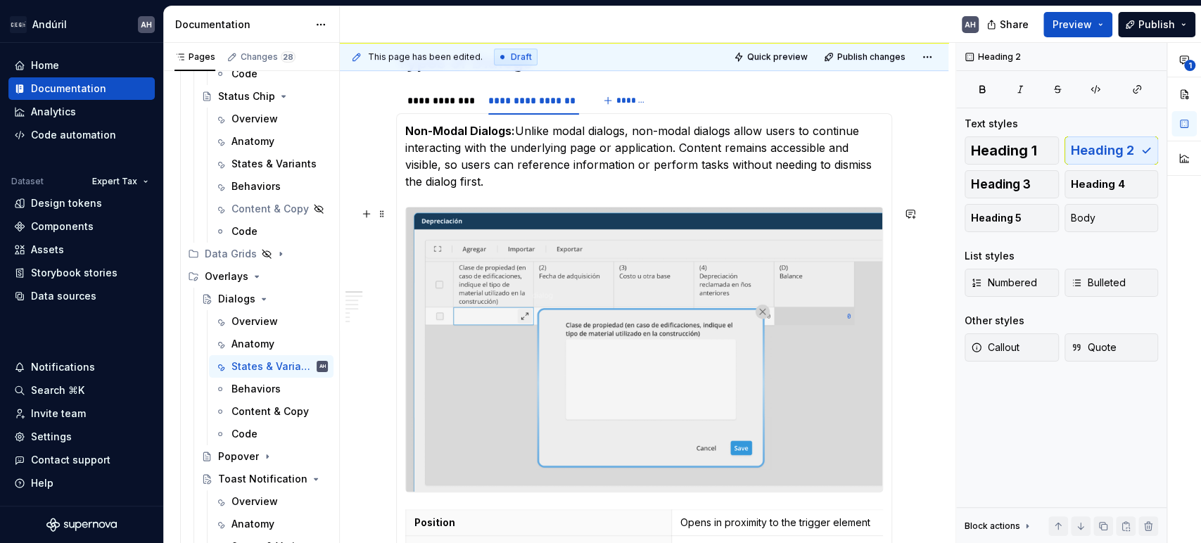
scroll to position [234, 0]
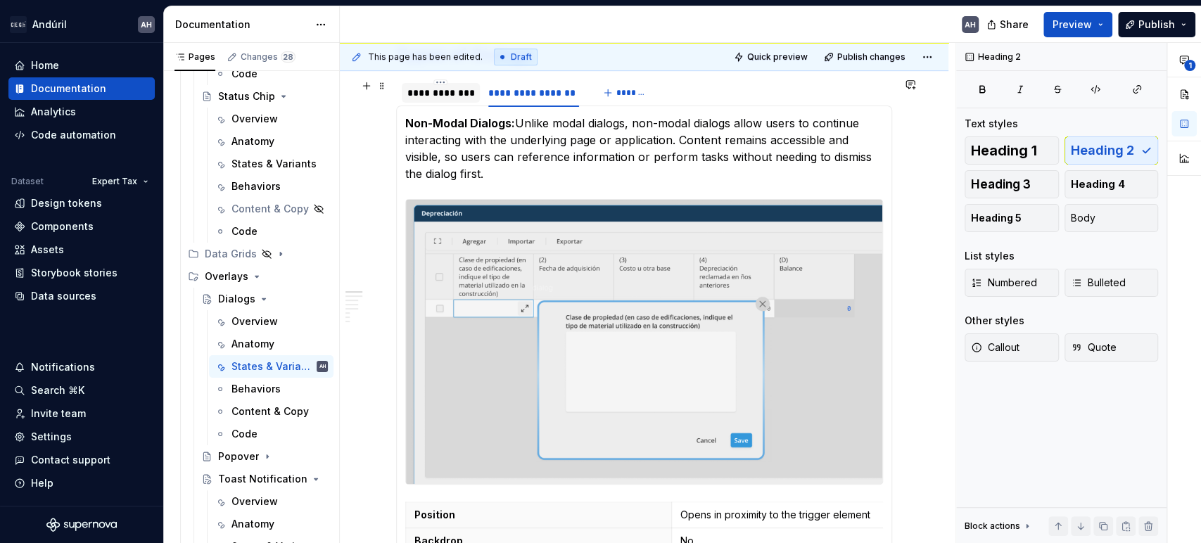
click at [433, 99] on div "**********" at bounding box center [440, 93] width 67 height 14
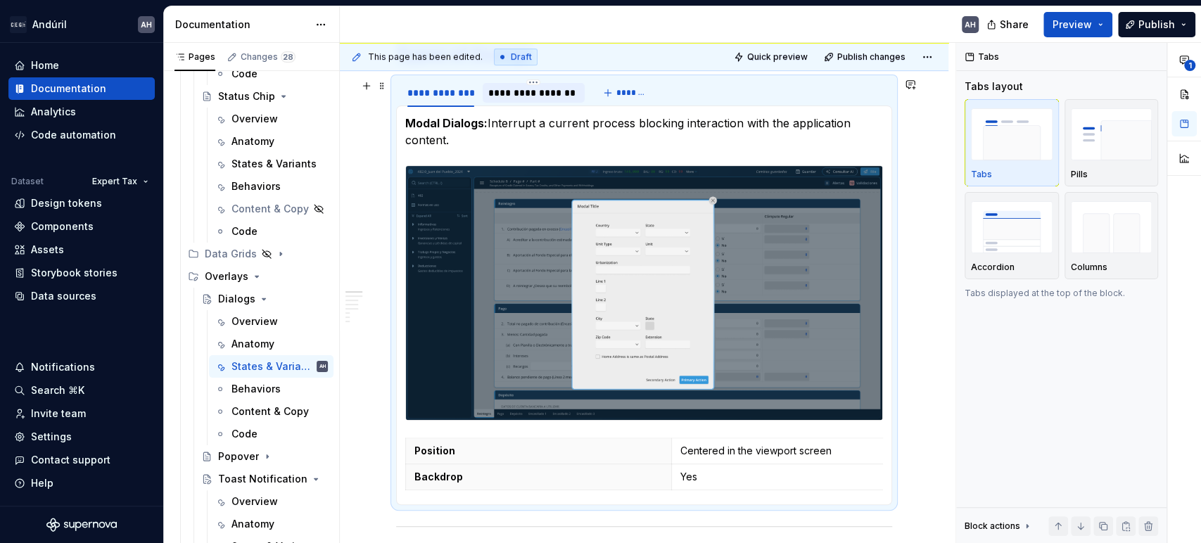
click at [520, 100] on div "**********" at bounding box center [534, 93] width 102 height 20
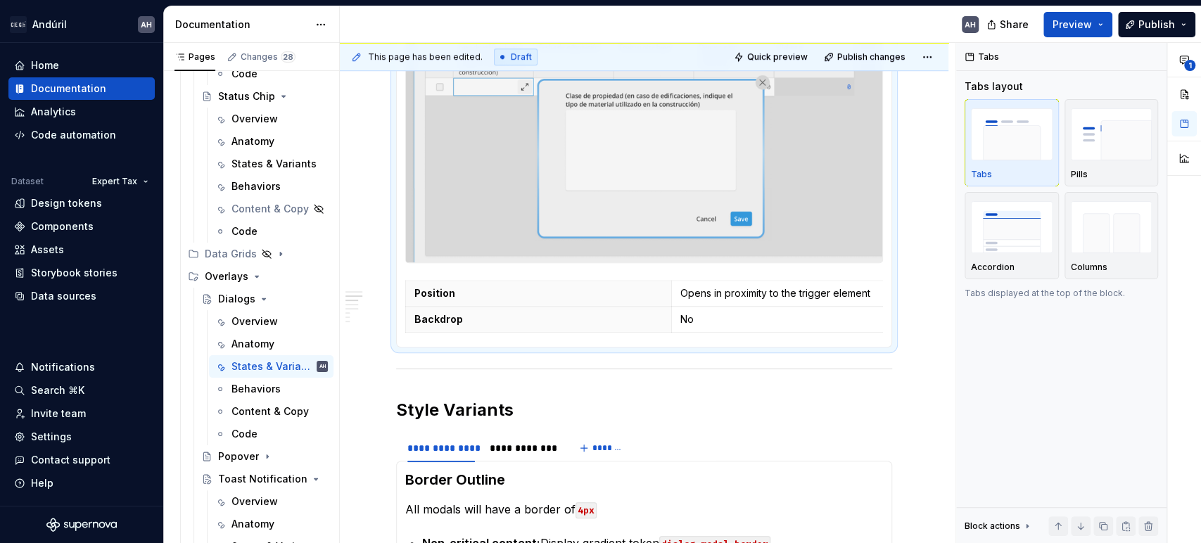
scroll to position [391, 0]
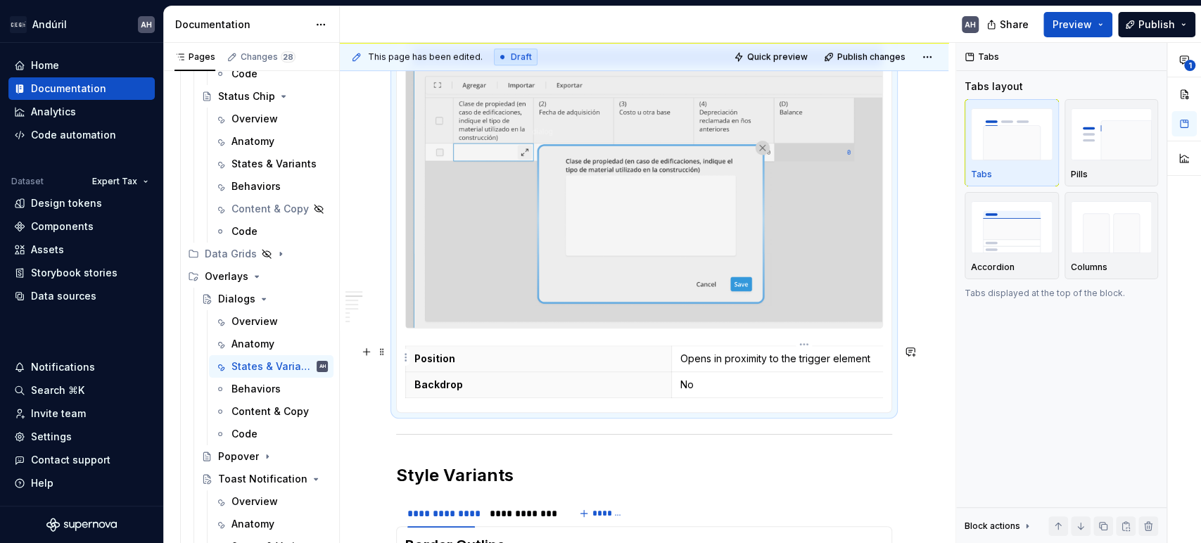
click at [685, 360] on p "Opens in proximity to the trigger element" at bounding box center [805, 359] width 248 height 14
click at [697, 358] on p "Opens in proximity to the trigger element" at bounding box center [805, 359] width 248 height 14
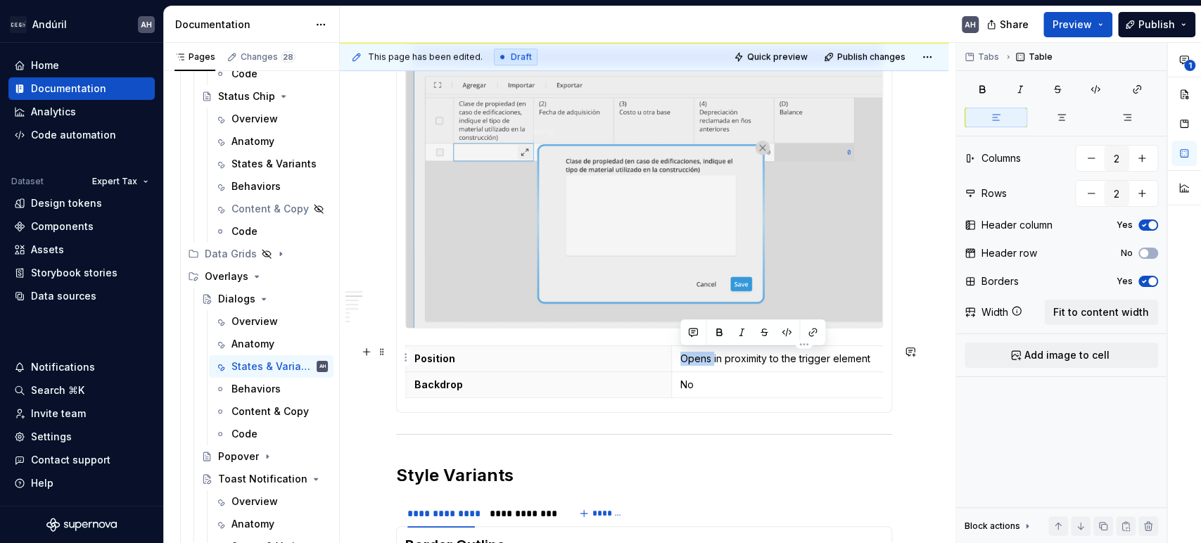
click at [697, 358] on p "Opens in proximity to the trigger element" at bounding box center [805, 359] width 248 height 14
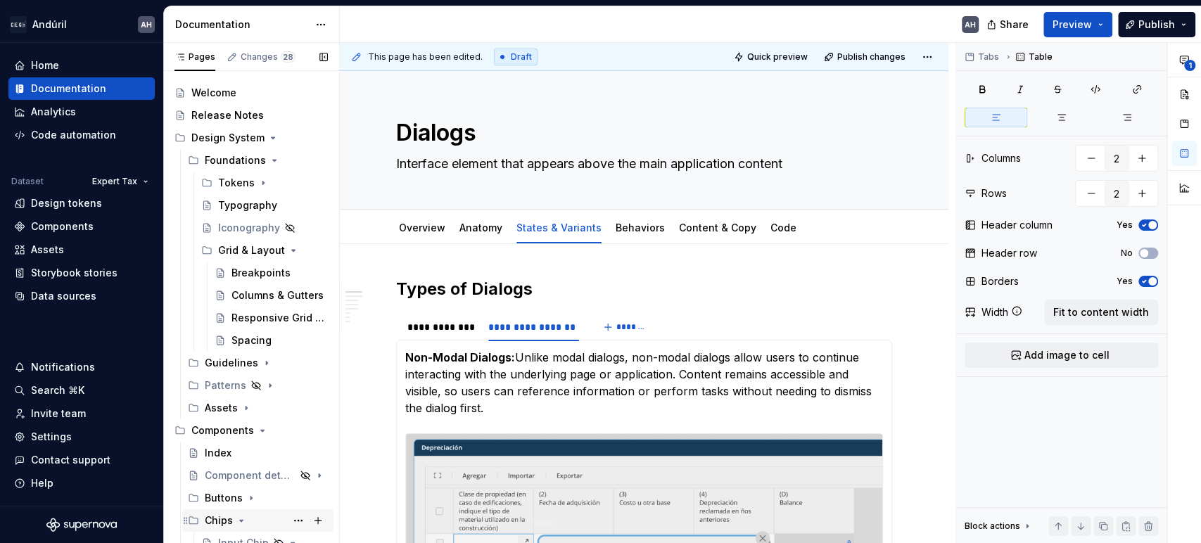
scroll to position [0, 0]
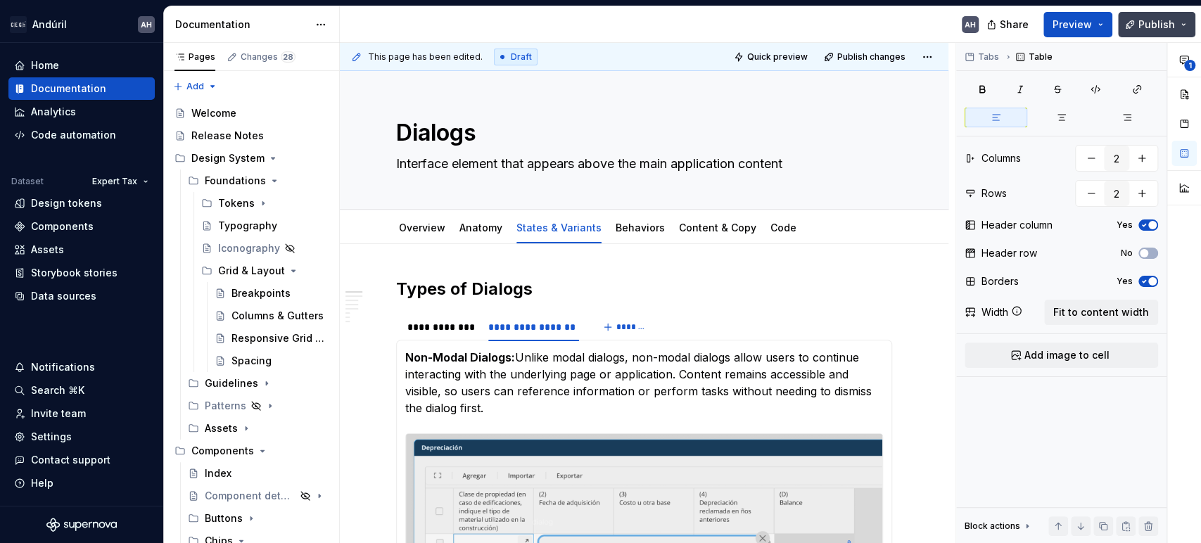
click at [1155, 27] on span "Publish" at bounding box center [1157, 25] width 37 height 14
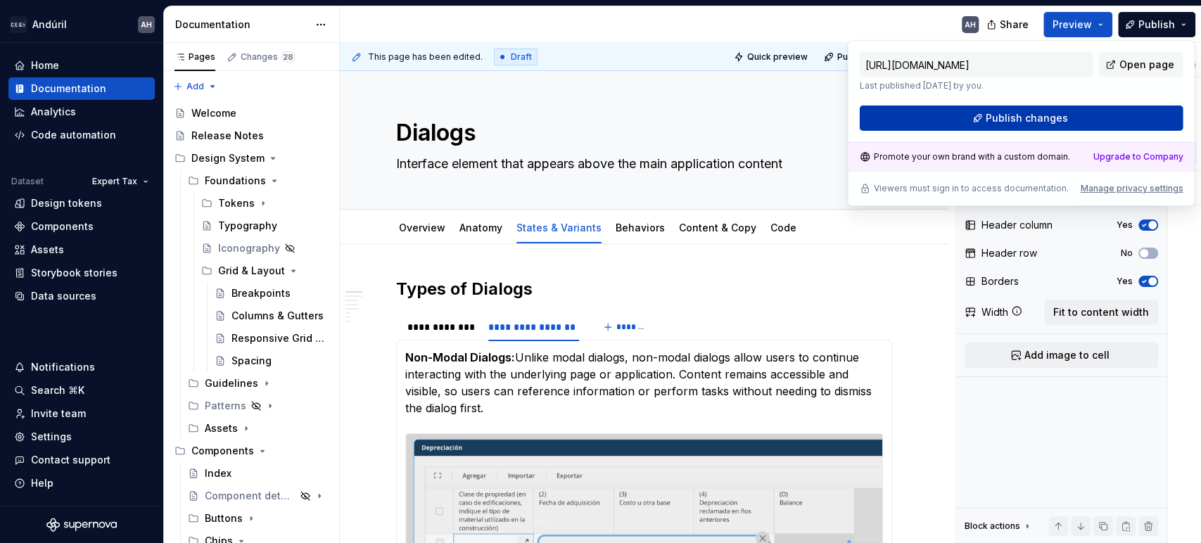
click at [963, 120] on button "Publish changes" at bounding box center [1021, 118] width 324 height 25
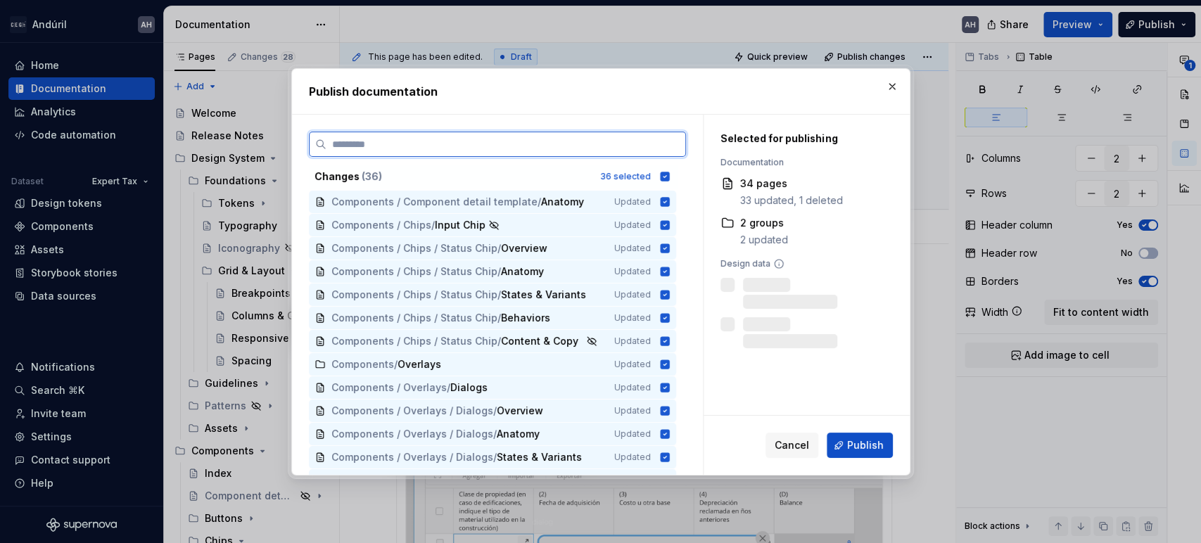
type textarea "*"
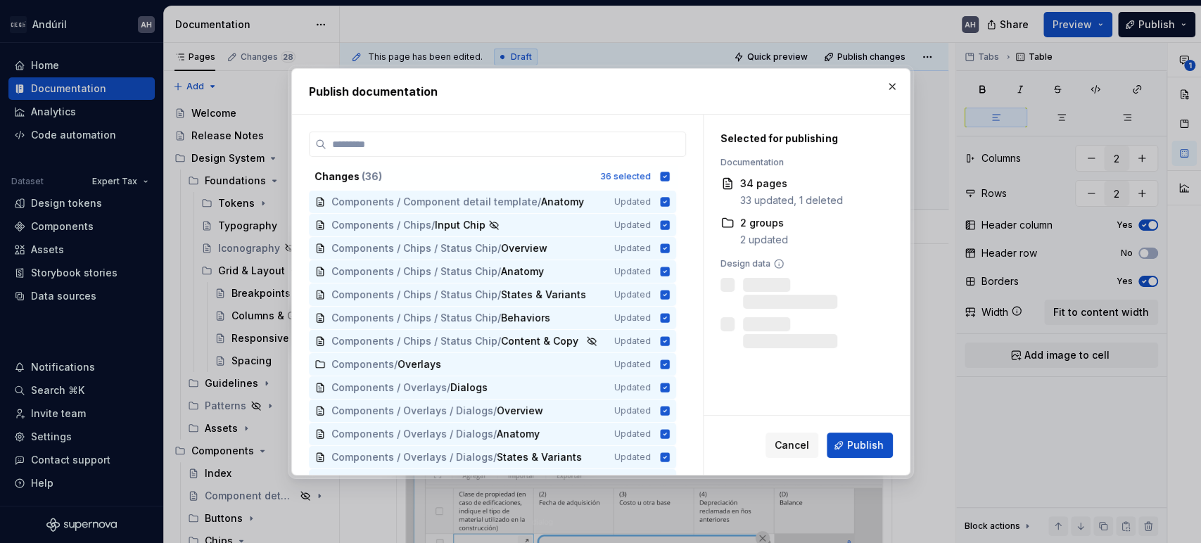
click at [586, 160] on div "Changes ( 36 ) 36 selected Components / Component detail template / Anatomy Upd…" at bounding box center [497, 303] width 377 height 343
click at [665, 175] on icon at bounding box center [664, 176] width 9 height 9
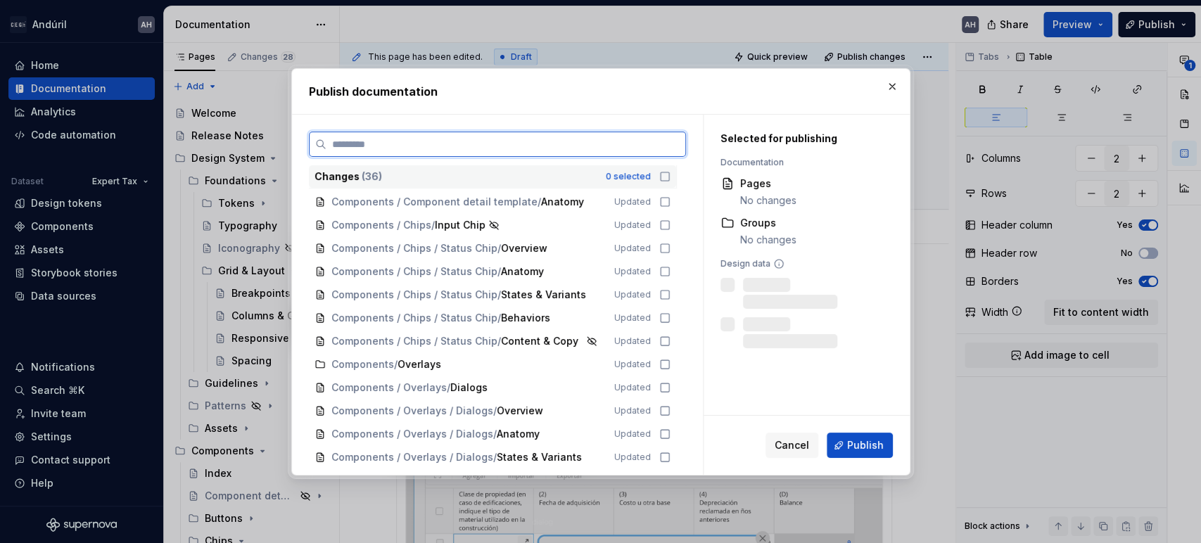
click at [642, 146] on input "search" at bounding box center [506, 144] width 359 height 14
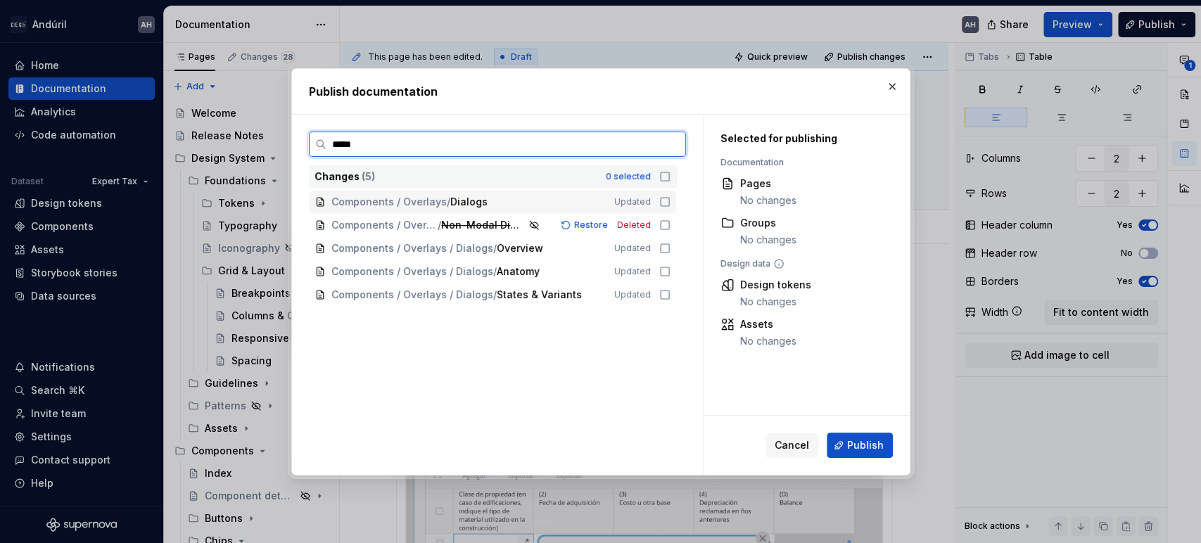
type input "******"
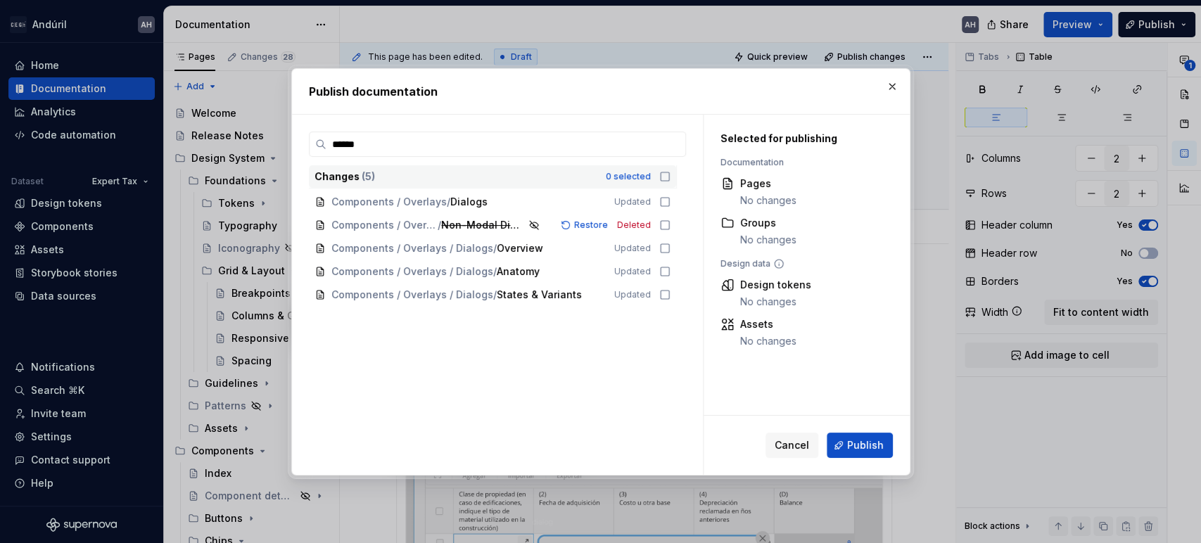
click at [664, 178] on icon at bounding box center [664, 176] width 11 height 11
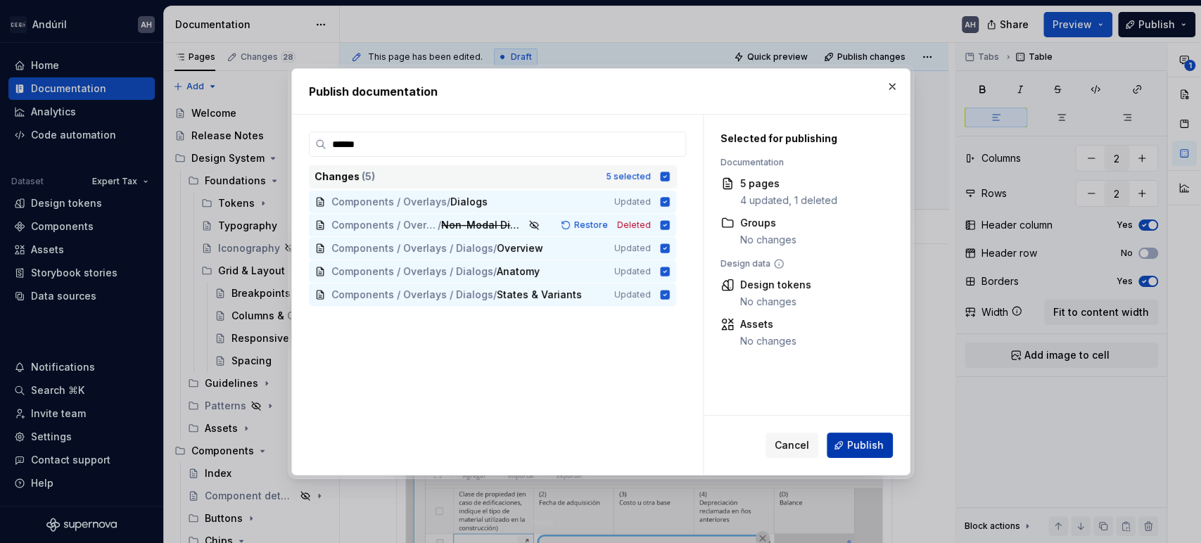
click at [848, 443] on button "Publish" at bounding box center [860, 445] width 66 height 25
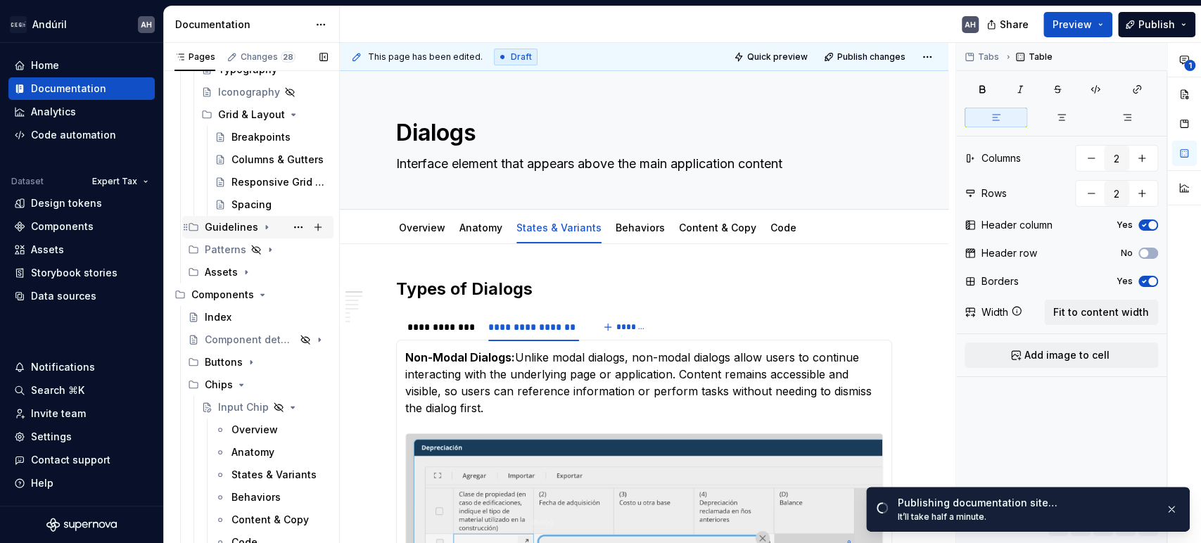
scroll to position [234, 0]
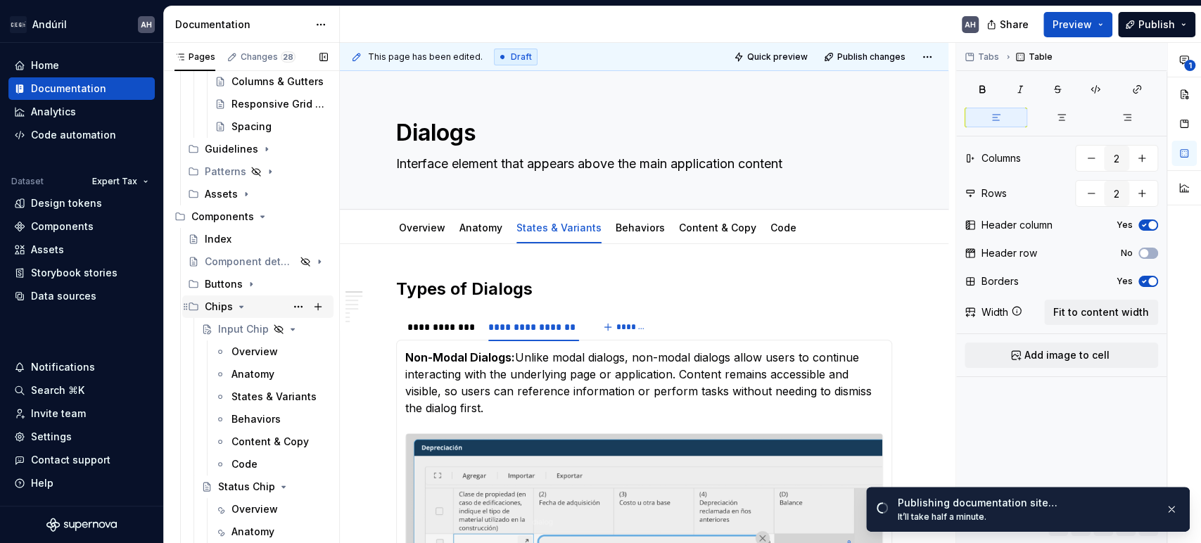
click at [238, 307] on icon "Page tree" at bounding box center [241, 306] width 11 height 11
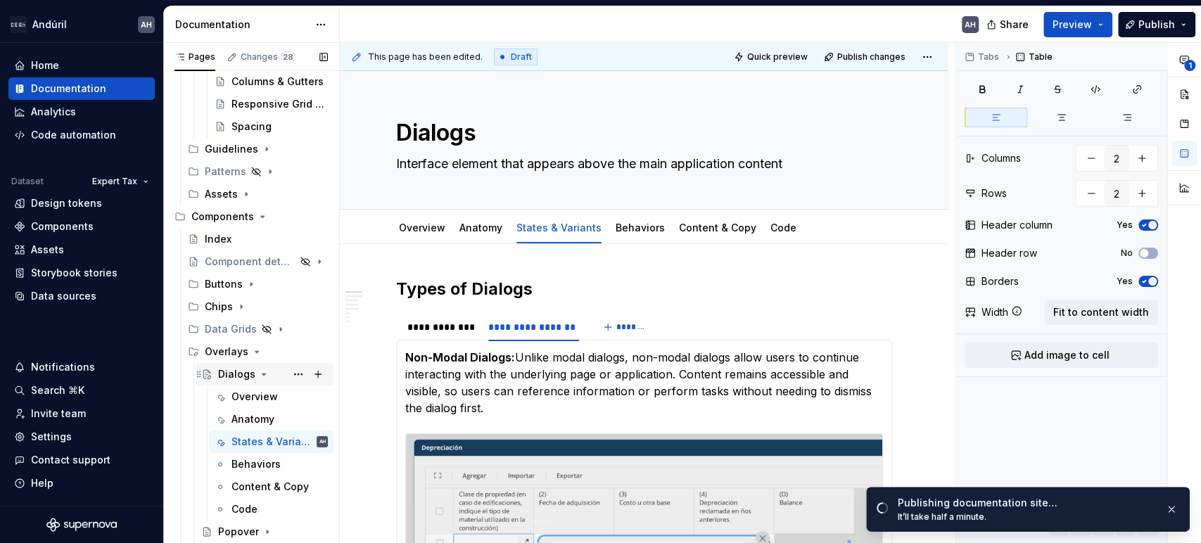
click at [263, 374] on icon "Page tree" at bounding box center [264, 374] width 4 height 1
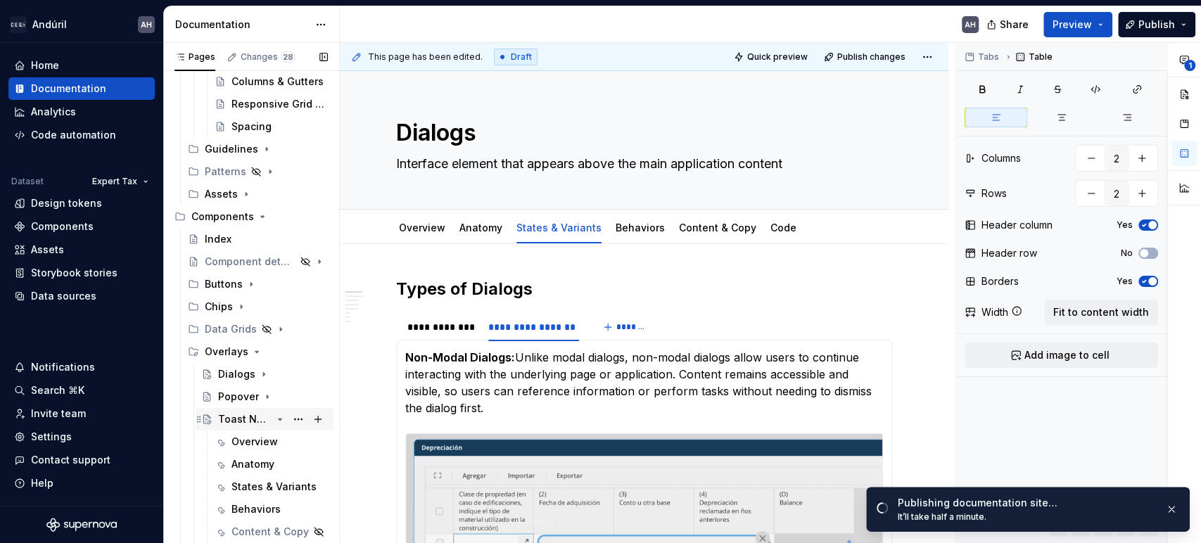
click at [274, 421] on icon "Page tree" at bounding box center [279, 419] width 11 height 11
click at [236, 419] on div "Toast Notification" at bounding box center [244, 419] width 53 height 14
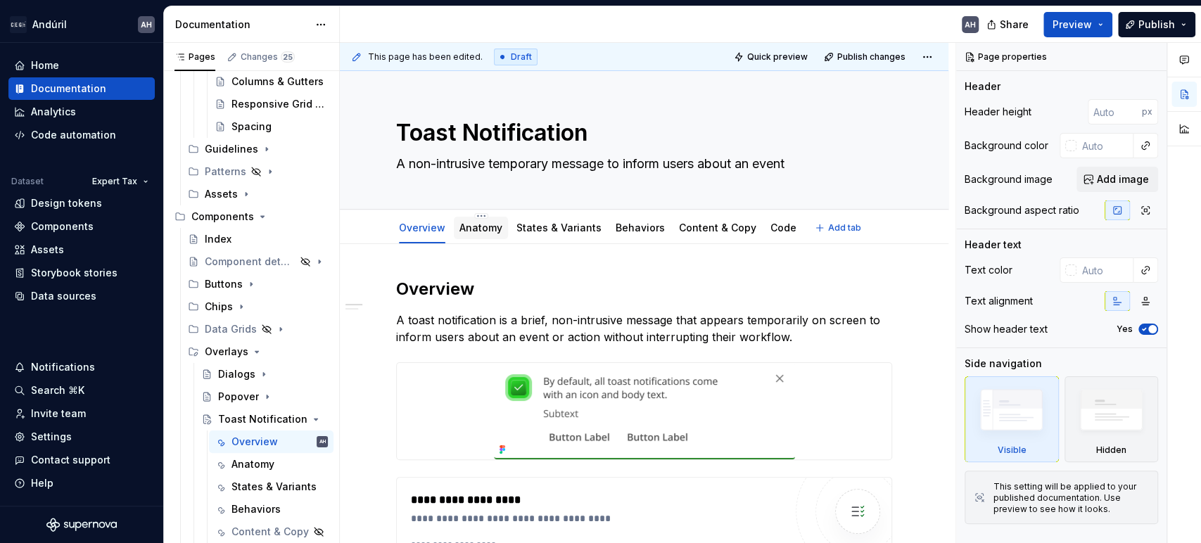
click at [479, 225] on link "Anatomy" at bounding box center [481, 228] width 43 height 12
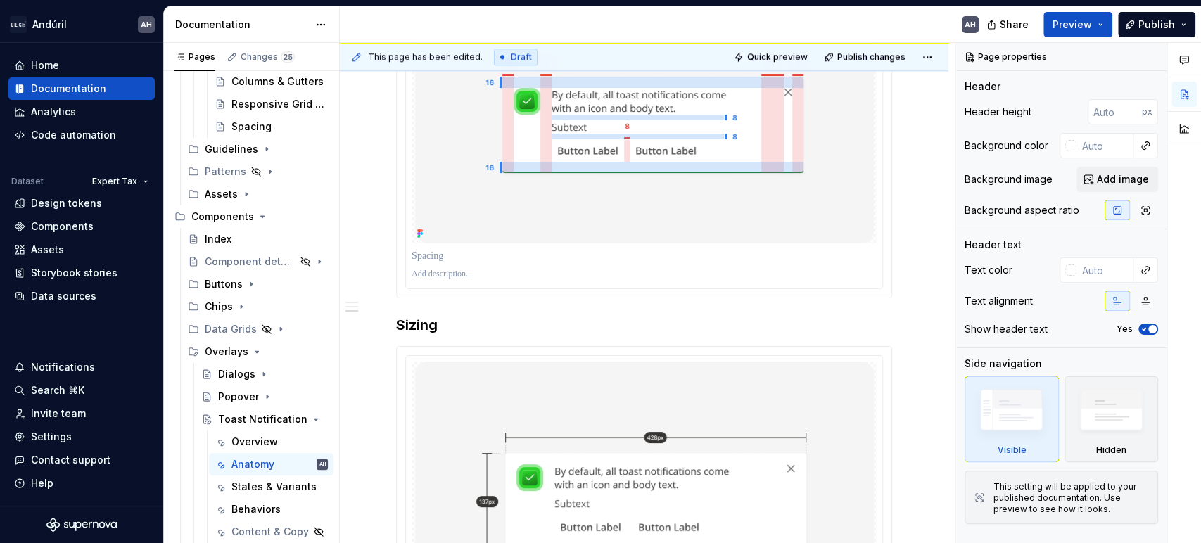
scroll to position [1016, 0]
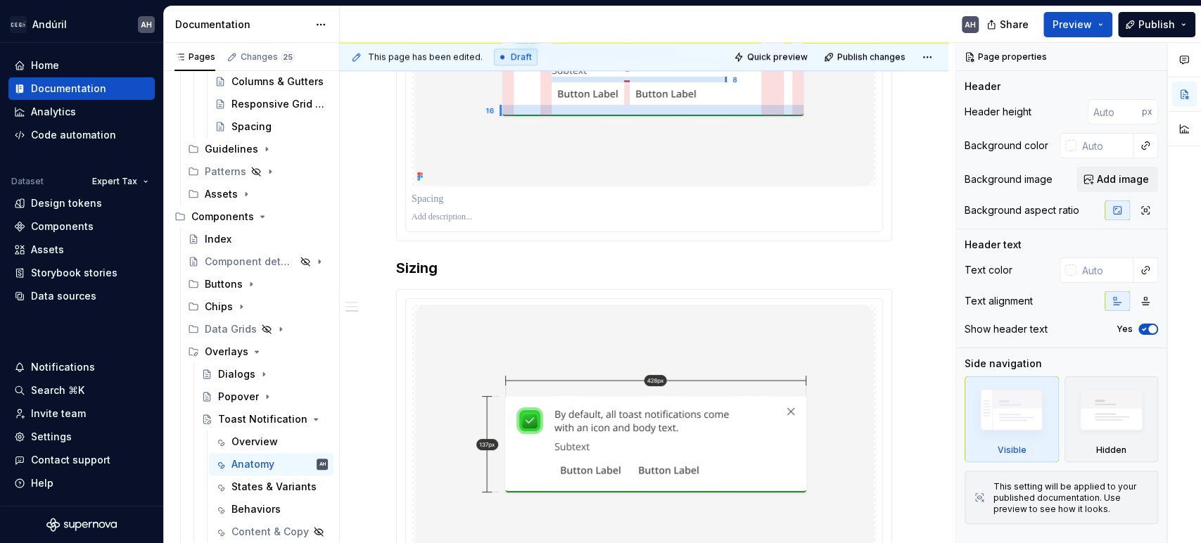
click at [552, 206] on p at bounding box center [644, 199] width 465 height 14
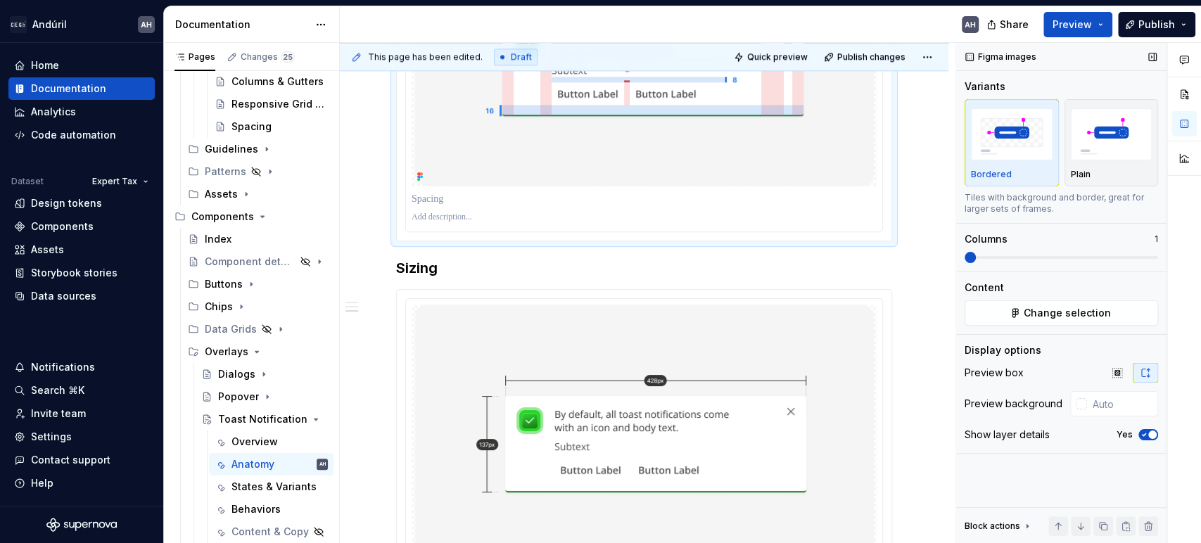
click at [1144, 434] on icon "button" at bounding box center [1144, 435] width 11 height 8
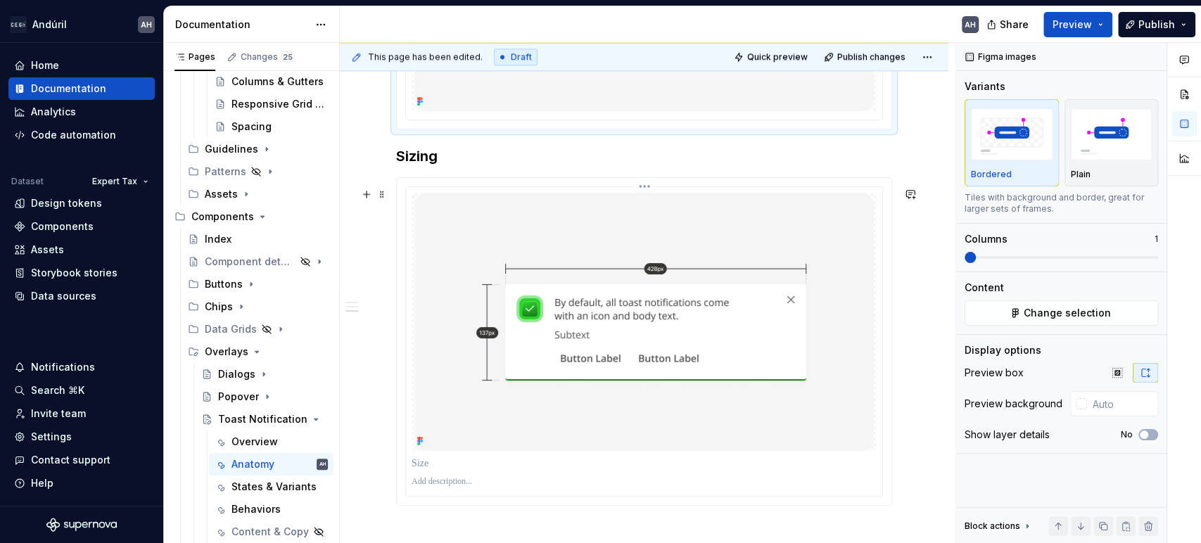
scroll to position [1135, 0]
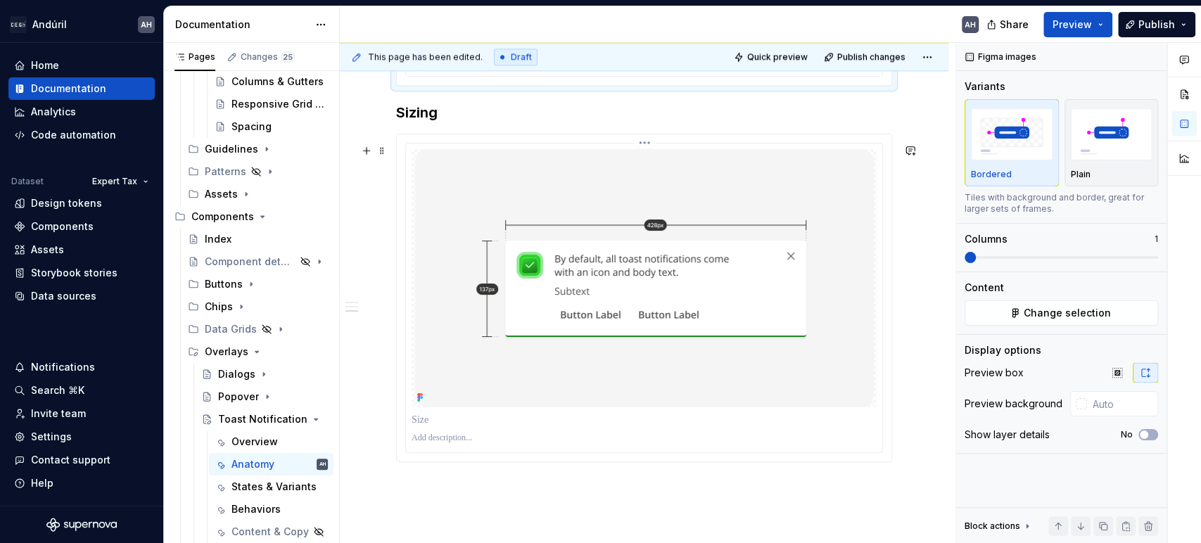
click at [564, 331] on img at bounding box center [644, 278] width 459 height 258
click at [1144, 432] on icon "button" at bounding box center [1144, 435] width 11 height 8
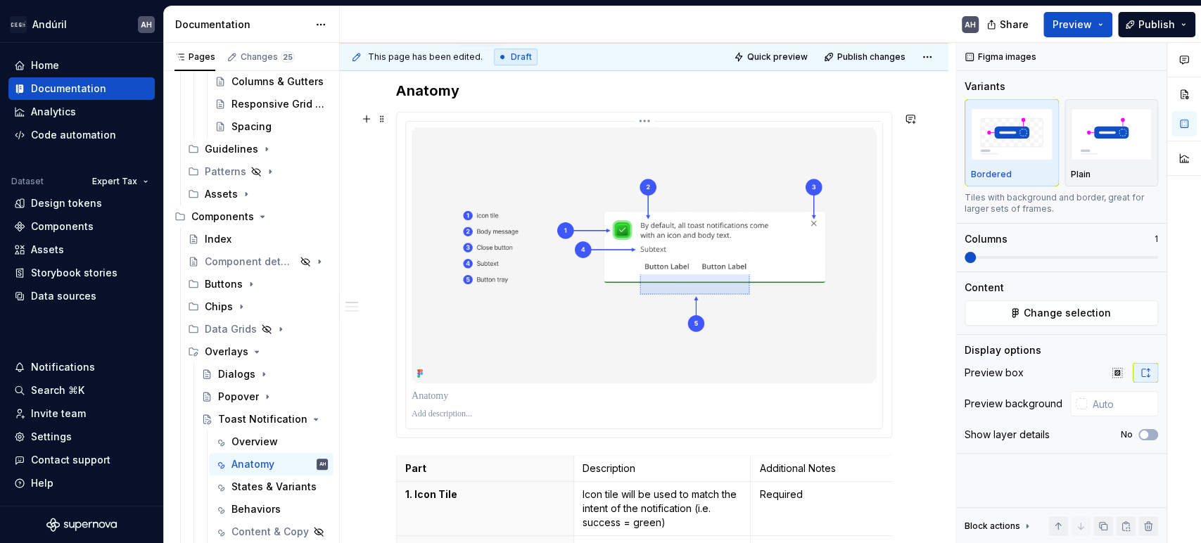
scroll to position [0, 0]
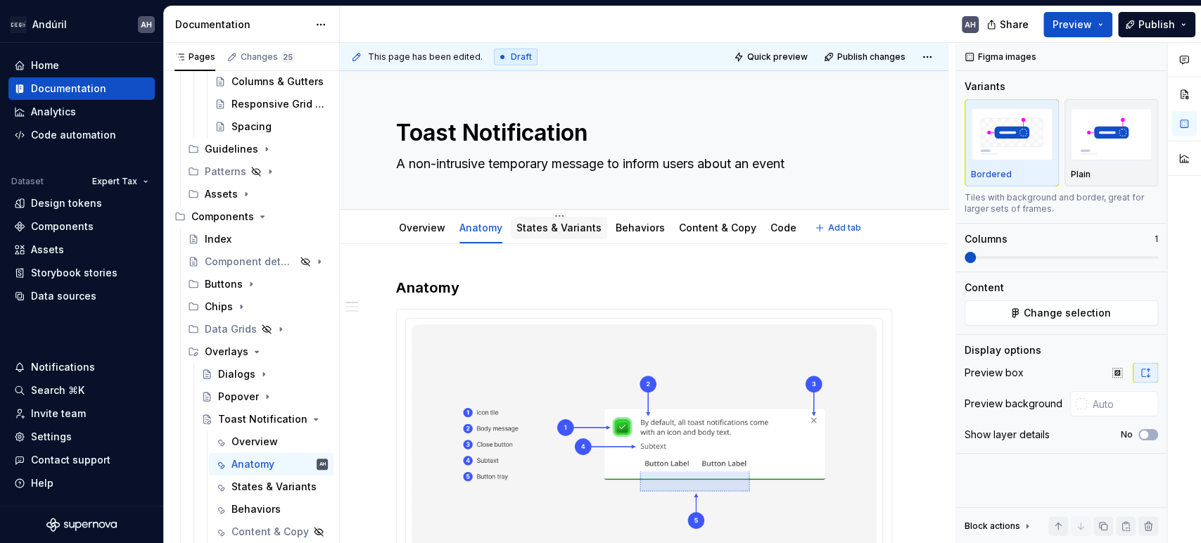
click at [537, 225] on link "States & Variants" at bounding box center [559, 228] width 85 height 12
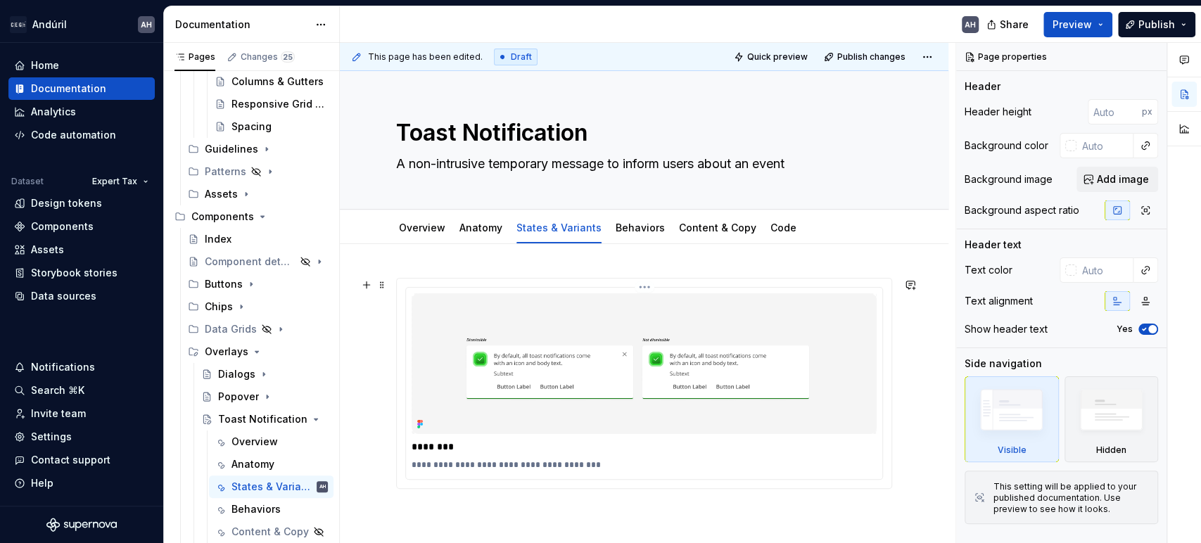
click at [593, 339] on img at bounding box center [644, 363] width 465 height 141
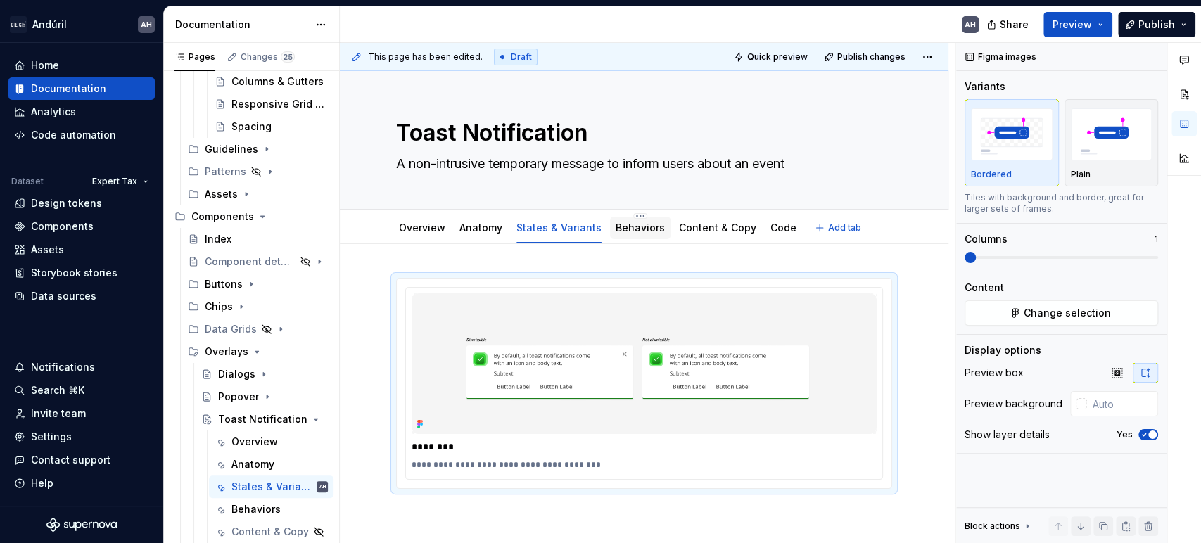
click at [614, 236] on div "Behaviors" at bounding box center [640, 228] width 61 height 23
click at [544, 235] on div "States & Variants" at bounding box center [559, 228] width 85 height 17
type textarea "*"
click at [910, 289] on button "button" at bounding box center [911, 285] width 20 height 20
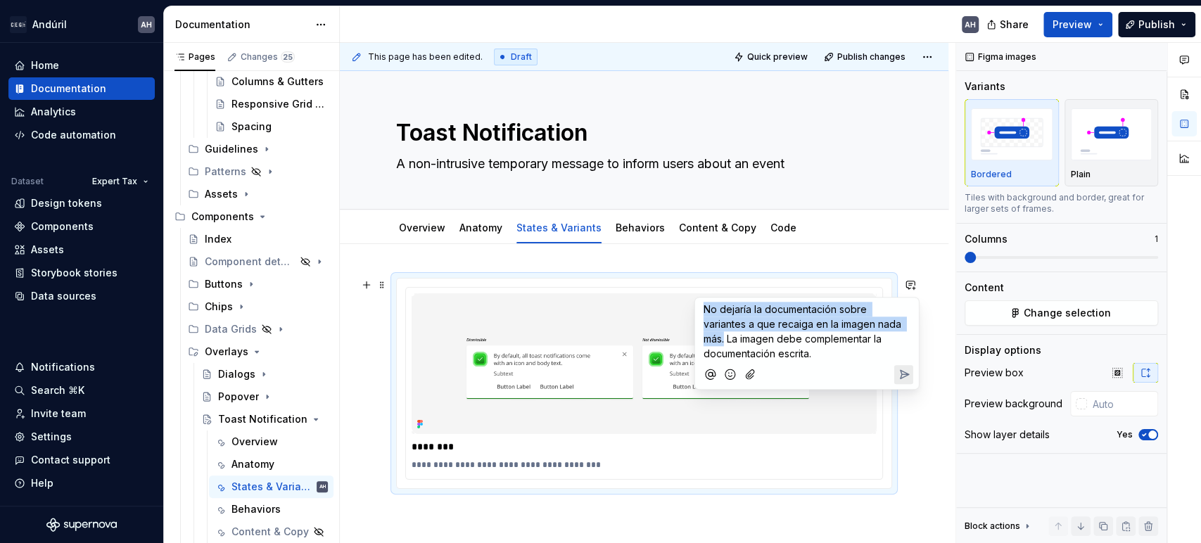
drag, startPoint x: 726, startPoint y: 341, endPoint x: 700, endPoint y: 306, distance: 43.8
click at [701, 306] on div "No dejaría la documentación sobre variantes a que recaiga en la imagen nada más…" at bounding box center [807, 329] width 213 height 63
copy span "No dejaría la documentación sobre variantes a que recaiga en la imagen nada más."
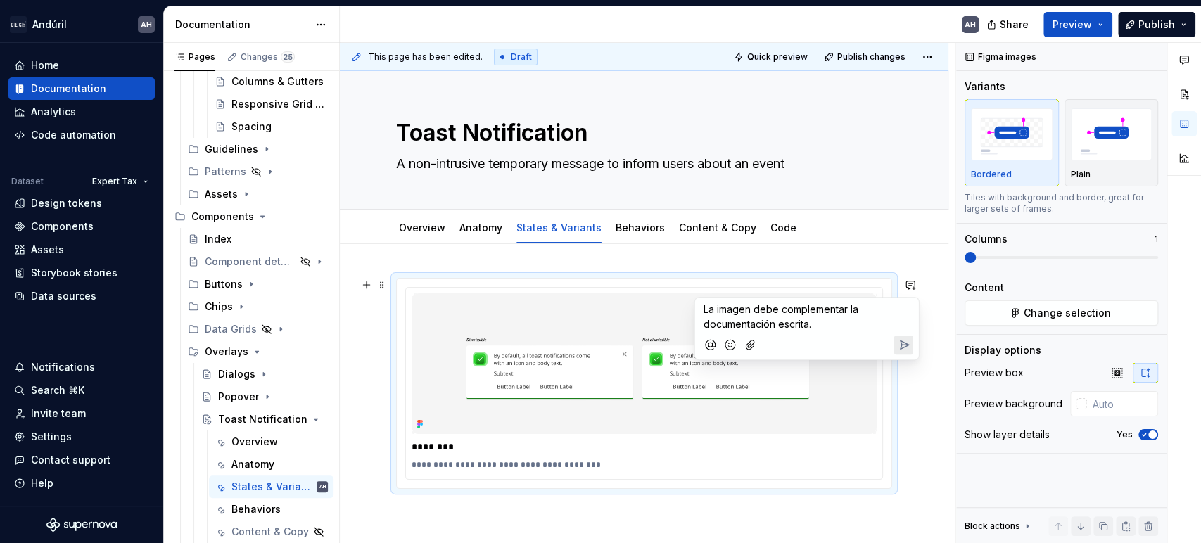
click at [831, 323] on p "La imagen debe complementar la documentación escrita." at bounding box center [807, 317] width 207 height 30
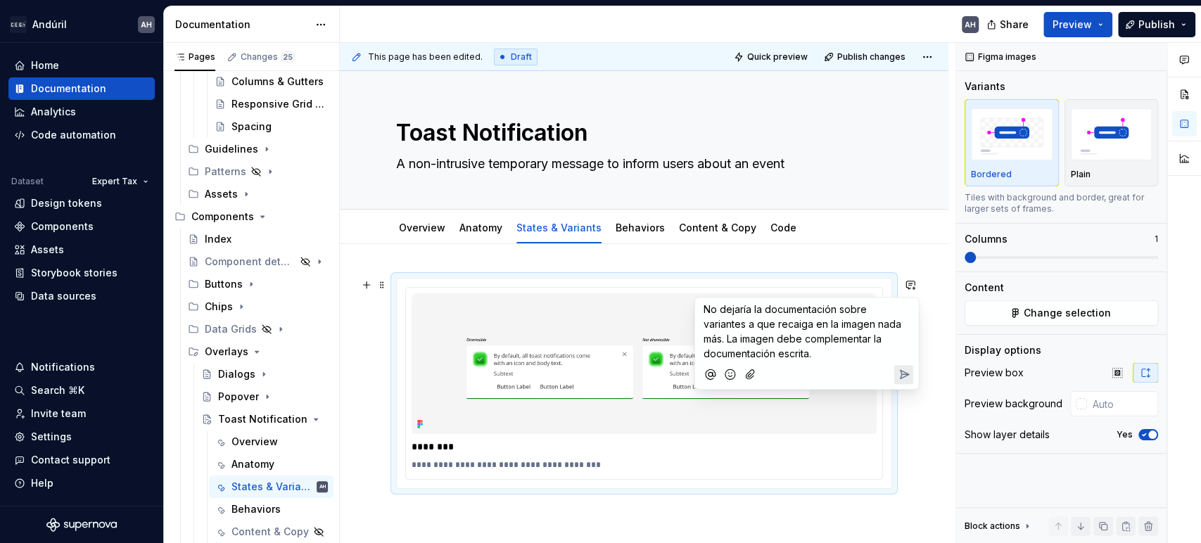
click at [835, 329] on span "No dejaría la documentación sobre variantes a que recaiga en la imagen nada más…" at bounding box center [804, 331] width 201 height 56
drag, startPoint x: 839, startPoint y: 312, endPoint x: 745, endPoint y: 325, distance: 95.2
click at [745, 325] on span "No dejaría la documentación sobre variantes a que recaiga en la imagen nada más…" at bounding box center [804, 331] width 201 height 56
click at [726, 325] on span "No dejaría la documentación a que recaiga en la imagen nada más. La imagen debe…" at bounding box center [805, 324] width 203 height 42
click at [882, 308] on span "No dejaría la documentación a que recaiga en una imagen nada más. La imagen deb…" at bounding box center [805, 324] width 203 height 42
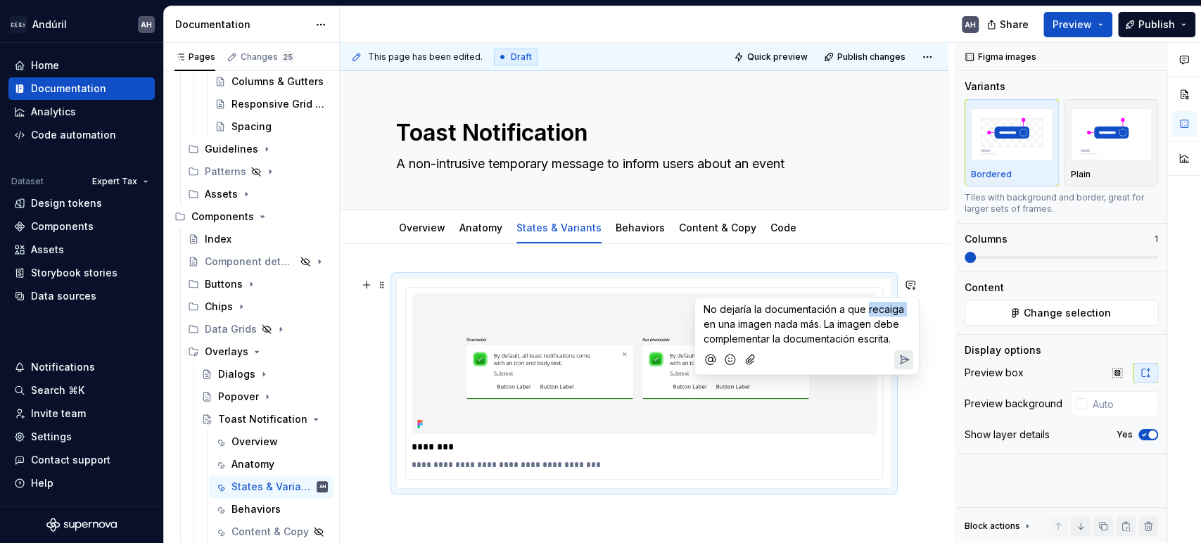
click at [882, 308] on span "No dejaría la documentación a que recaiga en una imagen nada más. La imagen deb…" at bounding box center [805, 324] width 203 height 42
click at [850, 328] on span "No dejaría la documentación a que recaiga en una imagen nada más. La imagen deb…" at bounding box center [805, 324] width 203 height 42
click at [885, 326] on span "No dejaría la documentación a que recaiga en una imagen nada más. La imagen deb…" at bounding box center [805, 324] width 203 height 42
click at [771, 340] on span "No dejaría la documentación a que recaiga en una imagen nada más. La imagen com…" at bounding box center [805, 324] width 203 height 42
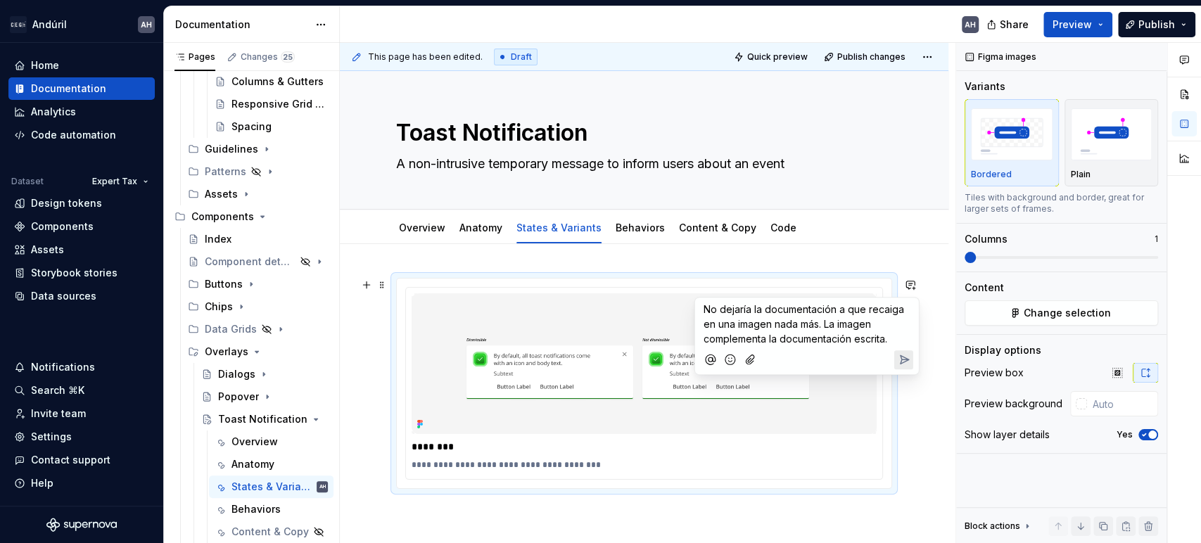
click at [890, 341] on span "No dejaría la documentación a que recaiga en una imagen nada más. La imagen com…" at bounding box center [805, 324] width 203 height 42
click at [708, 377] on icon "Mention someone" at bounding box center [710, 377] width 4 height 4
click at [734, 319] on span "[PERSON_NAME]" at bounding box center [752, 320] width 80 height 14
click at [895, 376] on button "Send" at bounding box center [903, 377] width 19 height 19
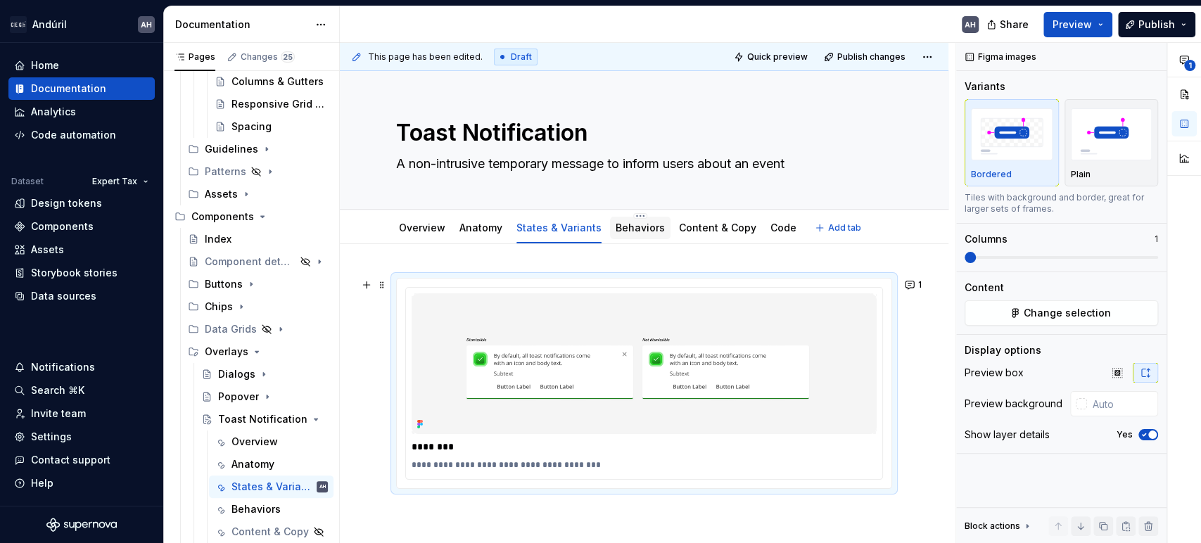
click at [640, 234] on div "Behaviors" at bounding box center [640, 228] width 49 height 14
click at [540, 232] on link "States & Variants" at bounding box center [559, 228] width 85 height 12
type textarea "*"
click at [528, 353] on img at bounding box center [644, 363] width 465 height 141
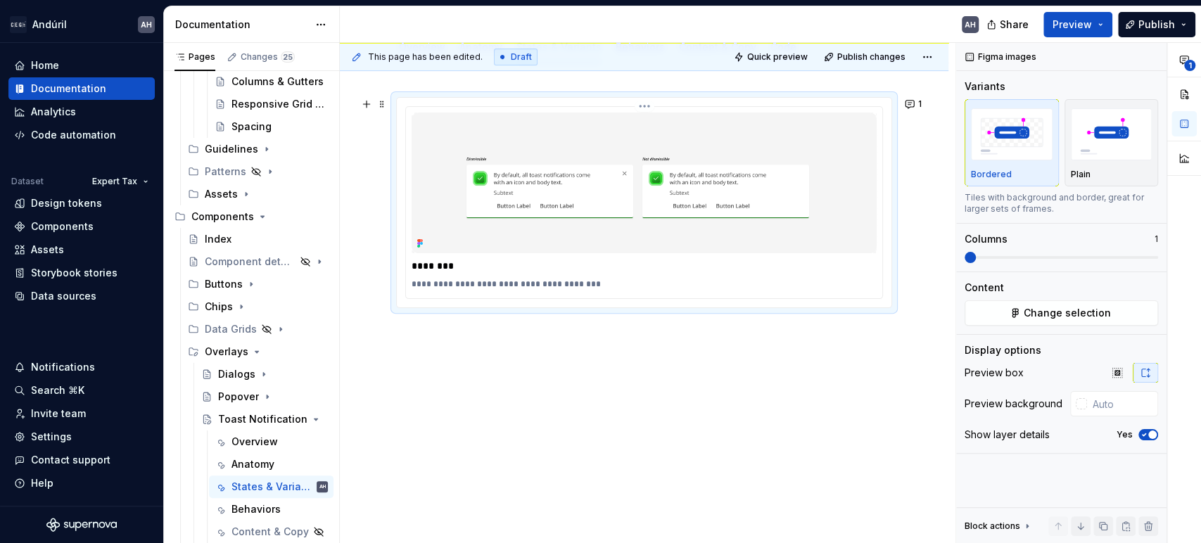
scroll to position [182, 0]
click at [625, 372] on div "**********" at bounding box center [644, 239] width 496 height 287
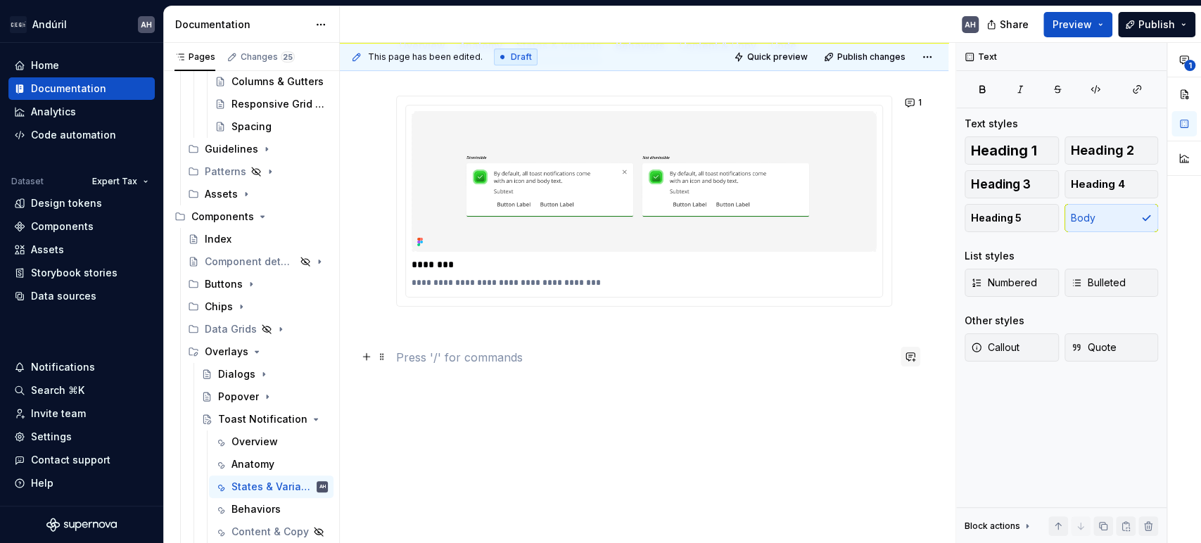
click at [906, 358] on button "button" at bounding box center [911, 357] width 20 height 20
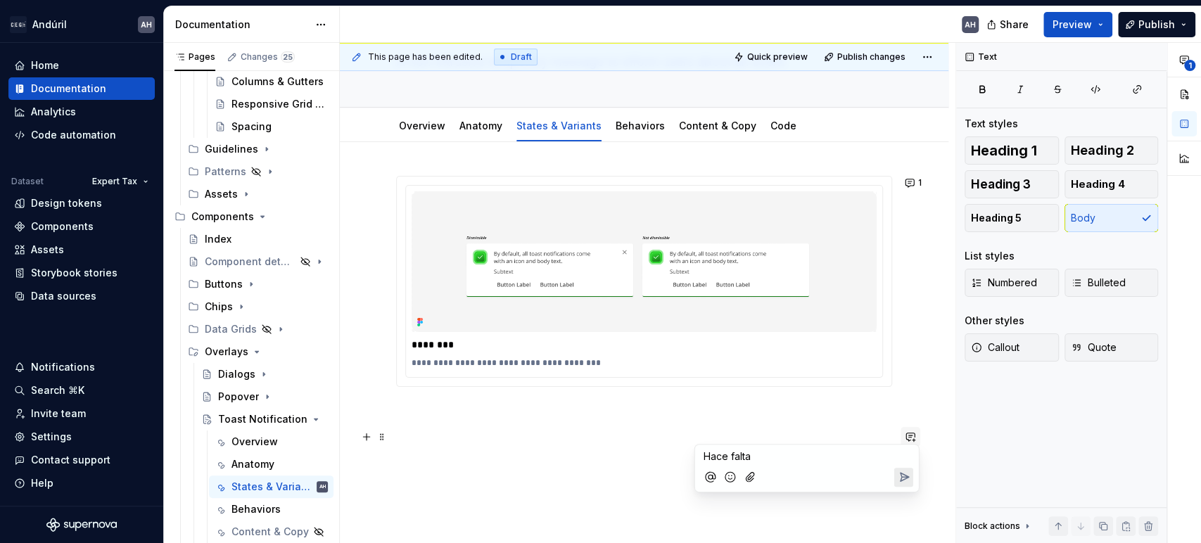
scroll to position [107, 0]
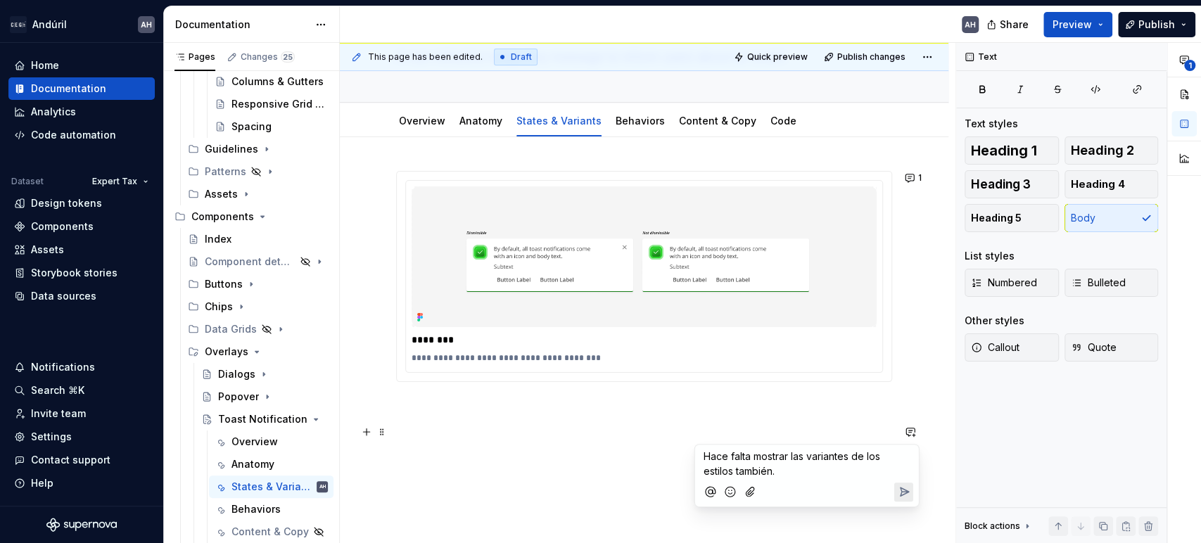
click at [753, 456] on span "Hace falta mostrar las variantes de los estilos también." at bounding box center [793, 463] width 179 height 27
click at [852, 472] on span "Hace falta en esta página mostrar las variantes de los estilos también." at bounding box center [791, 463] width 175 height 27
click at [709, 487] on icon "Mention someone" at bounding box center [710, 492] width 10 height 10
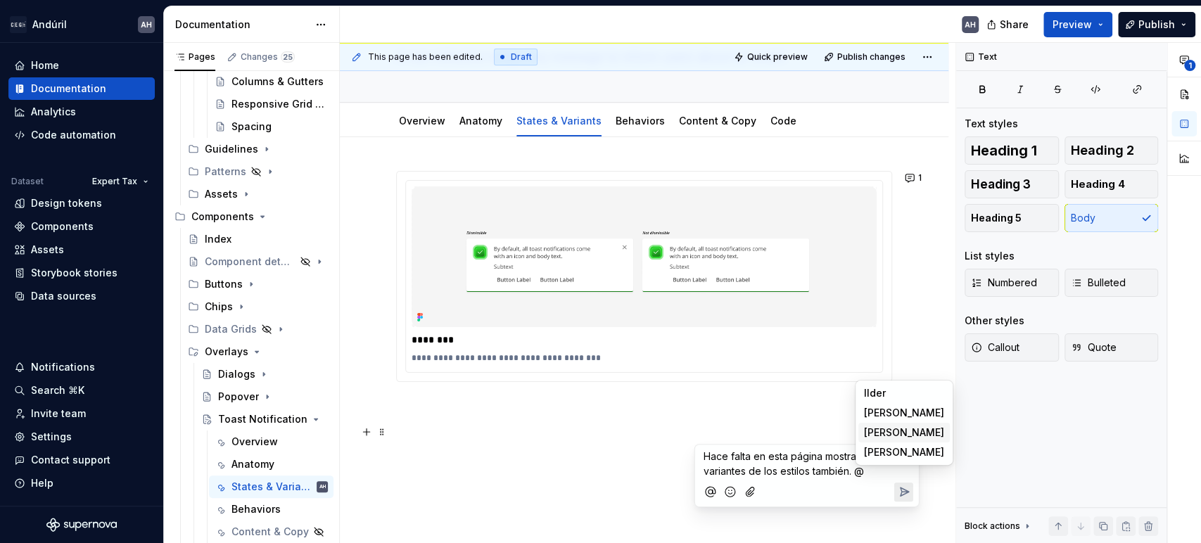
click at [903, 431] on span "[PERSON_NAME]" at bounding box center [904, 433] width 80 height 14
click at [902, 498] on icon "Send" at bounding box center [904, 493] width 8 height 8
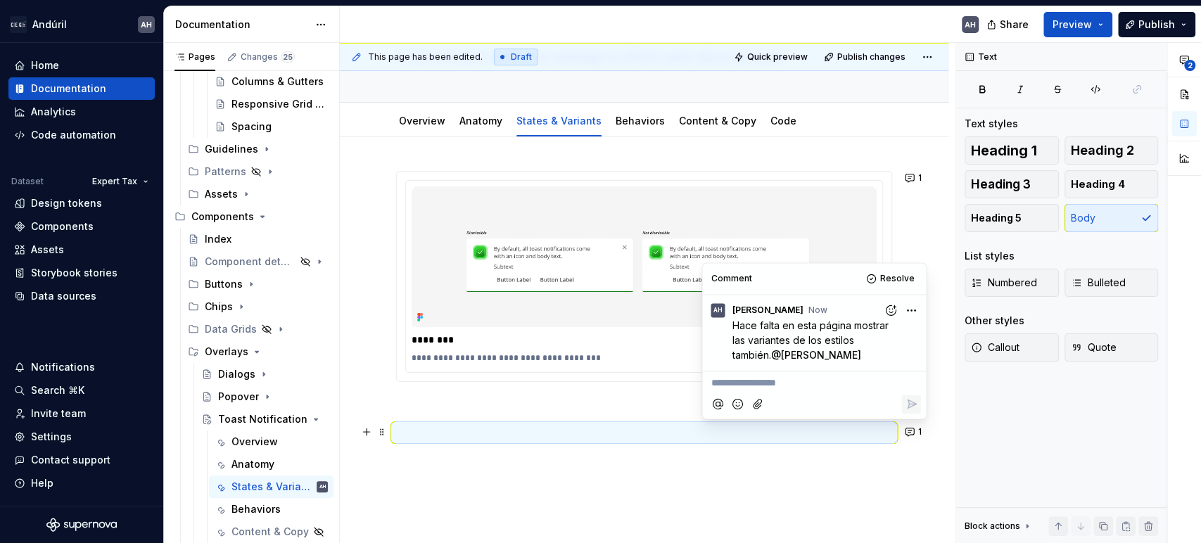
click at [583, 508] on div "**********" at bounding box center [644, 378] width 609 height 483
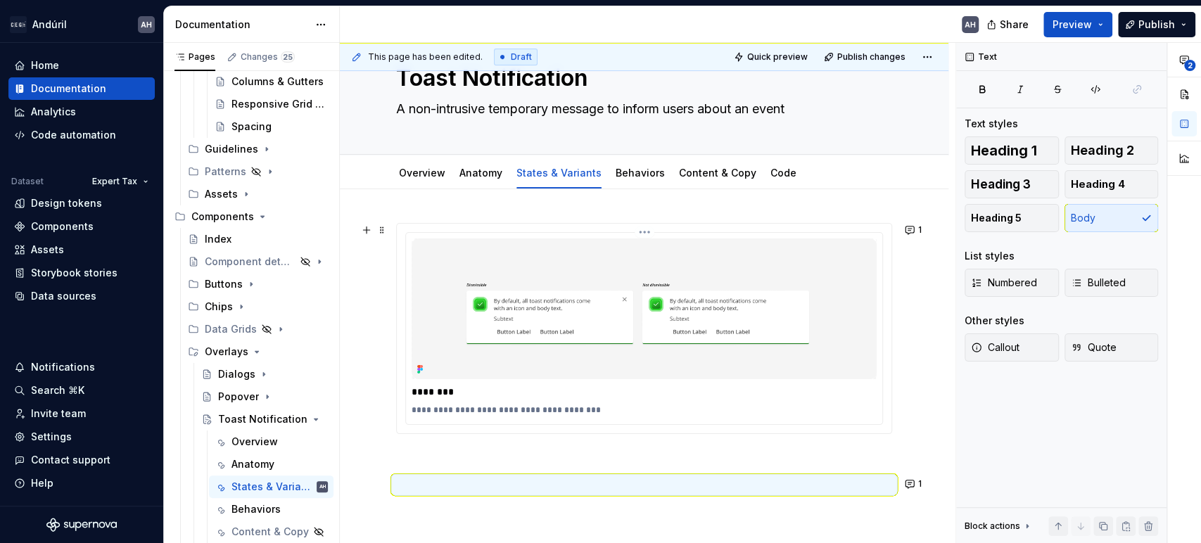
scroll to position [0, 0]
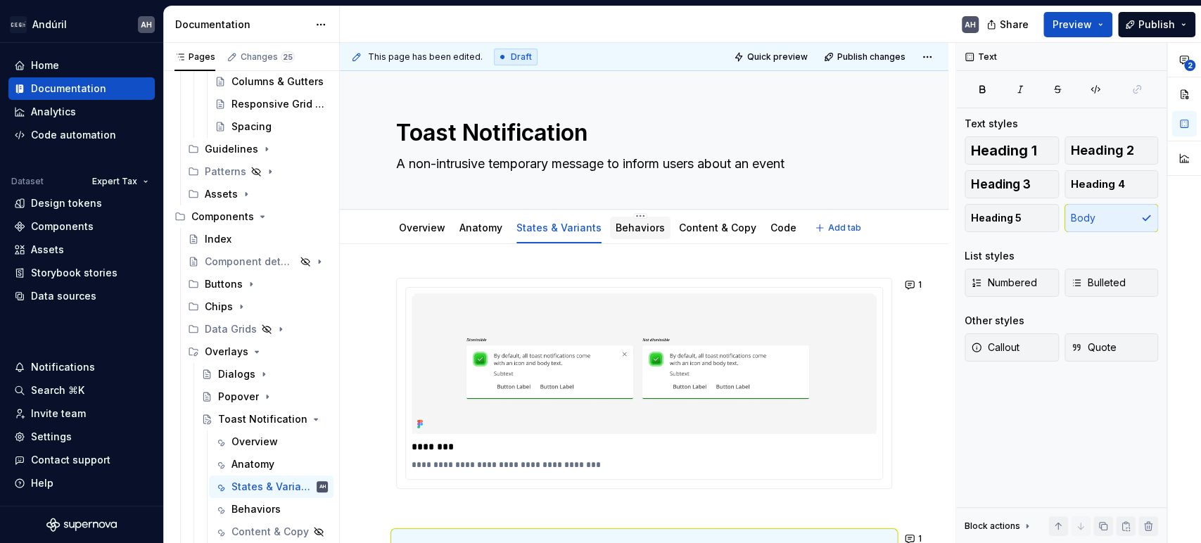
click at [633, 234] on div "Behaviors" at bounding box center [640, 228] width 49 height 14
click at [634, 234] on div "Behaviors" at bounding box center [640, 228] width 49 height 14
click at [642, 214] on div "Behaviors" at bounding box center [640, 228] width 61 height 30
click at [642, 220] on div "Behaviors" at bounding box center [640, 228] width 49 height 17
click at [642, 258] on div "**********" at bounding box center [644, 485] width 609 height 483
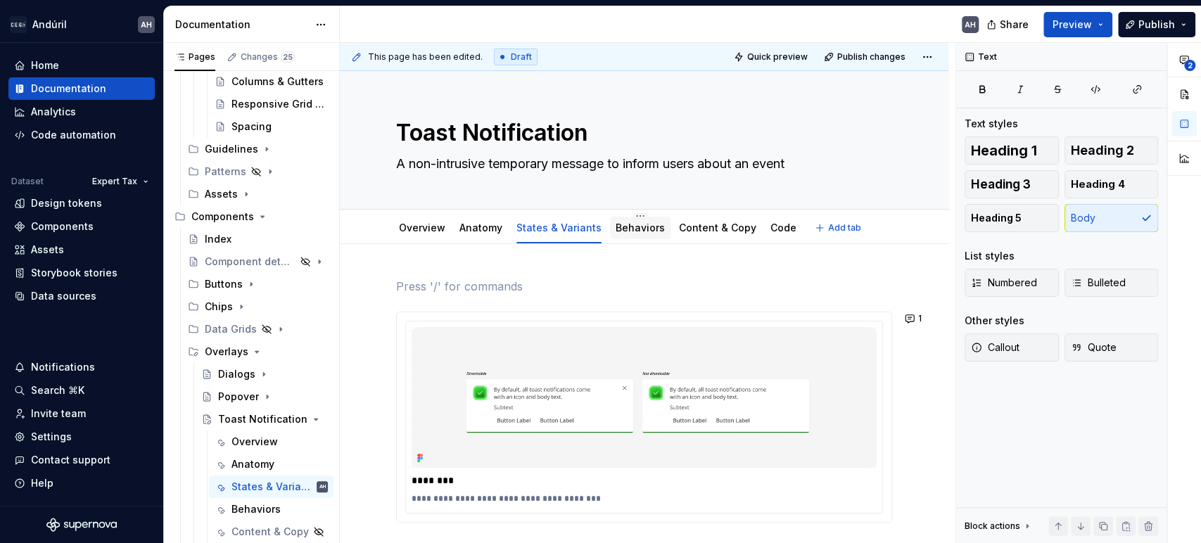
click at [637, 222] on link "Behaviors" at bounding box center [640, 228] width 49 height 12
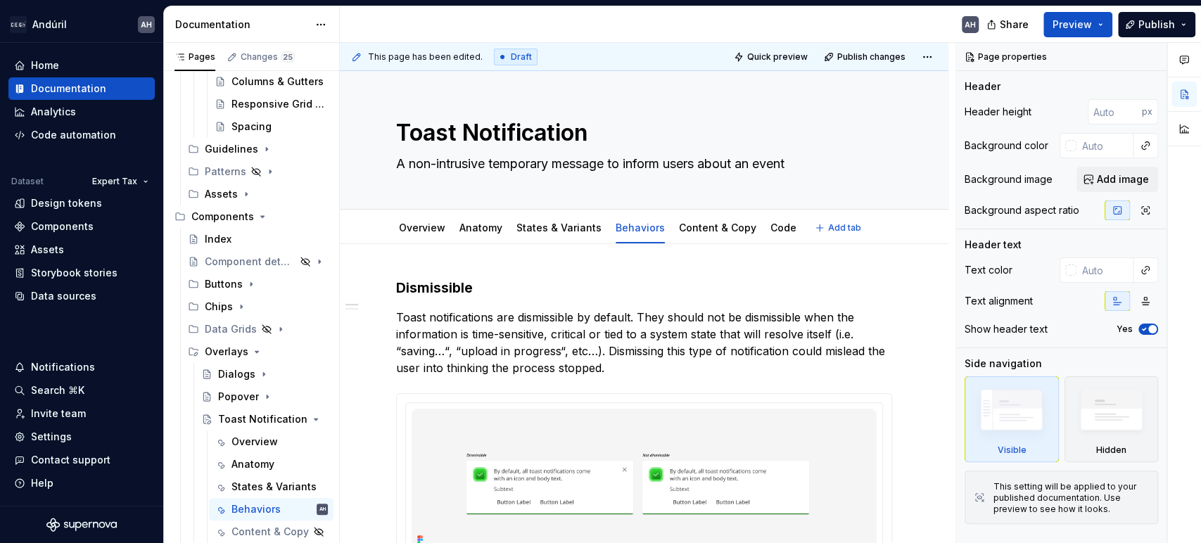
type textarea "*"
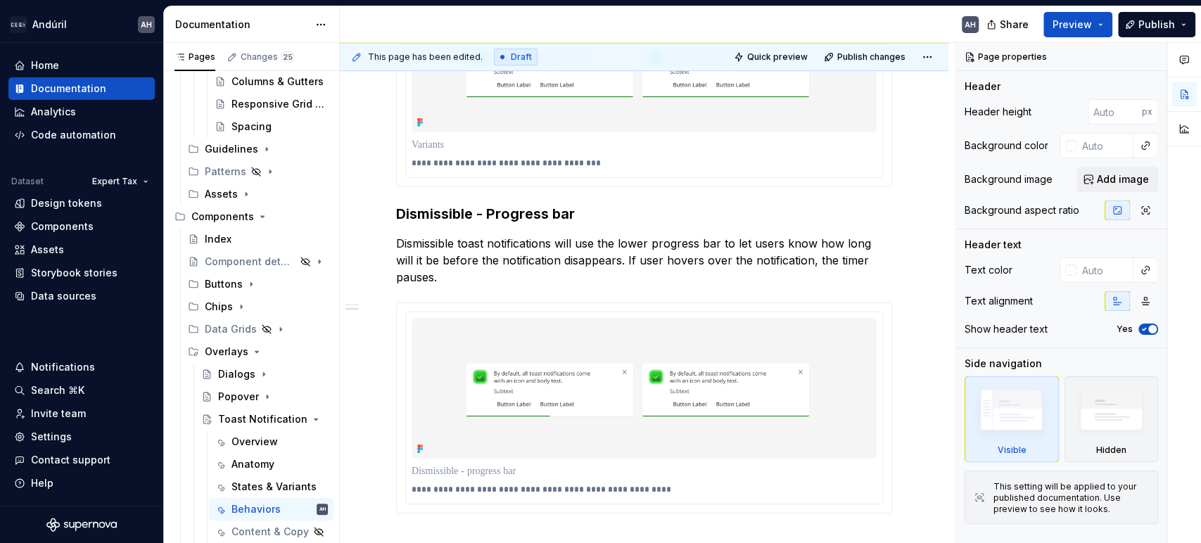
scroll to position [469, 0]
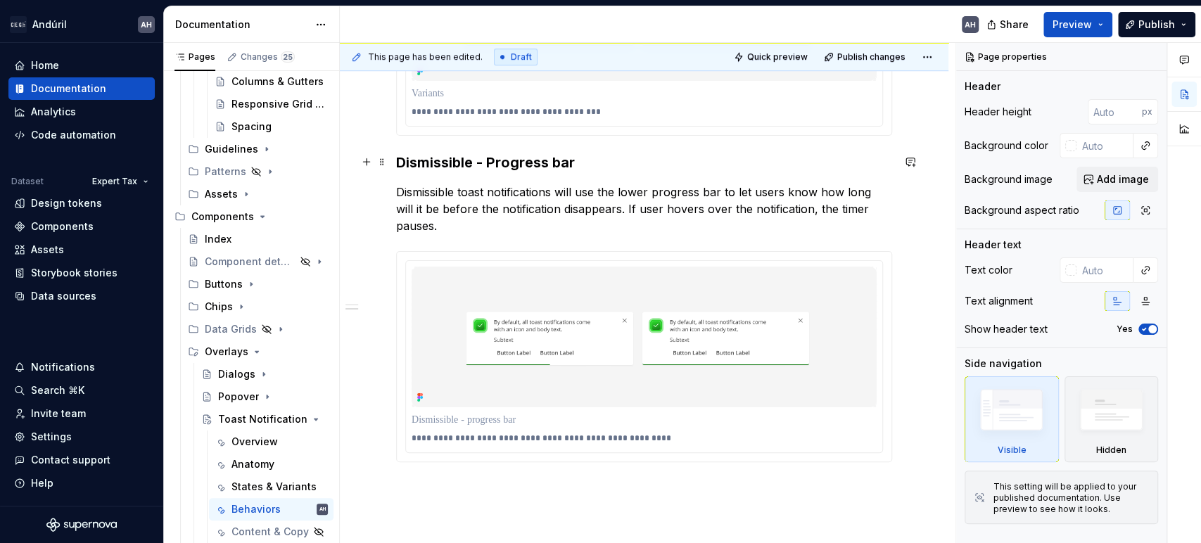
click at [593, 162] on h3 "Dismissible - Progress bar" at bounding box center [644, 163] width 496 height 20
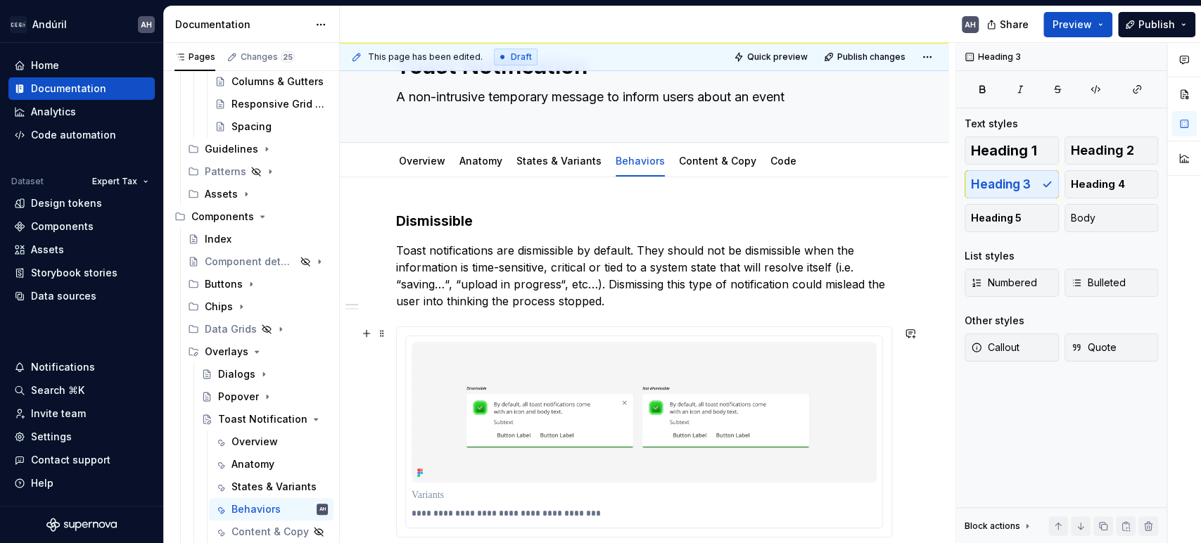
scroll to position [0, 0]
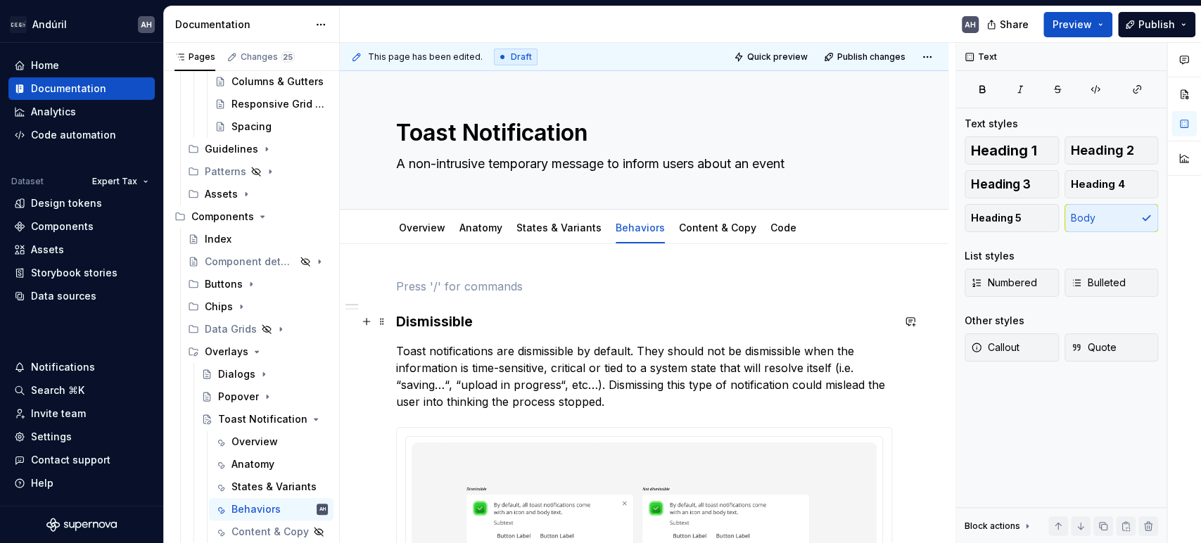
click at [394, 320] on div "**********" at bounding box center [648, 293] width 616 height 501
click at [401, 322] on h3 "Dismissible" at bounding box center [644, 322] width 496 height 20
click at [400, 325] on h3 "Dismissible" at bounding box center [644, 322] width 496 height 20
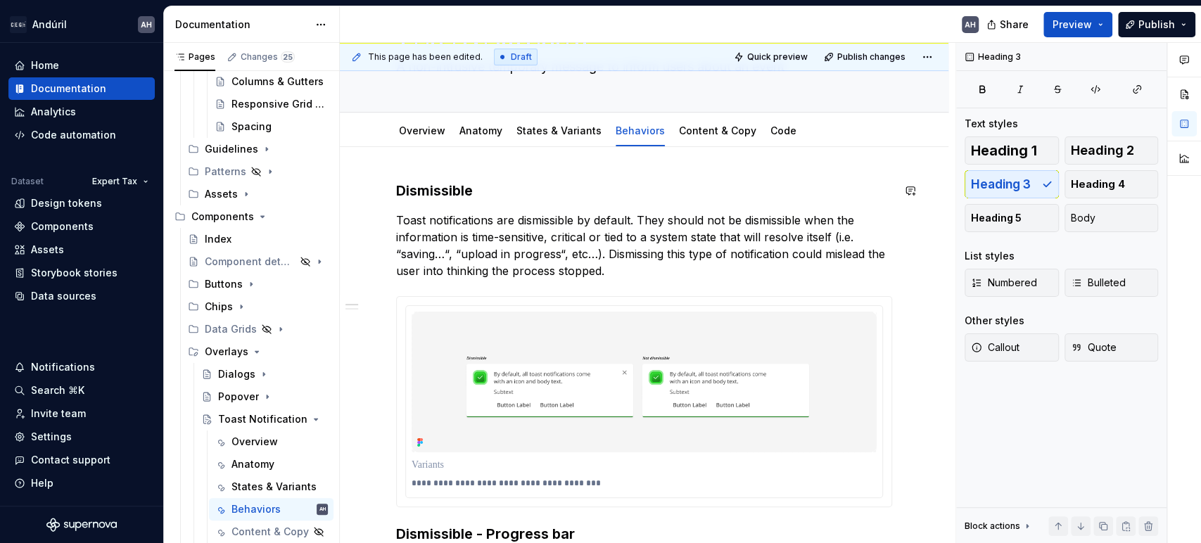
scroll to position [469, 0]
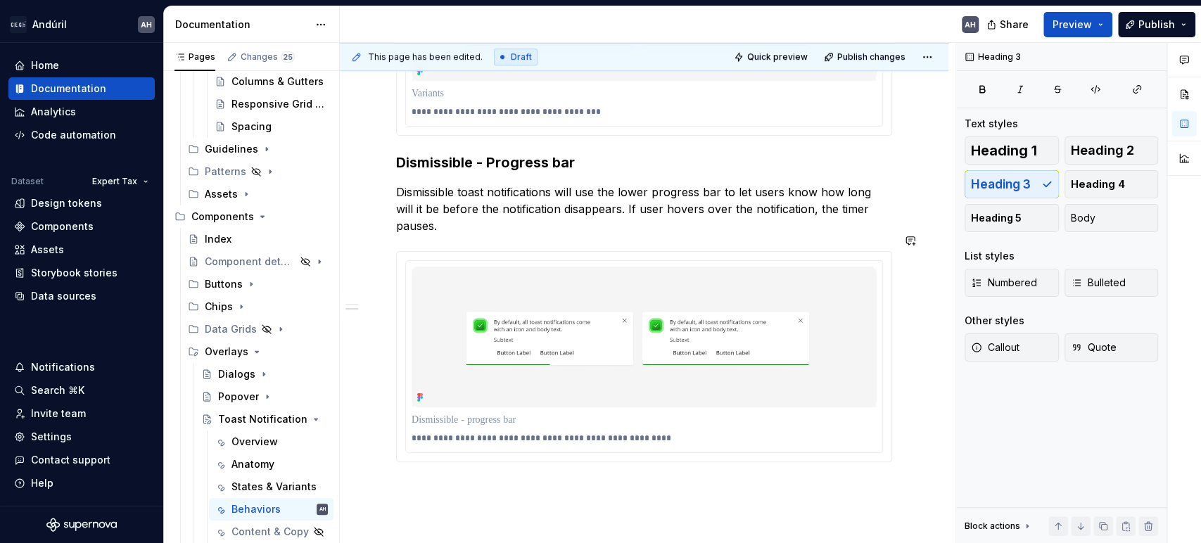
click at [464, 463] on div "**********" at bounding box center [644, 209] width 609 height 867
click at [904, 468] on button "button" at bounding box center [911, 470] width 20 height 20
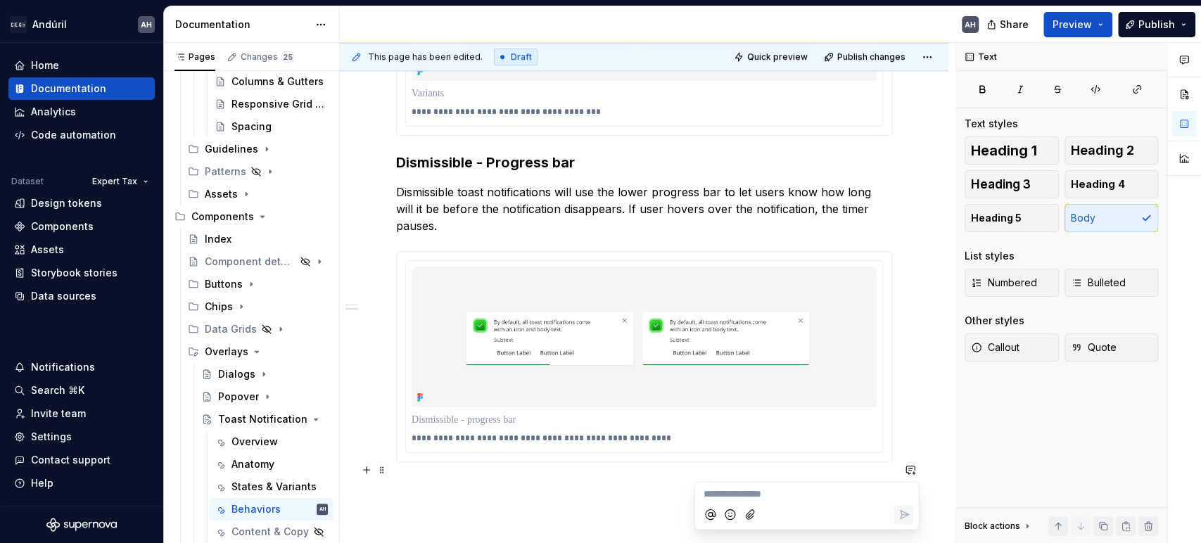
click at [702, 515] on button "Mention someone" at bounding box center [710, 514] width 19 height 19
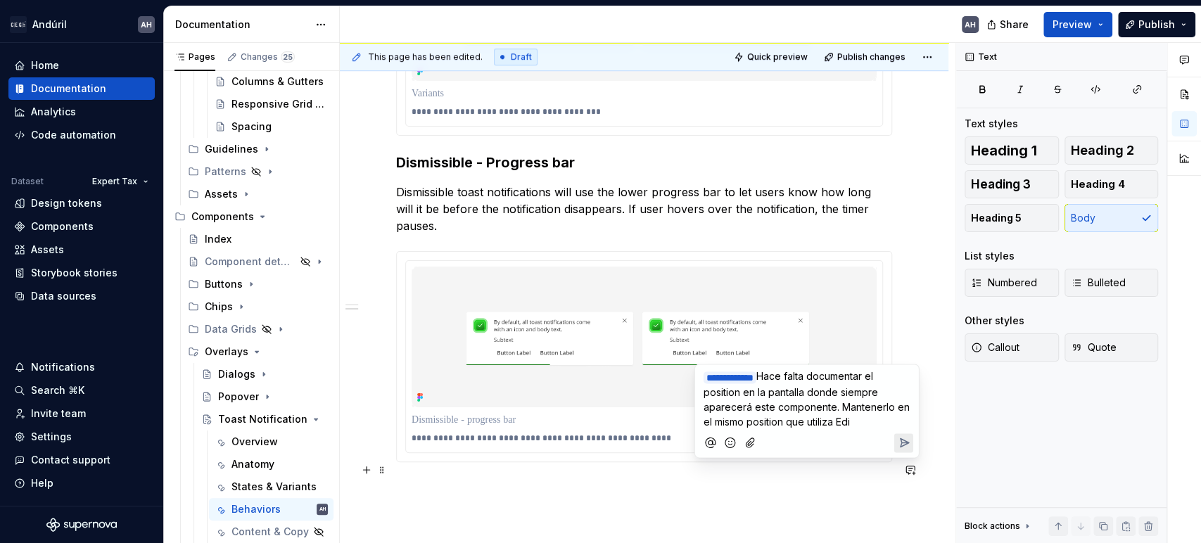
click at [859, 420] on p "**********" at bounding box center [807, 399] width 207 height 61
click at [836, 407] on span "Hace falta documentar el position en la pantalla donde siempre aparecerá este c…" at bounding box center [808, 400] width 209 height 58
click at [862, 421] on p "**********" at bounding box center [807, 399] width 207 height 61
drag, startPoint x: 842, startPoint y: 410, endPoint x: 863, endPoint y: 426, distance: 26.2
click at [863, 426] on p "**********" at bounding box center [807, 399] width 207 height 61
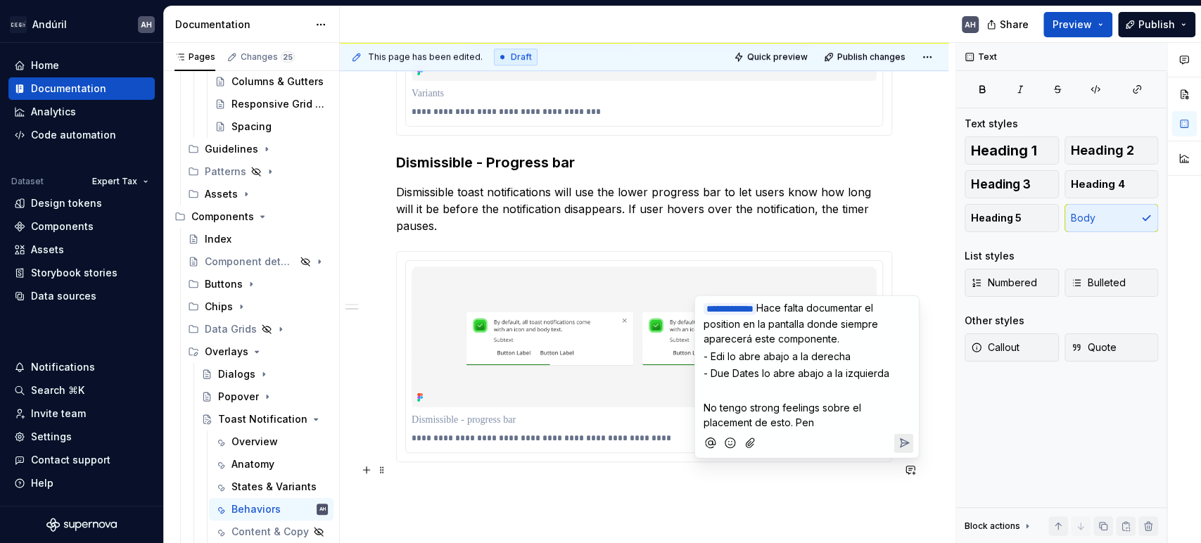
click at [783, 424] on p "No tengo strong feelings sobre el placement de esto. Pen" at bounding box center [807, 415] width 207 height 30
drag, startPoint x: 779, startPoint y: 416, endPoint x: 704, endPoint y: 405, distance: 75.3
click at [704, 405] on p "No tengo strong feelings sobre el placement de esto. Pen" at bounding box center [807, 415] width 207 height 30
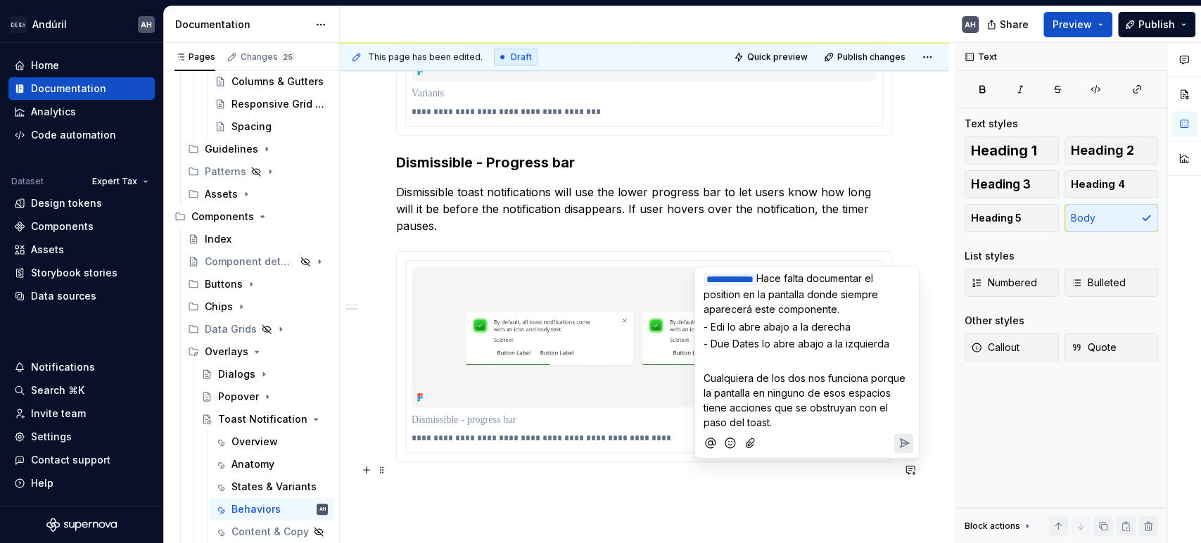
click at [811, 381] on span "Cualquiera de los dos nos funciona porque la pantalla en ninguno de esos espaci…" at bounding box center [806, 400] width 205 height 56
click at [850, 329] on p "- Edi lo abre abajo a la derecha" at bounding box center [807, 326] width 207 height 15
click at [890, 344] on p "- Due Dates lo abre abajo a la izquierda" at bounding box center [807, 343] width 207 height 15
click at [859, 325] on p "- Edi lo abre abajo a la derecha" at bounding box center [807, 326] width 207 height 15
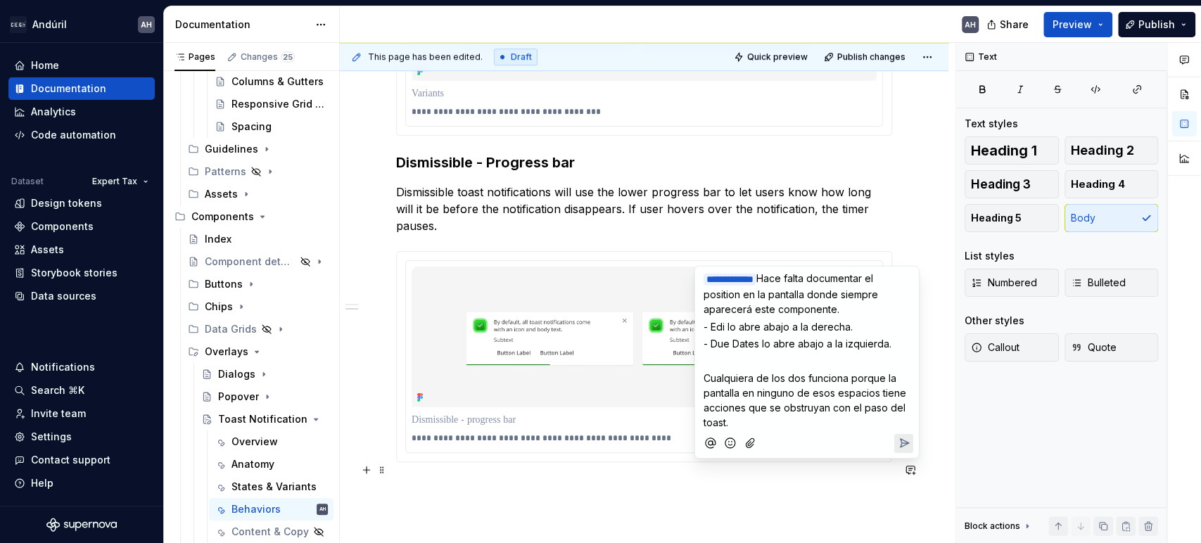
click at [811, 355] on p "﻿" at bounding box center [807, 361] width 207 height 15
click at [802, 390] on span "Cualquiera de los dos funciona porque la pantalla en ninguno de esos espacios t…" at bounding box center [806, 400] width 205 height 56
click at [878, 393] on span "Cualquiera de los dos funciona porque la pantalla en ninguno de esos espacios t…" at bounding box center [806, 400] width 205 height 56
click at [783, 412] on span "Cualquiera de los dos funciona porque la pantalla en ninguno de esos espacios t…" at bounding box center [806, 400] width 205 height 56
click at [797, 415] on p "Cualquiera de los dos funciona porque la pantalla en ninguno de esos espacios t…" at bounding box center [807, 400] width 207 height 59
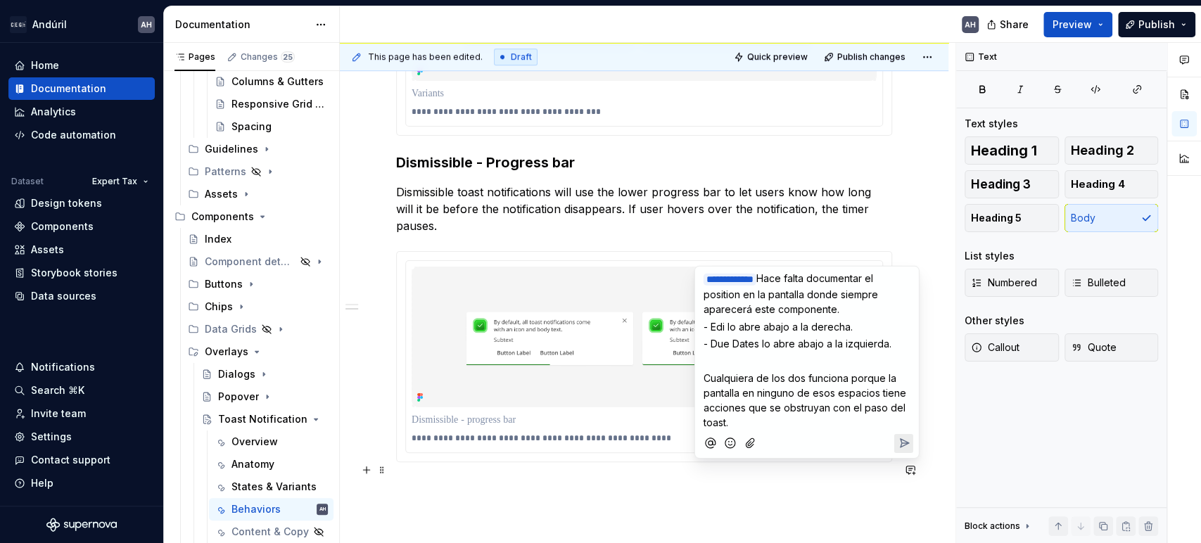
click at [796, 426] on p "Cualquiera de los dos funciona porque la pantalla en ninguno de esos espacios t…" at bounding box center [807, 400] width 207 height 59
click at [897, 440] on icon "Send" at bounding box center [904, 443] width 14 height 14
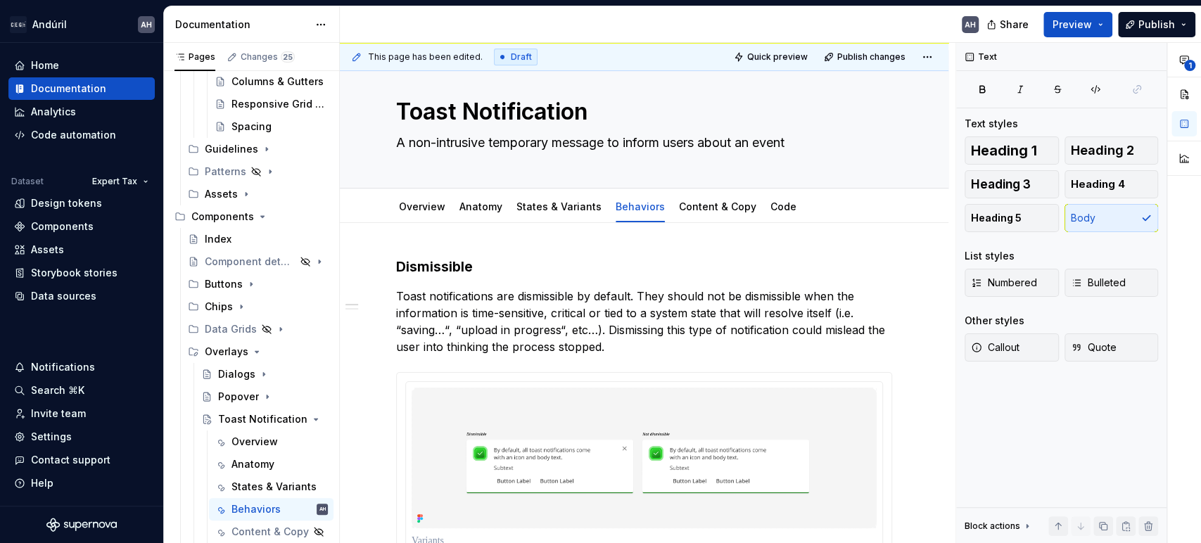
scroll to position [0, 0]
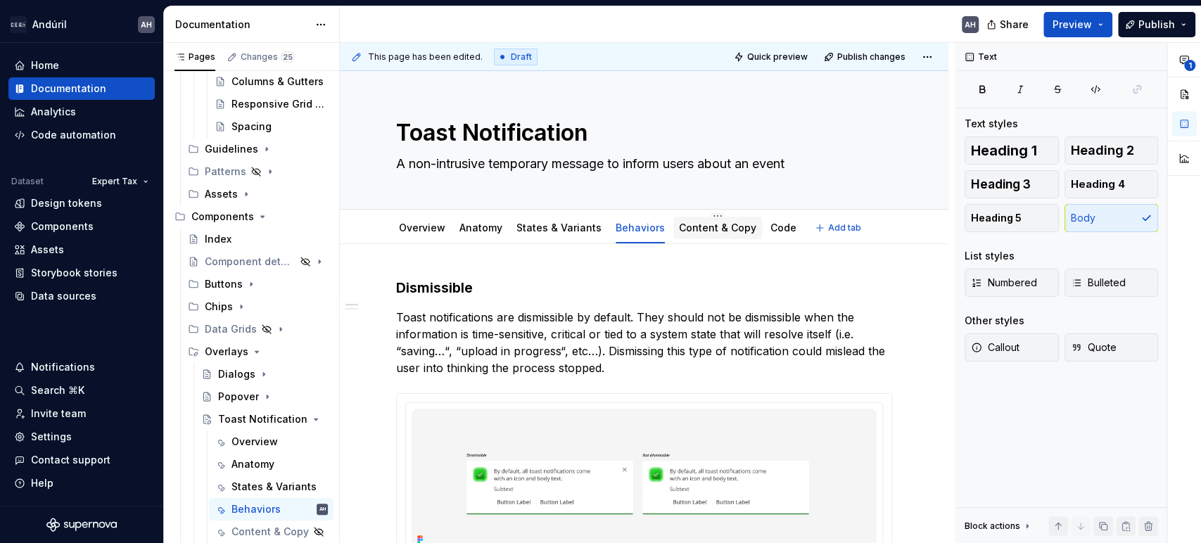
click at [714, 234] on div "Content & Copy" at bounding box center [717, 228] width 77 height 14
click at [704, 224] on link "Content & Copy" at bounding box center [717, 228] width 77 height 12
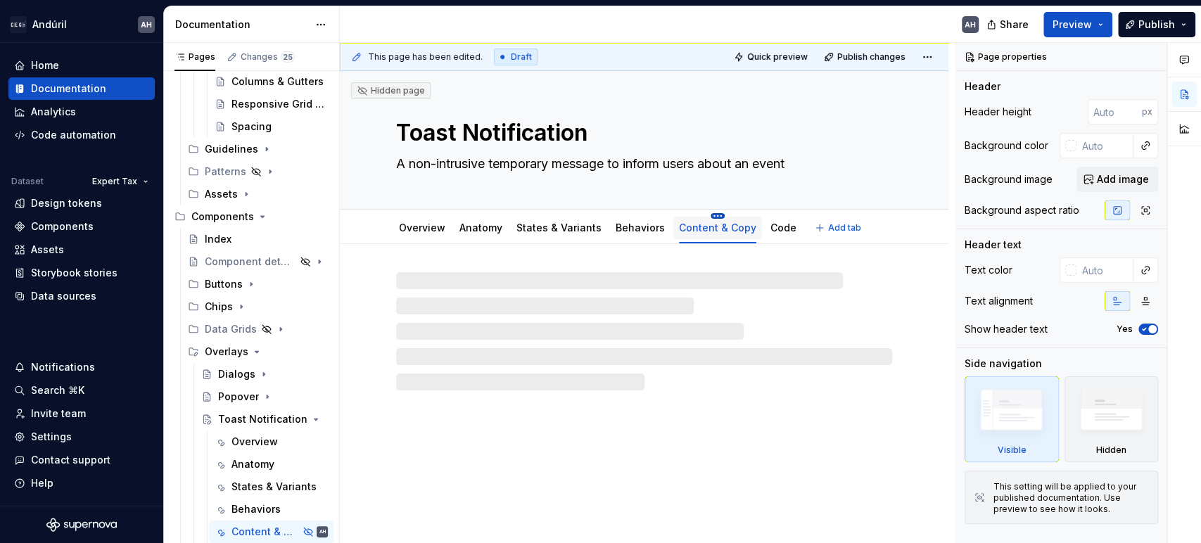
click at [704, 216] on html "Andúril AH Home Documentation Analytics Code automation Dataset Expert Tax Desi…" at bounding box center [600, 271] width 1201 height 543
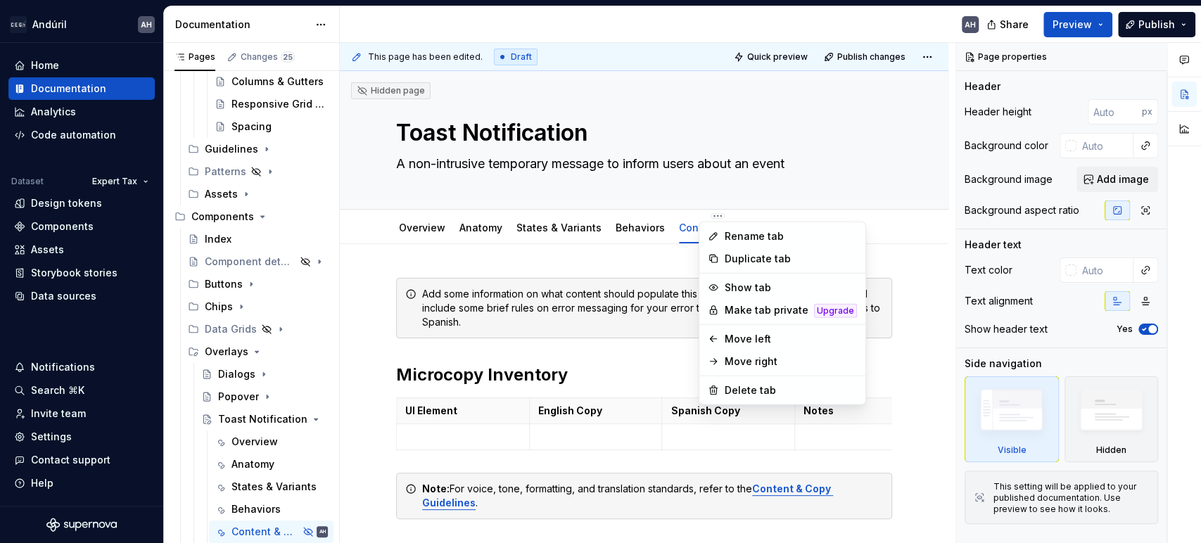
click at [608, 353] on html "Andúril AH Home Documentation Analytics Code automation Dataset Expert Tax Desi…" at bounding box center [600, 271] width 1201 height 543
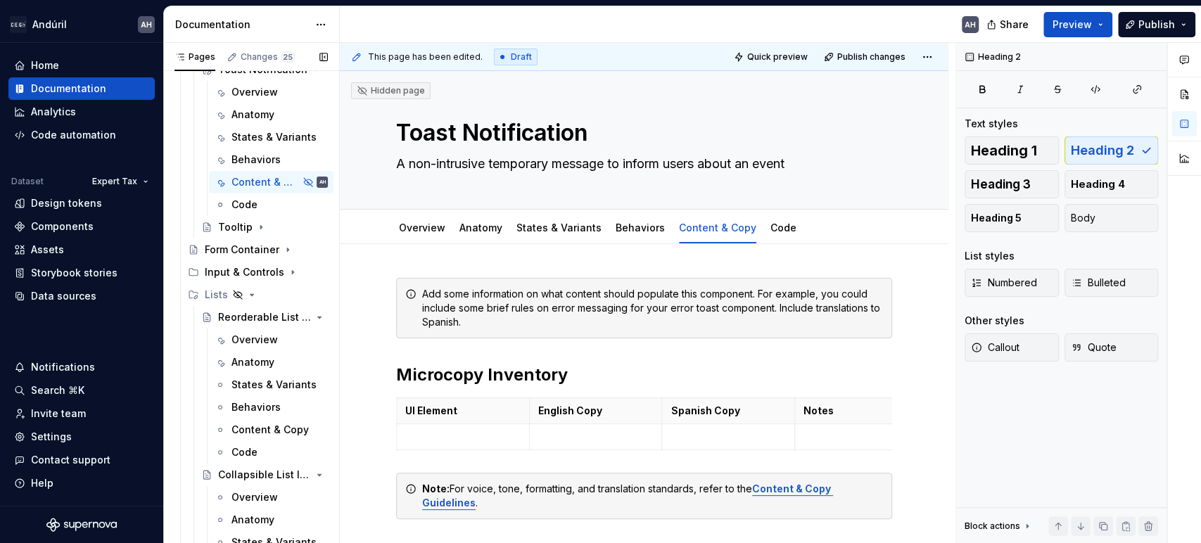
scroll to position [704, 0]
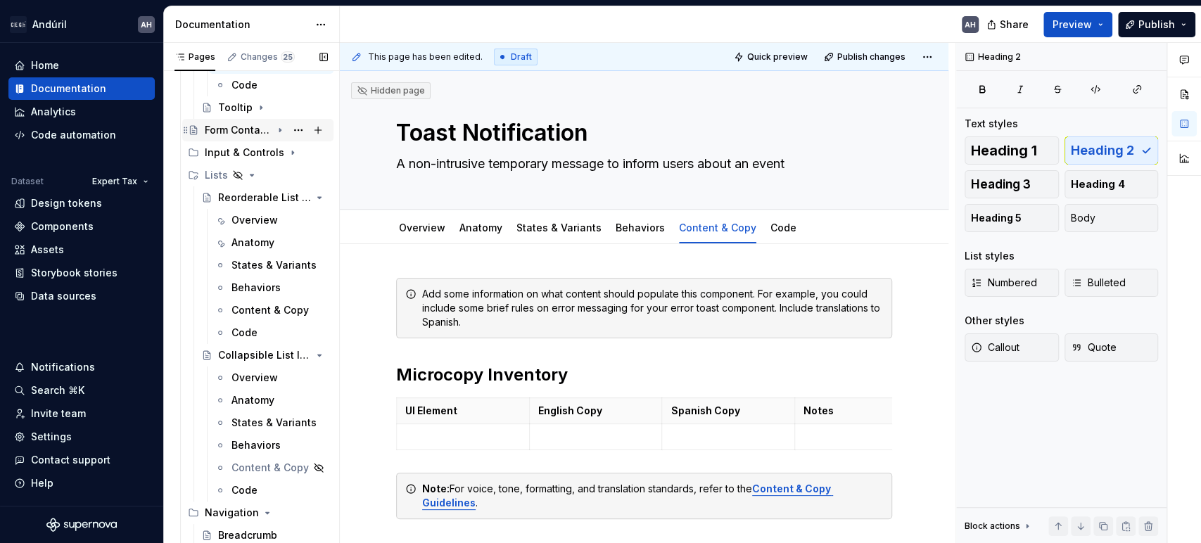
click at [239, 128] on div "Form Container" at bounding box center [238, 130] width 67 height 14
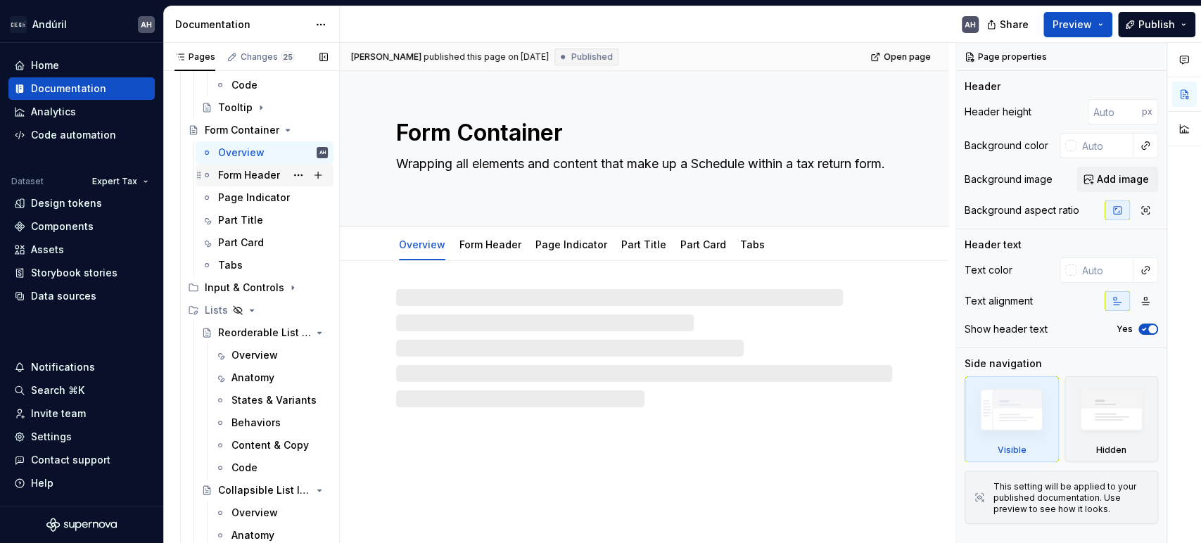
click at [239, 170] on div "Form Header" at bounding box center [249, 175] width 62 height 14
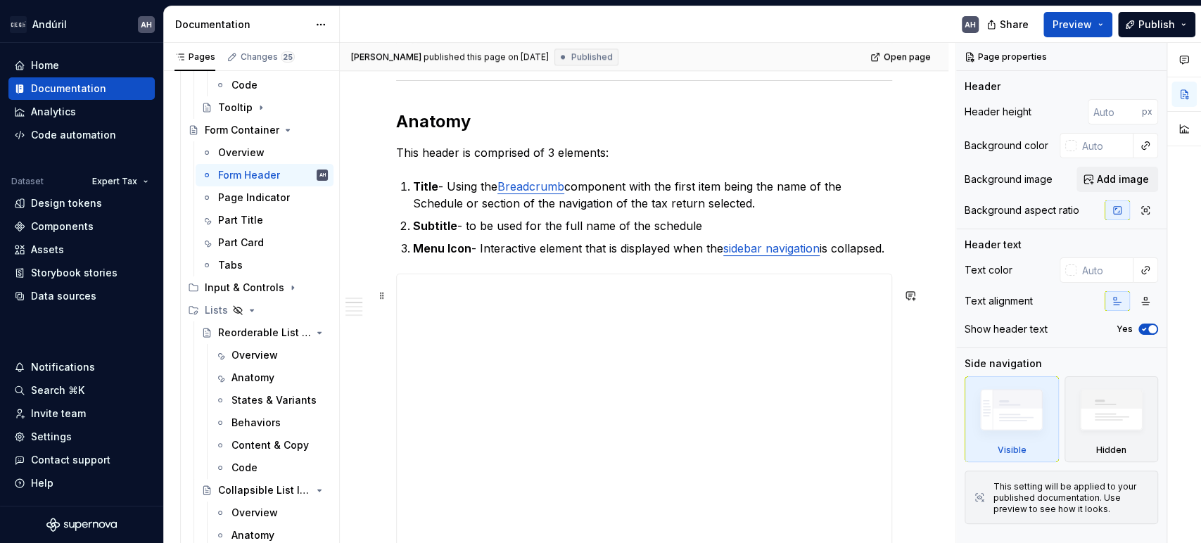
scroll to position [938, 0]
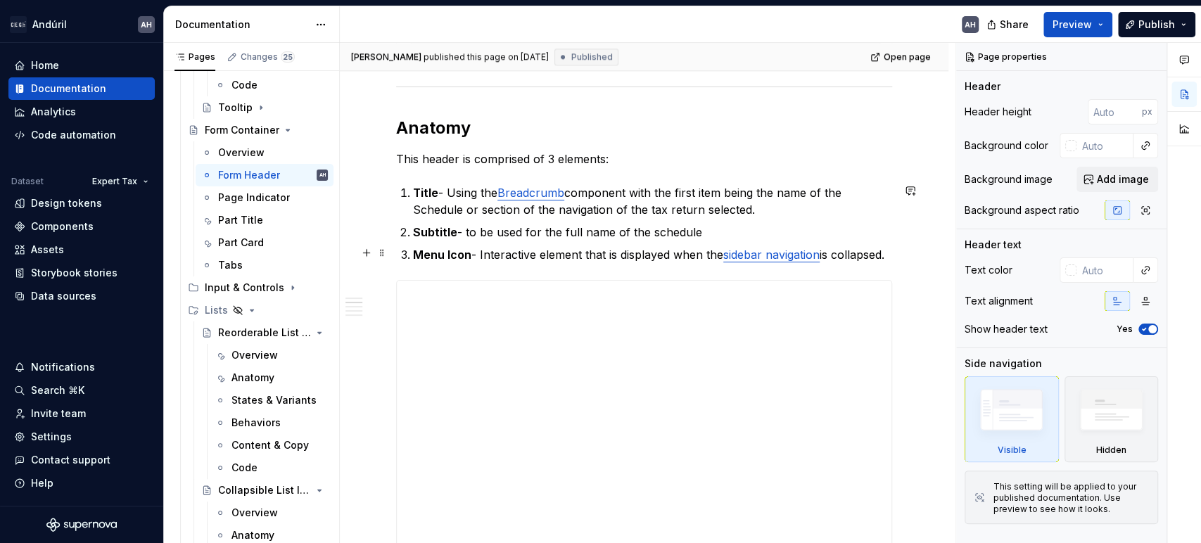
click at [792, 252] on link "sidebar navigation" at bounding box center [771, 255] width 96 height 14
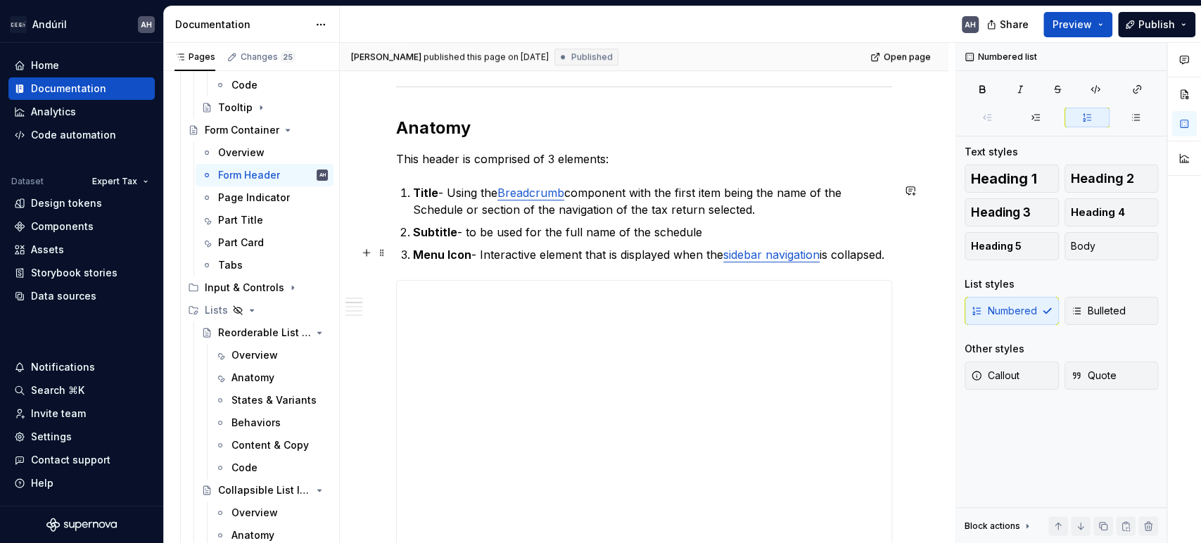
click at [483, 263] on p "Menu Icon - Interactive element that is displayed when the sidebar navigation i…" at bounding box center [652, 254] width 479 height 17
click at [274, 127] on button "Page tree" at bounding box center [279, 130] width 11 height 11
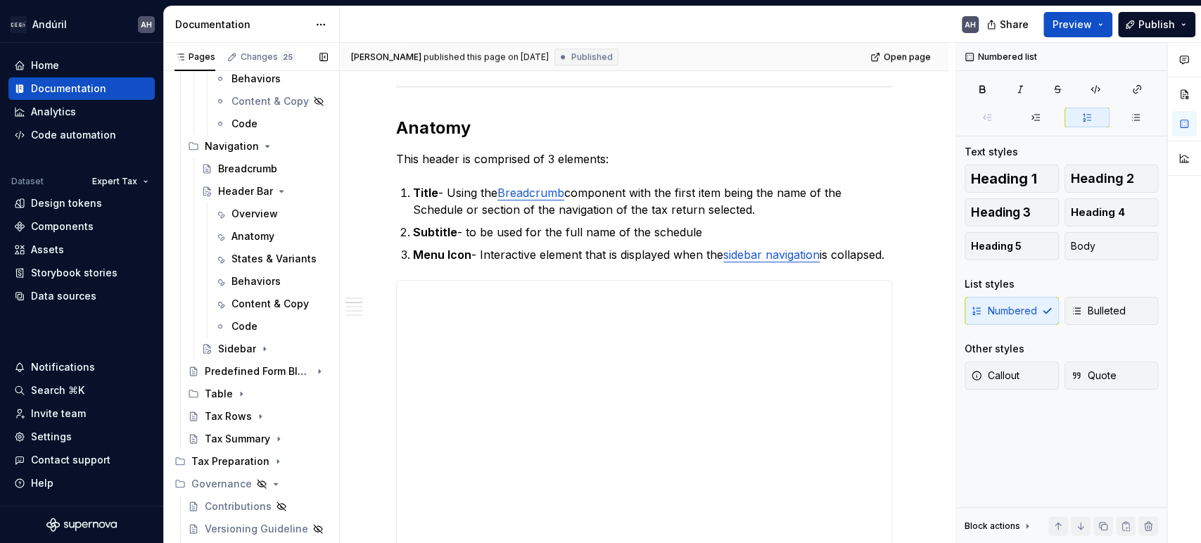
scroll to position [1094, 0]
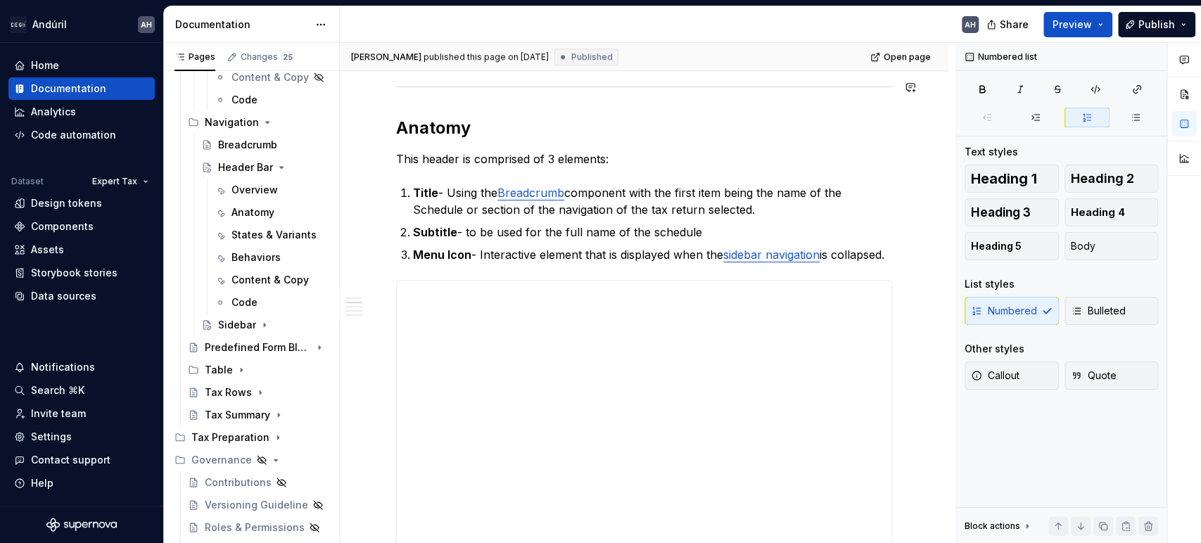
type textarea "*"
